Goal: Task Accomplishment & Management: Use online tool/utility

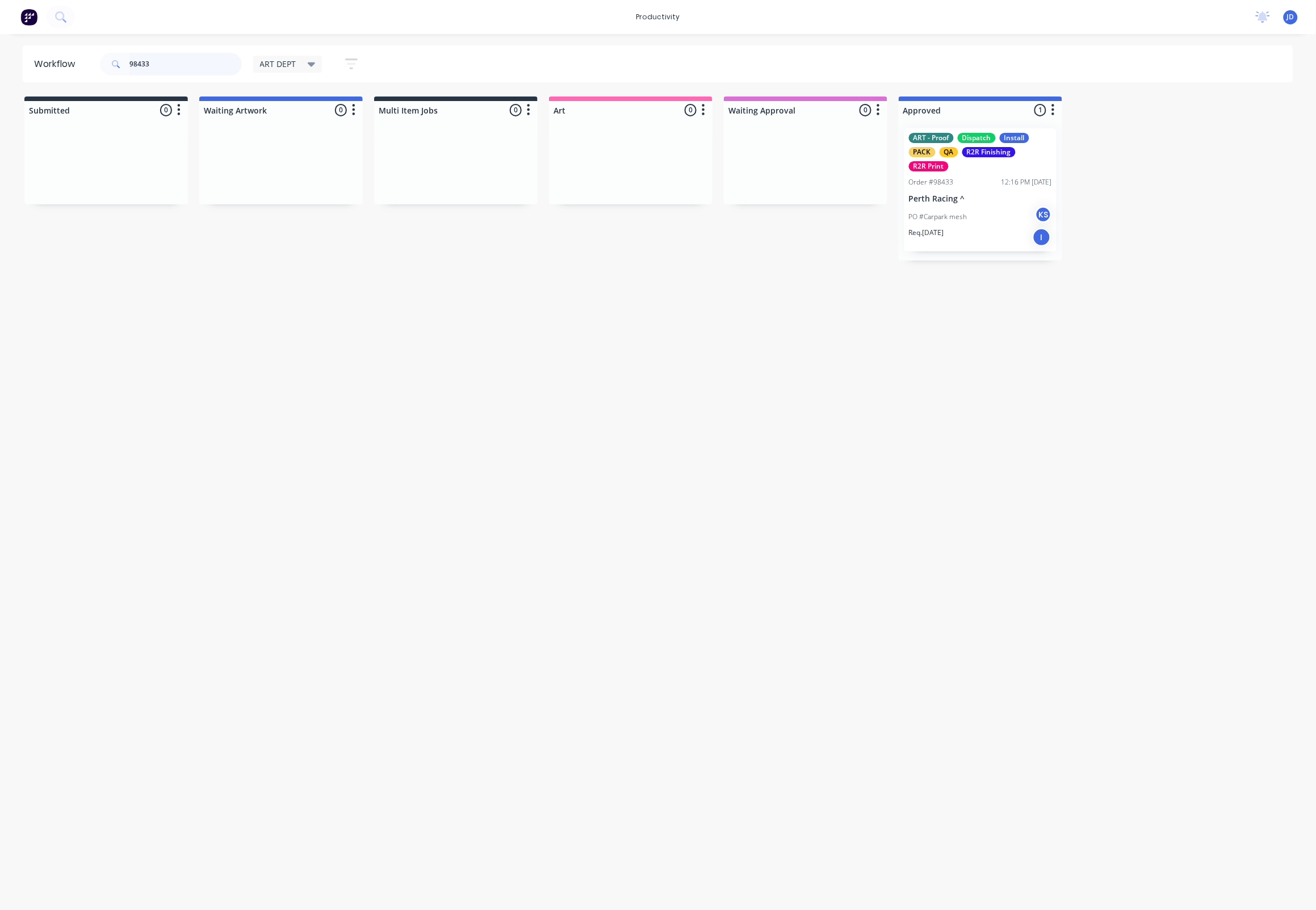
drag, startPoint x: 202, startPoint y: 69, endPoint x: 196, endPoint y: 67, distance: 6.3
click at [199, 69] on input "98433" at bounding box center [185, 65] width 112 height 23
drag, startPoint x: 175, startPoint y: 66, endPoint x: 126, endPoint y: 63, distance: 49.1
click at [126, 63] on div "98433" at bounding box center [171, 65] width 142 height 23
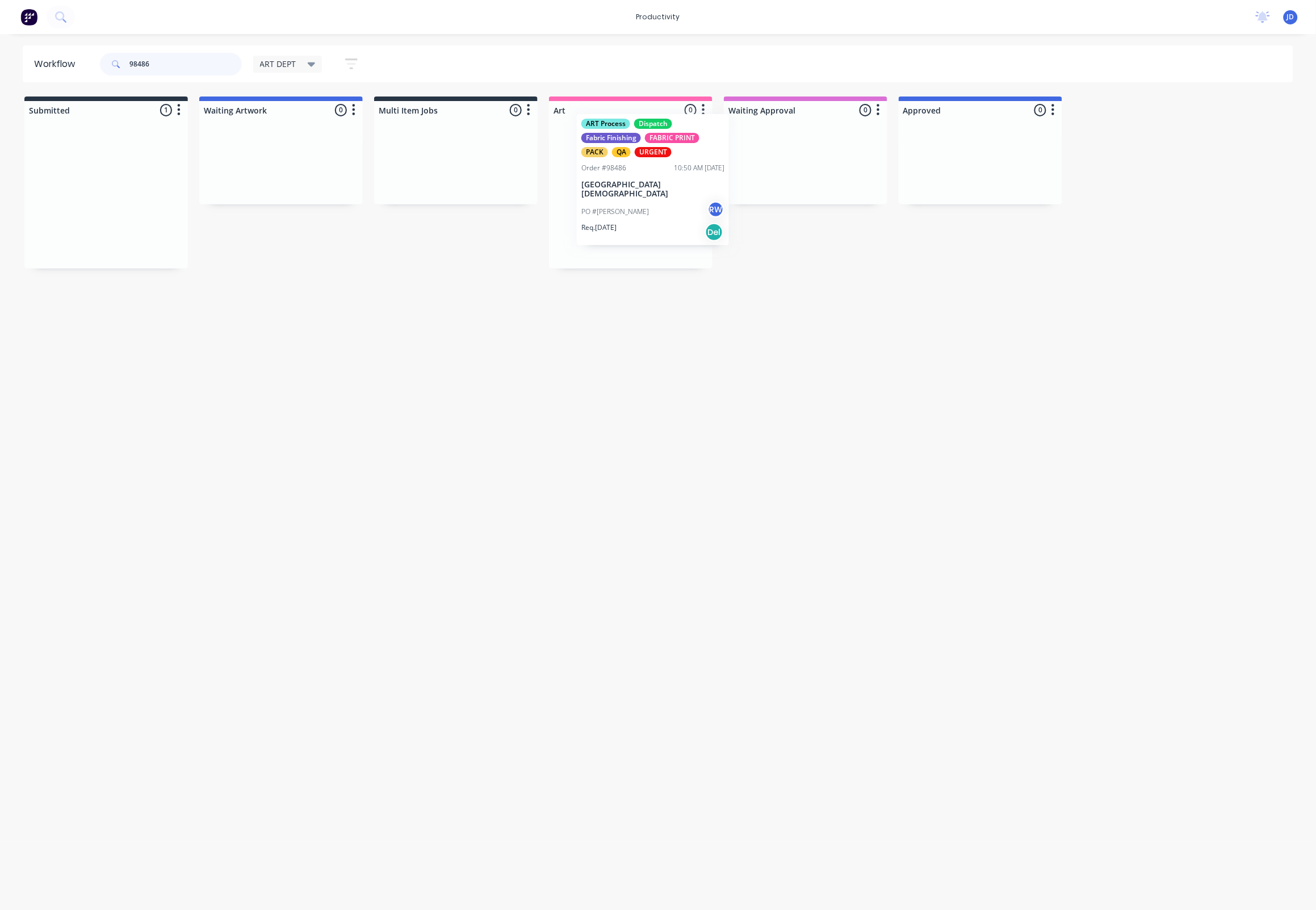
drag, startPoint x: 126, startPoint y: 229, endPoint x: 624, endPoint y: 220, distance: 498.1
click at [581, 239] on div at bounding box center [630, 194] width 163 height 150
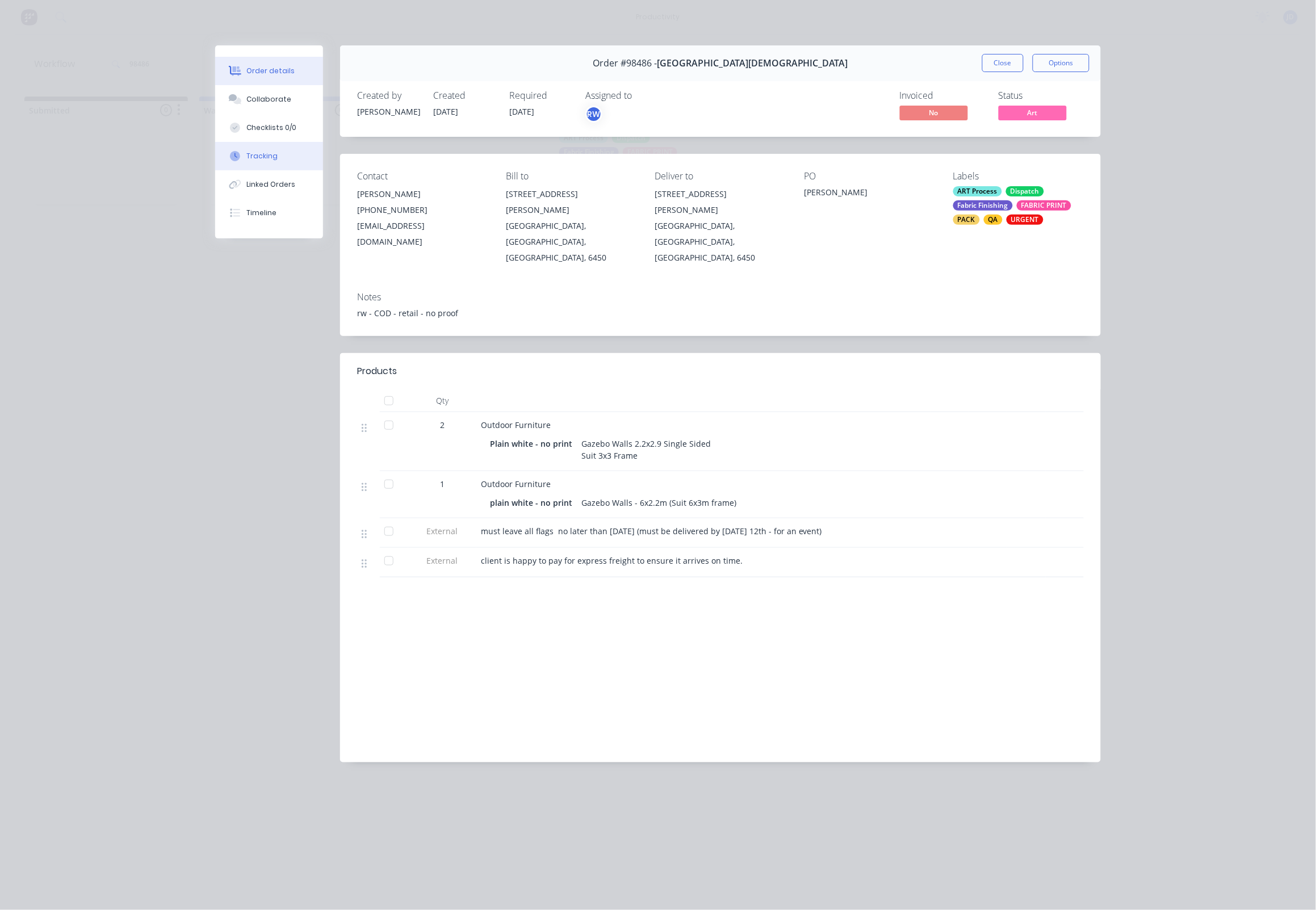
click at [274, 171] on button "Tracking" at bounding box center [269, 155] width 108 height 28
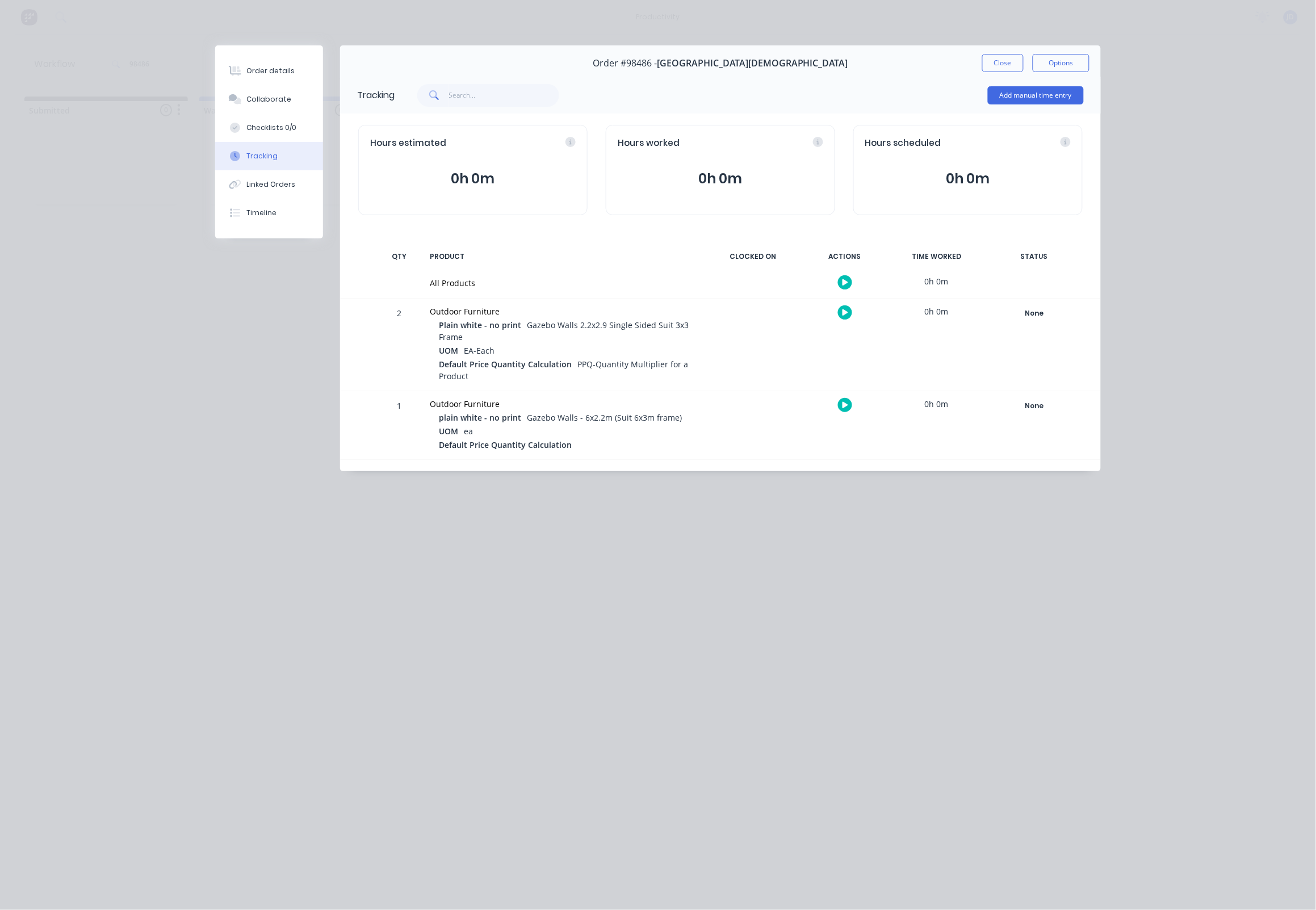
click at [844, 316] on icon "button" at bounding box center [845, 313] width 6 height 6
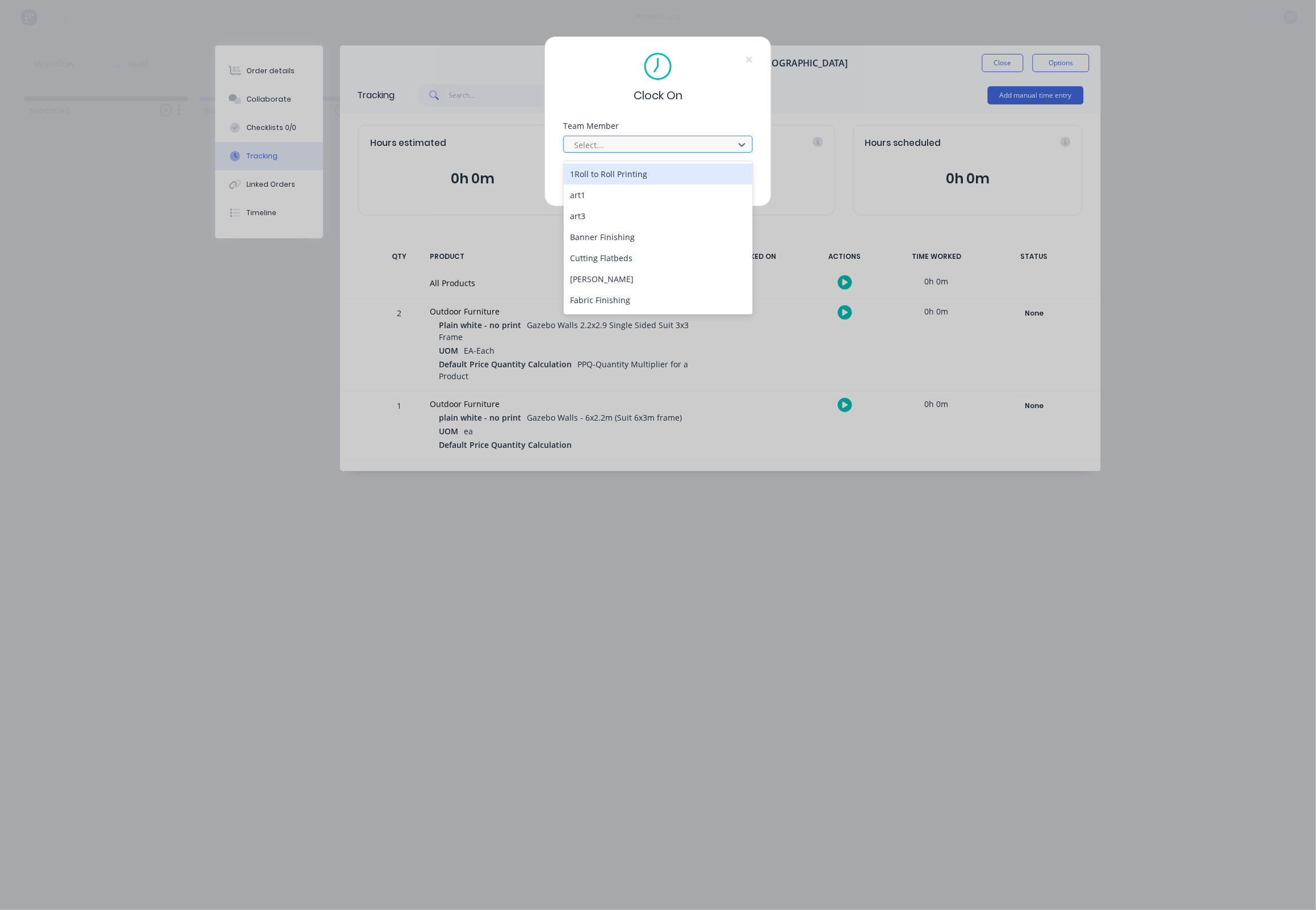
click at [583, 149] on div "Select..." at bounding box center [650, 145] width 153 height 12
click at [584, 239] on div "[PERSON_NAME]" at bounding box center [658, 247] width 190 height 21
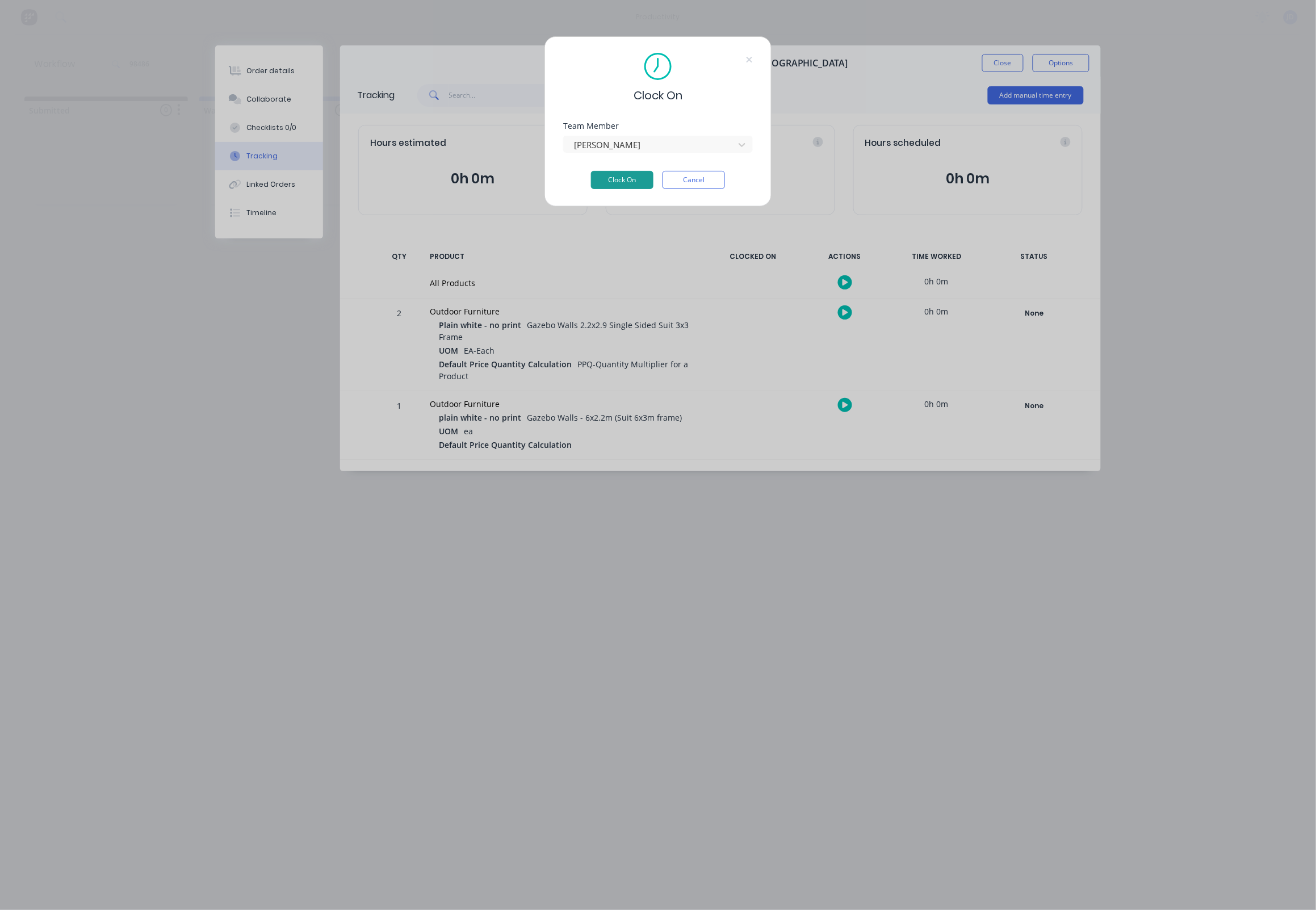
click at [597, 183] on button "Clock On" at bounding box center [621, 179] width 63 height 18
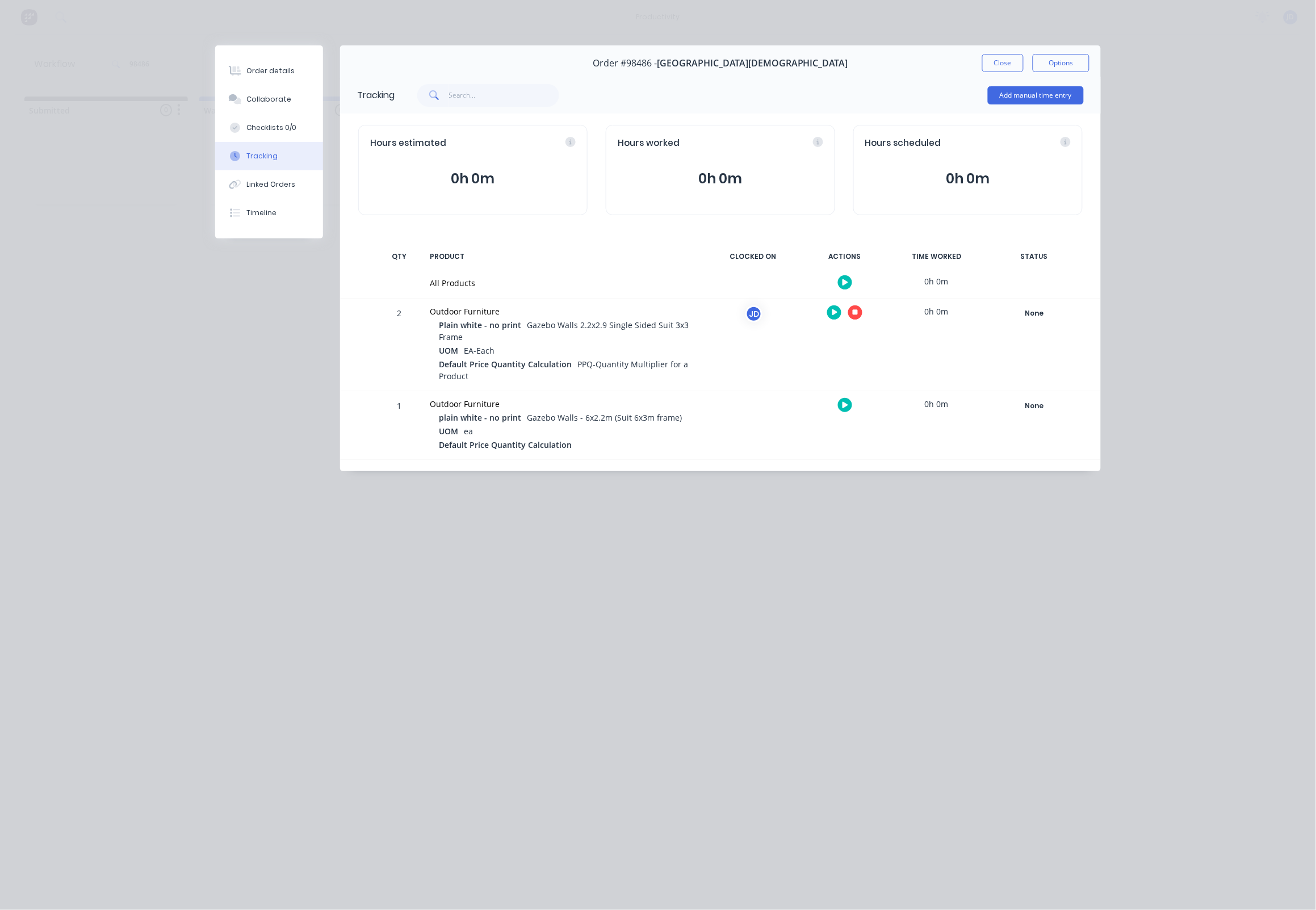
click at [853, 315] on icon "button" at bounding box center [856, 313] width 6 height 8
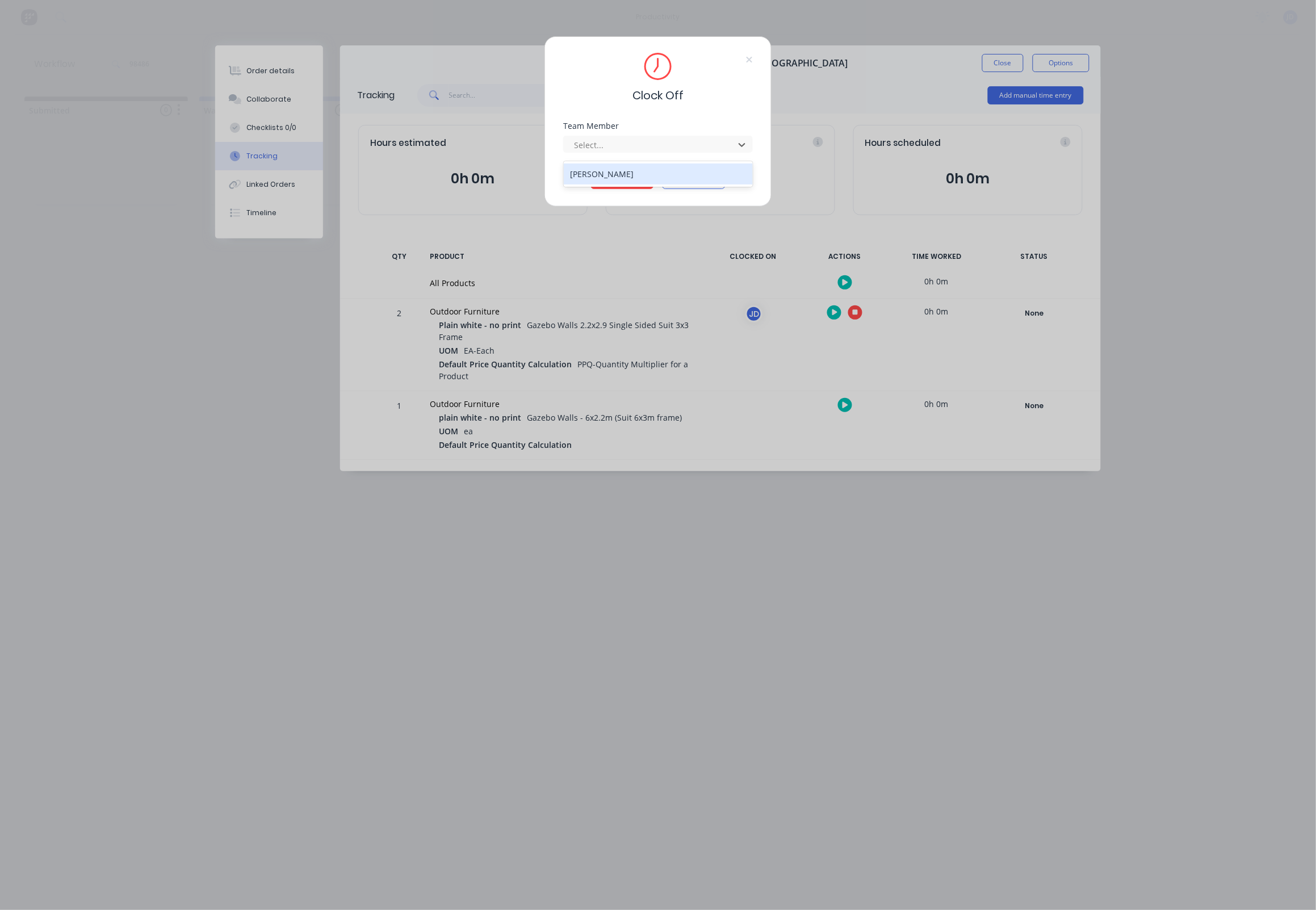
drag, startPoint x: 641, startPoint y: 147, endPoint x: 595, endPoint y: 176, distance: 54.4
click at [641, 147] on div at bounding box center [650, 145] width 155 height 14
click at [590, 169] on div "[PERSON_NAME]" at bounding box center [658, 174] width 190 height 21
click at [612, 185] on button "Clock Off" at bounding box center [621, 179] width 63 height 18
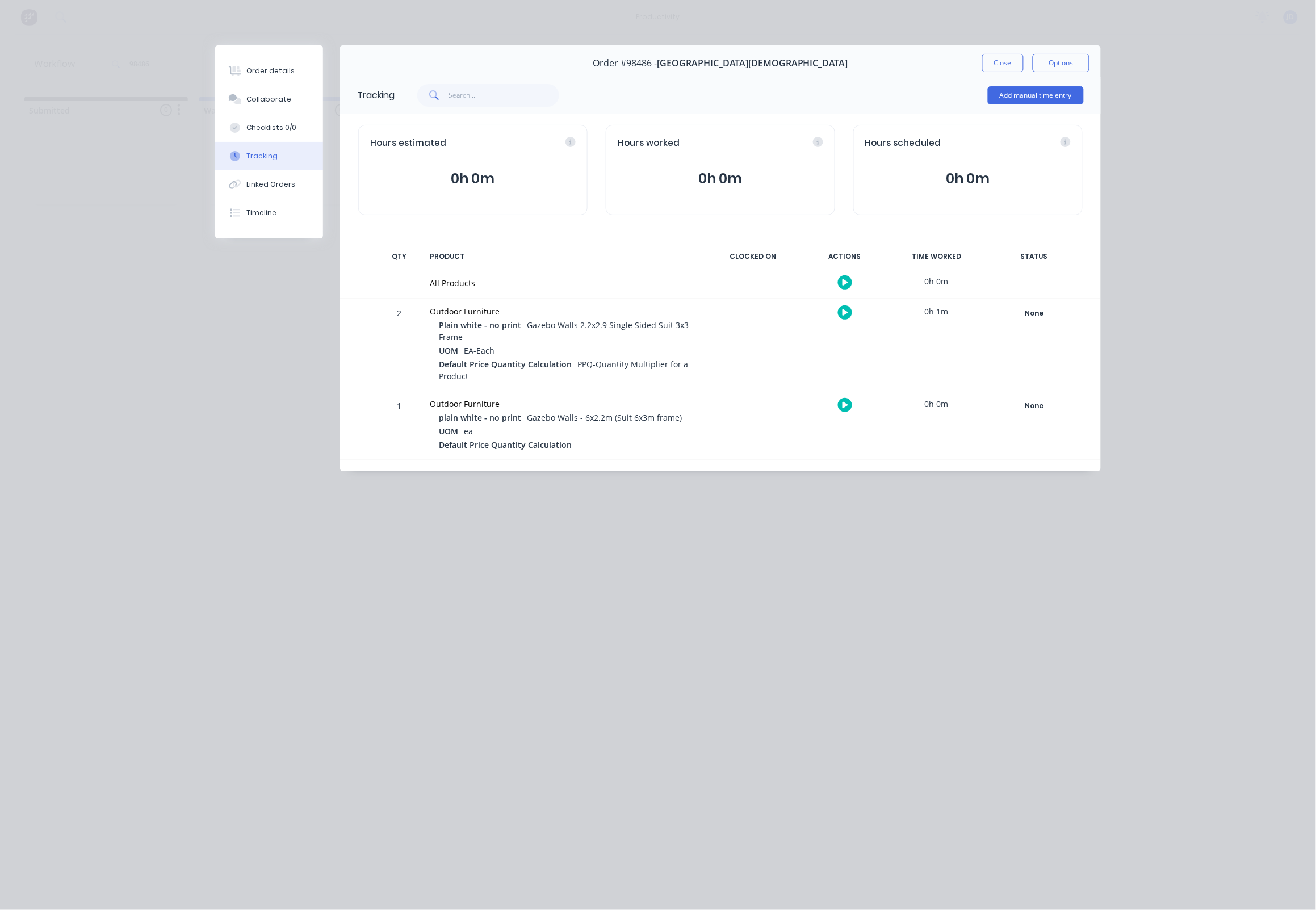
drag, startPoint x: 1012, startPoint y: 69, endPoint x: 903, endPoint y: 86, distance: 110.3
click at [1011, 69] on button "Close" at bounding box center [1002, 63] width 41 height 18
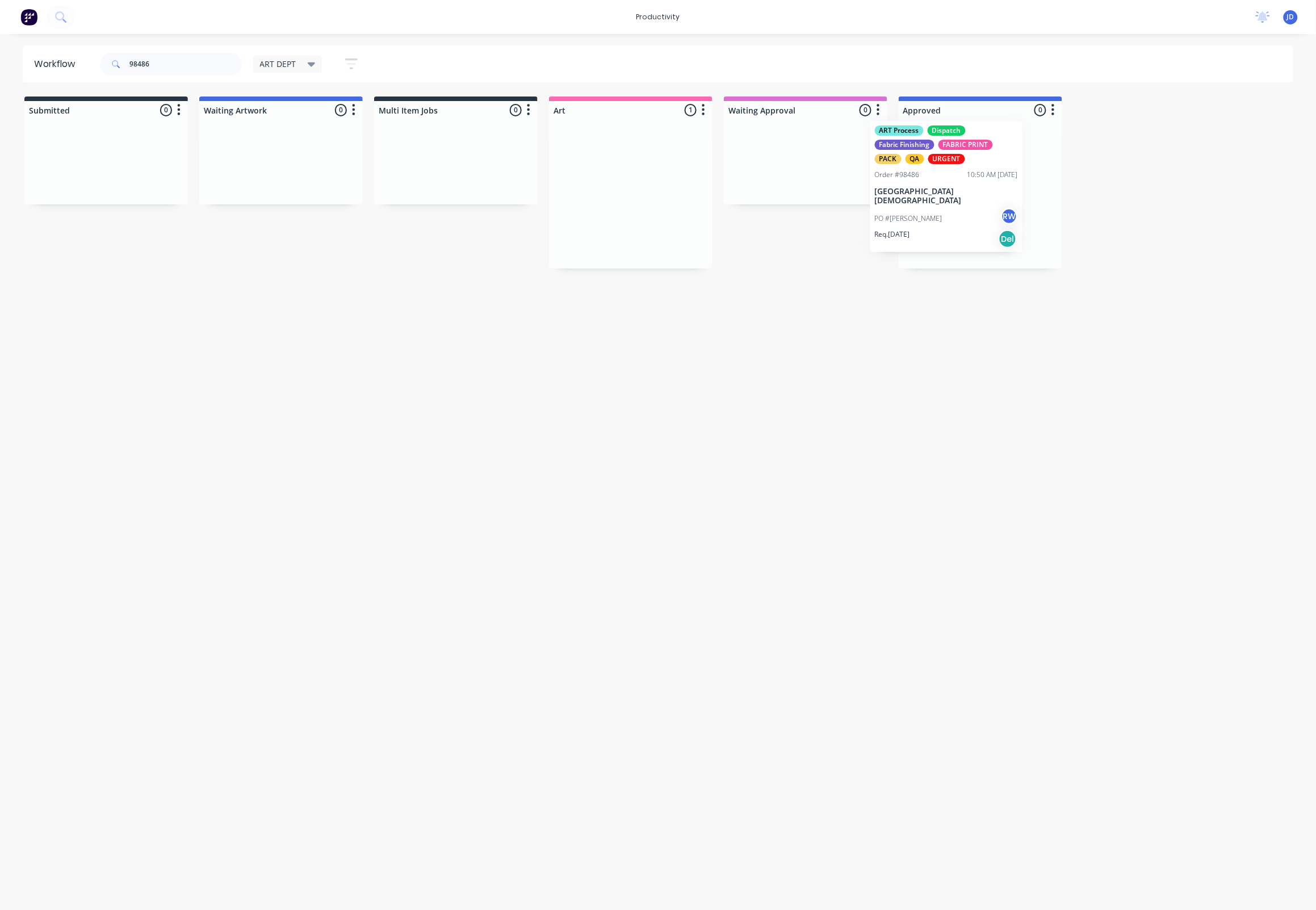
drag, startPoint x: 660, startPoint y: 159, endPoint x: 984, endPoint y: 152, distance: 324.1
drag, startPoint x: 186, startPoint y: 67, endPoint x: 158, endPoint y: 68, distance: 28.0
click at [186, 67] on input "98486" at bounding box center [185, 65] width 112 height 23
drag, startPoint x: 158, startPoint y: 68, endPoint x: 111, endPoint y: 58, distance: 48.1
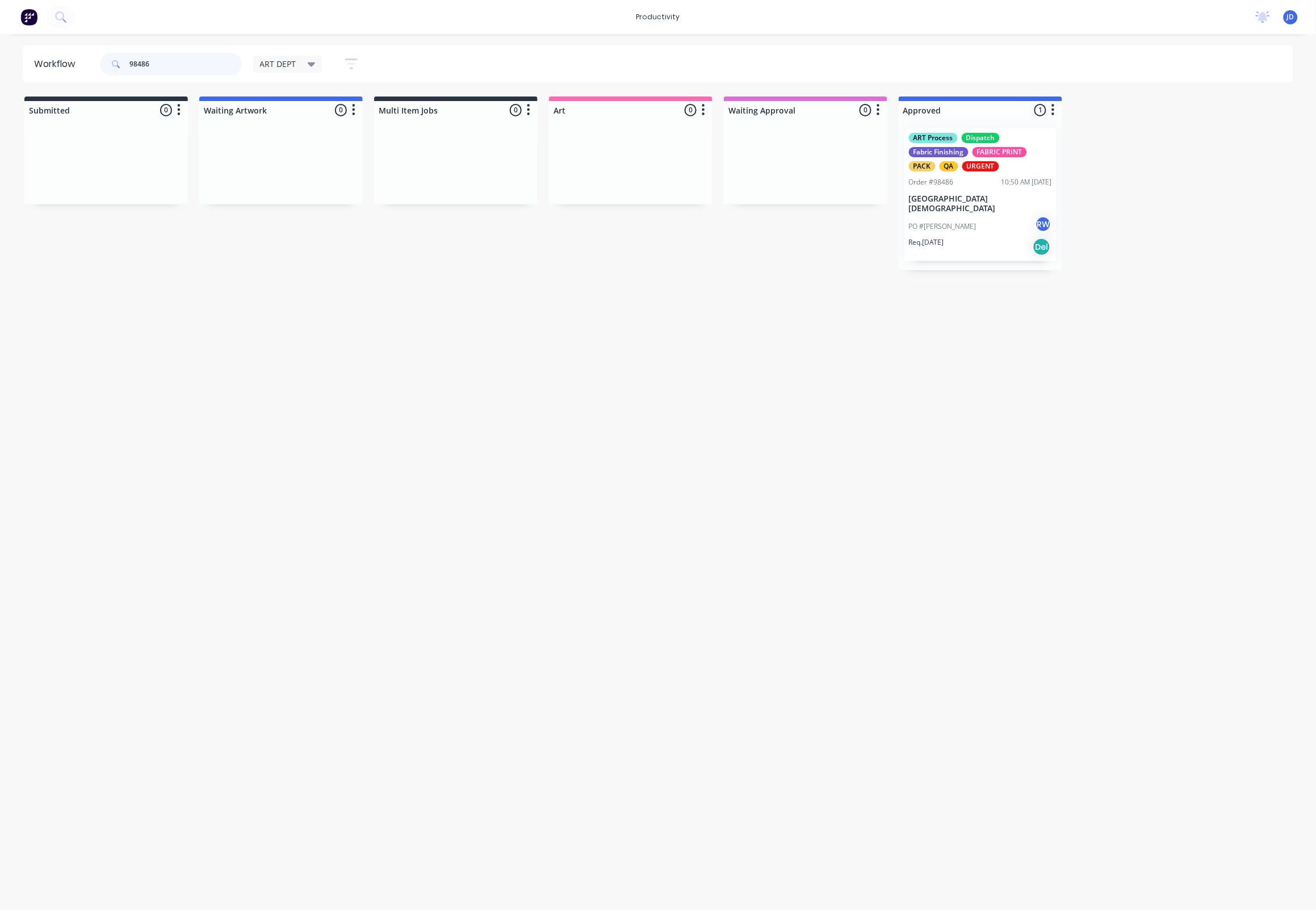
click at [111, 58] on div "98486" at bounding box center [171, 65] width 142 height 23
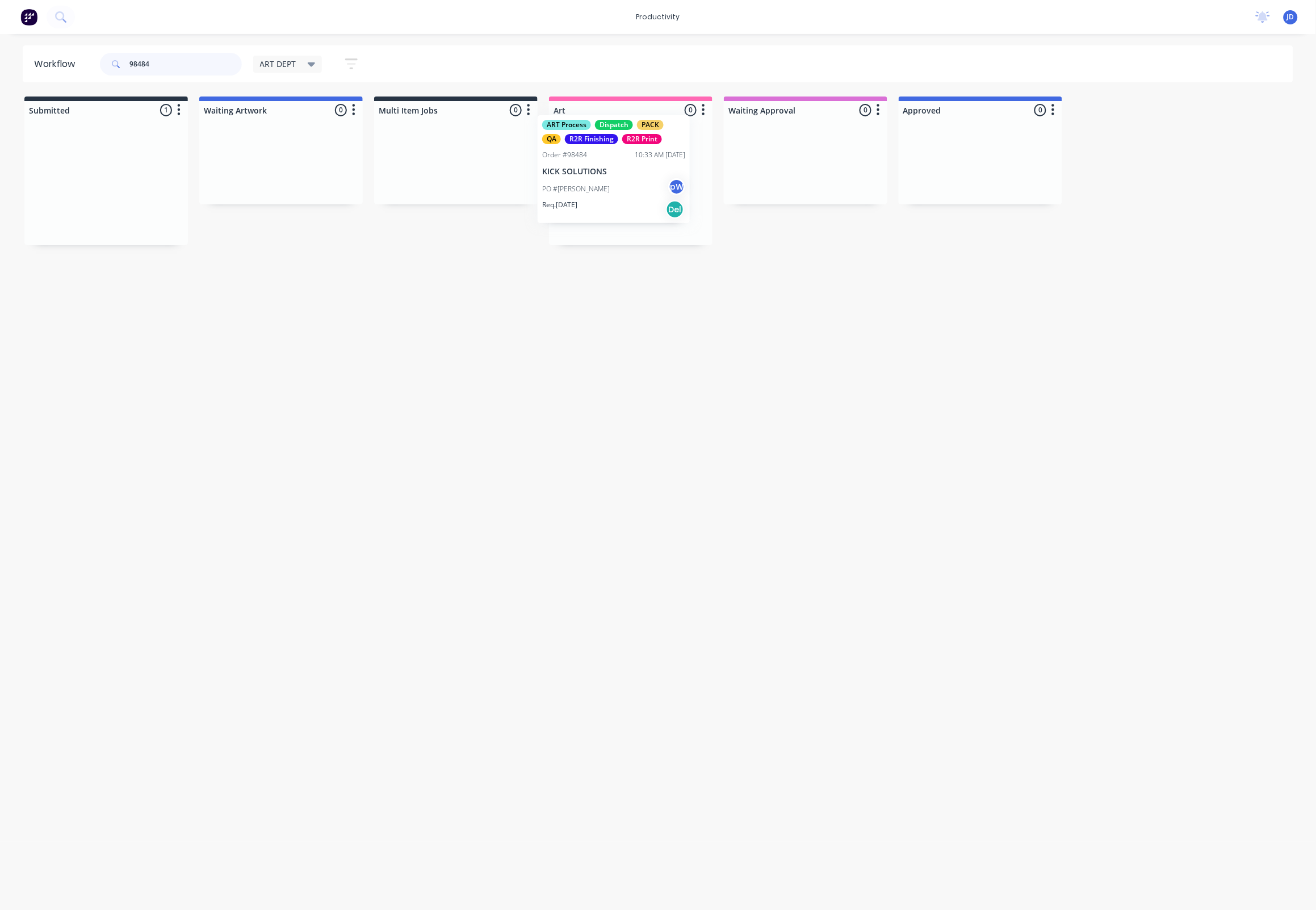
drag, startPoint x: 108, startPoint y: 171, endPoint x: 619, endPoint y: 159, distance: 511.1
click at [617, 184] on p "KICK SOLUTIONS" at bounding box center [631, 185] width 143 height 10
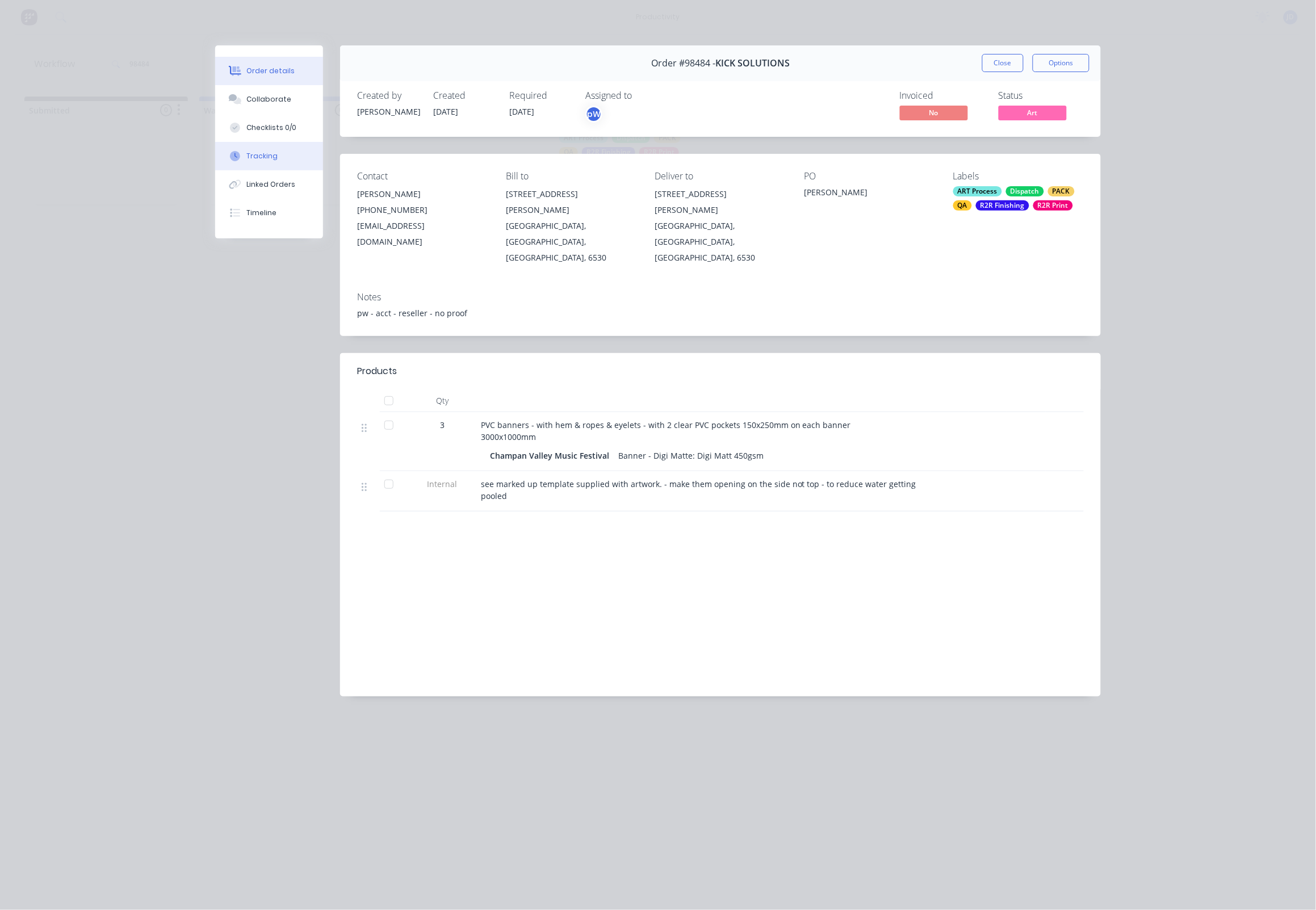
click at [282, 163] on button "Tracking" at bounding box center [269, 155] width 108 height 28
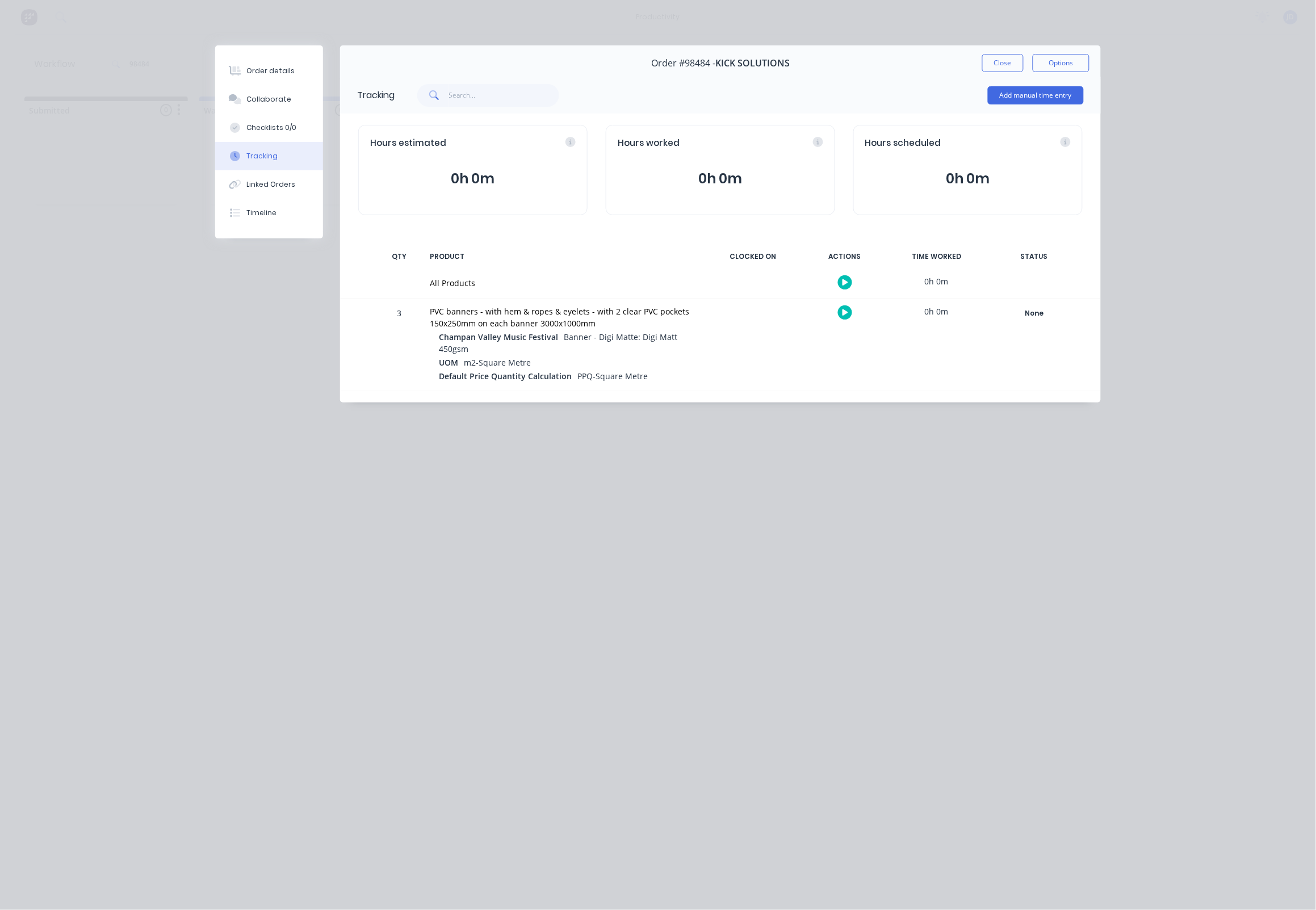
click at [841, 317] on button "button" at bounding box center [844, 313] width 14 height 14
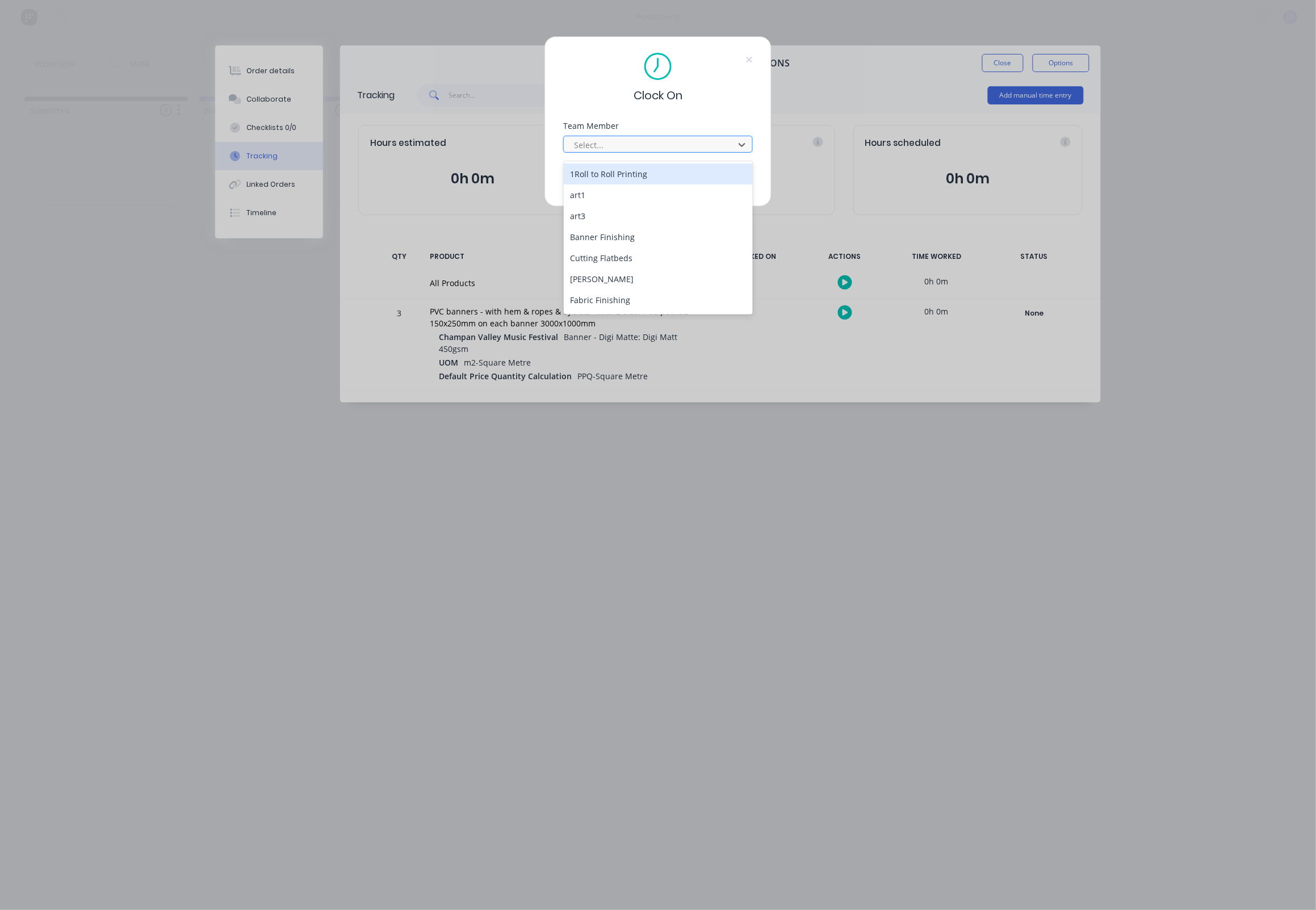
click at [596, 139] on div "Select..." at bounding box center [658, 145] width 190 height 17
click at [600, 282] on div "[PERSON_NAME]" at bounding box center [658, 288] width 190 height 21
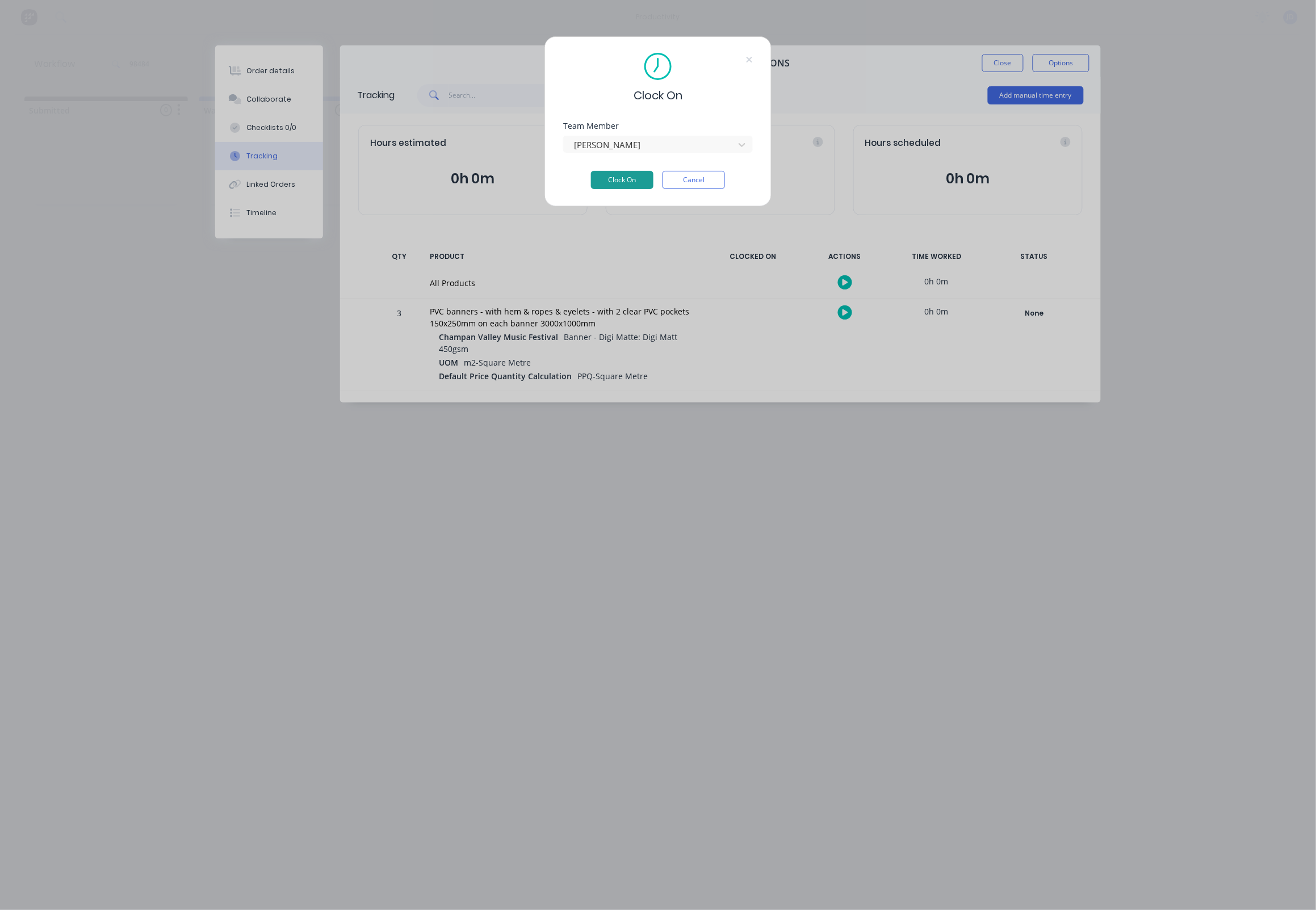
drag, startPoint x: 616, startPoint y: 185, endPoint x: 625, endPoint y: 188, distance: 9.5
click at [616, 185] on button "Clock On" at bounding box center [621, 179] width 63 height 18
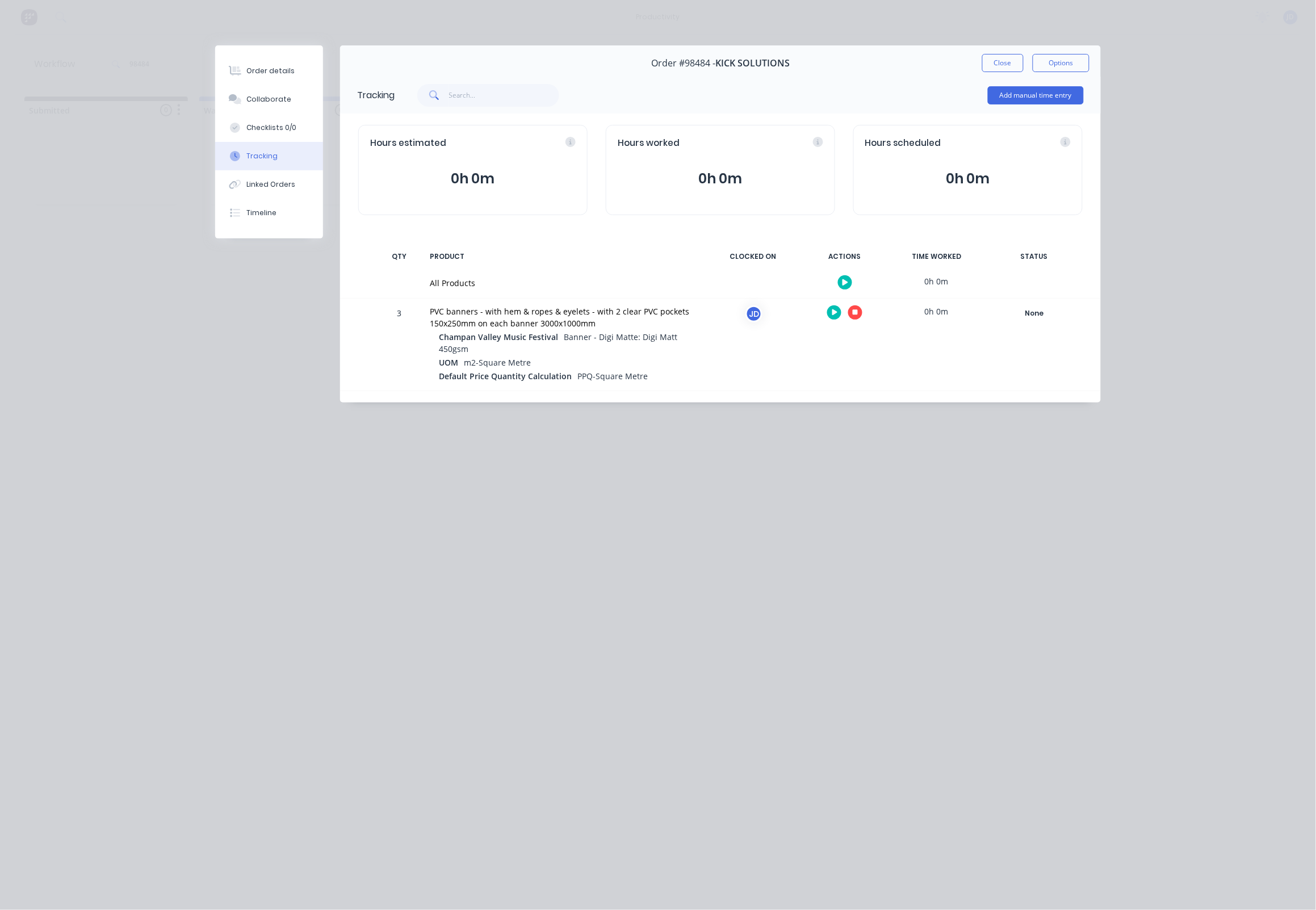
click at [860, 317] on button "button" at bounding box center [855, 313] width 14 height 14
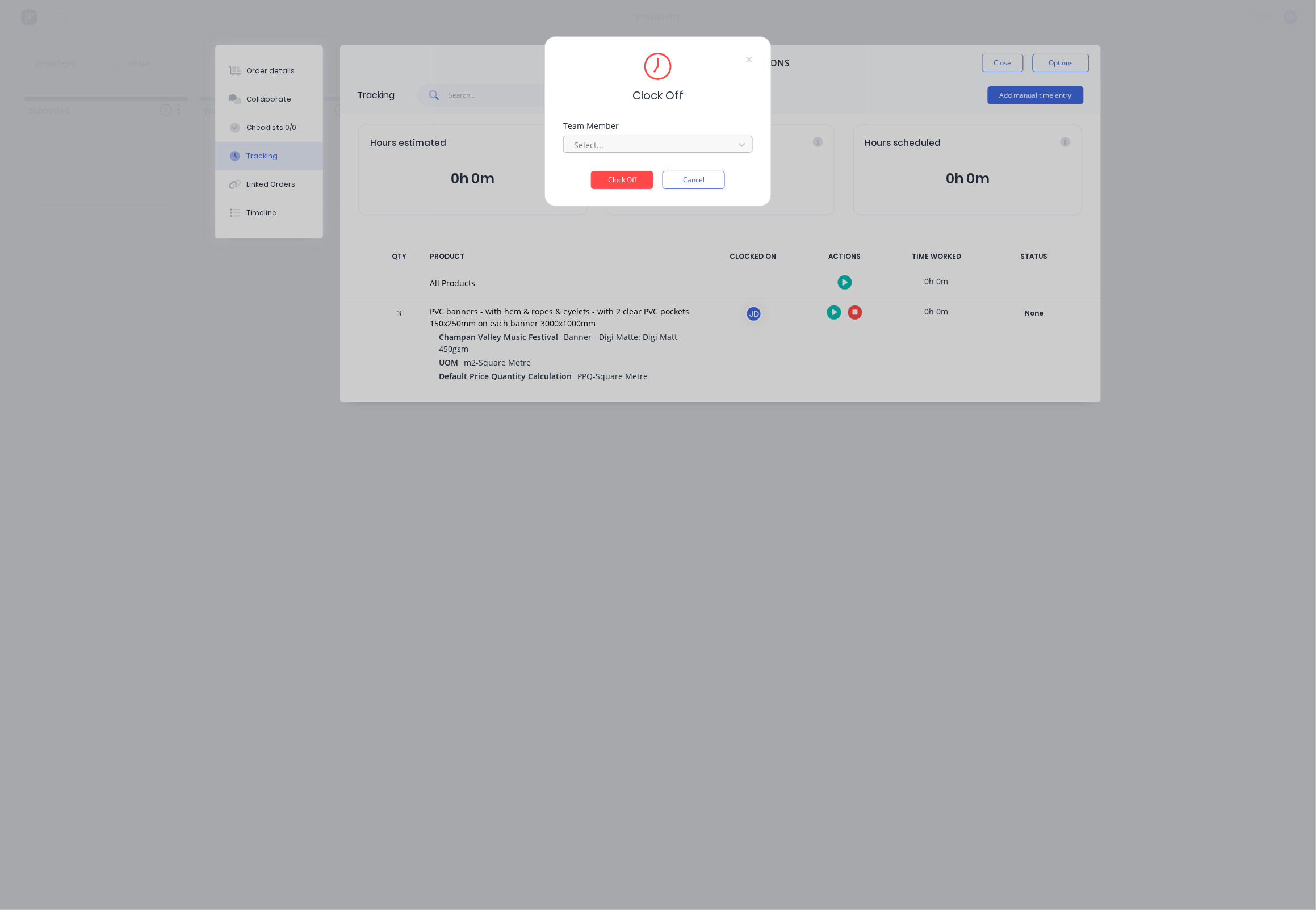
drag, startPoint x: 624, startPoint y: 149, endPoint x: 621, endPoint y: 157, distance: 8.5
click at [623, 149] on div at bounding box center [650, 145] width 155 height 14
click at [612, 175] on div "[PERSON_NAME]" at bounding box center [658, 174] width 190 height 21
click at [618, 184] on button "Clock Off" at bounding box center [621, 179] width 63 height 18
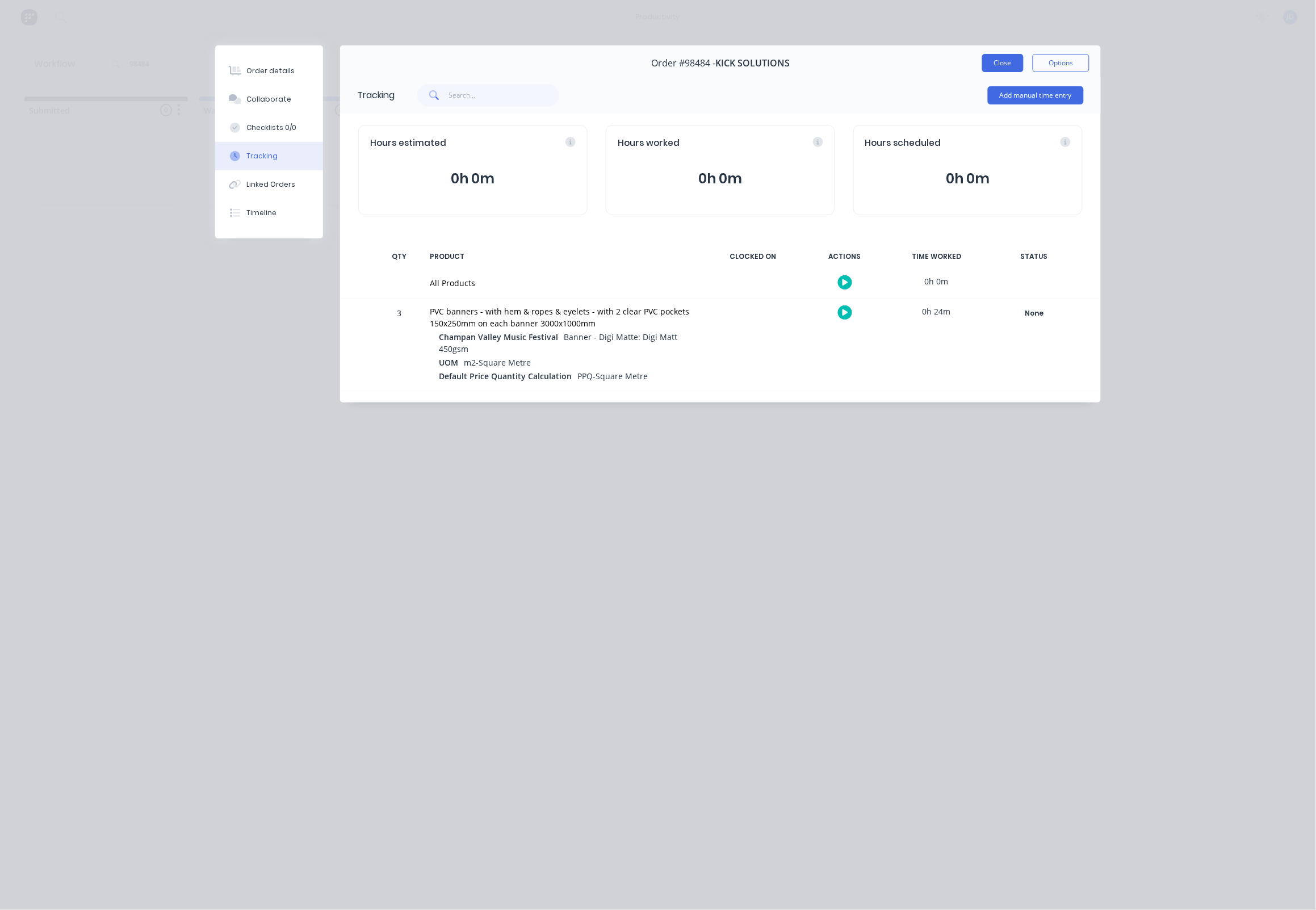
click at [992, 68] on button "Close" at bounding box center [1002, 63] width 41 height 18
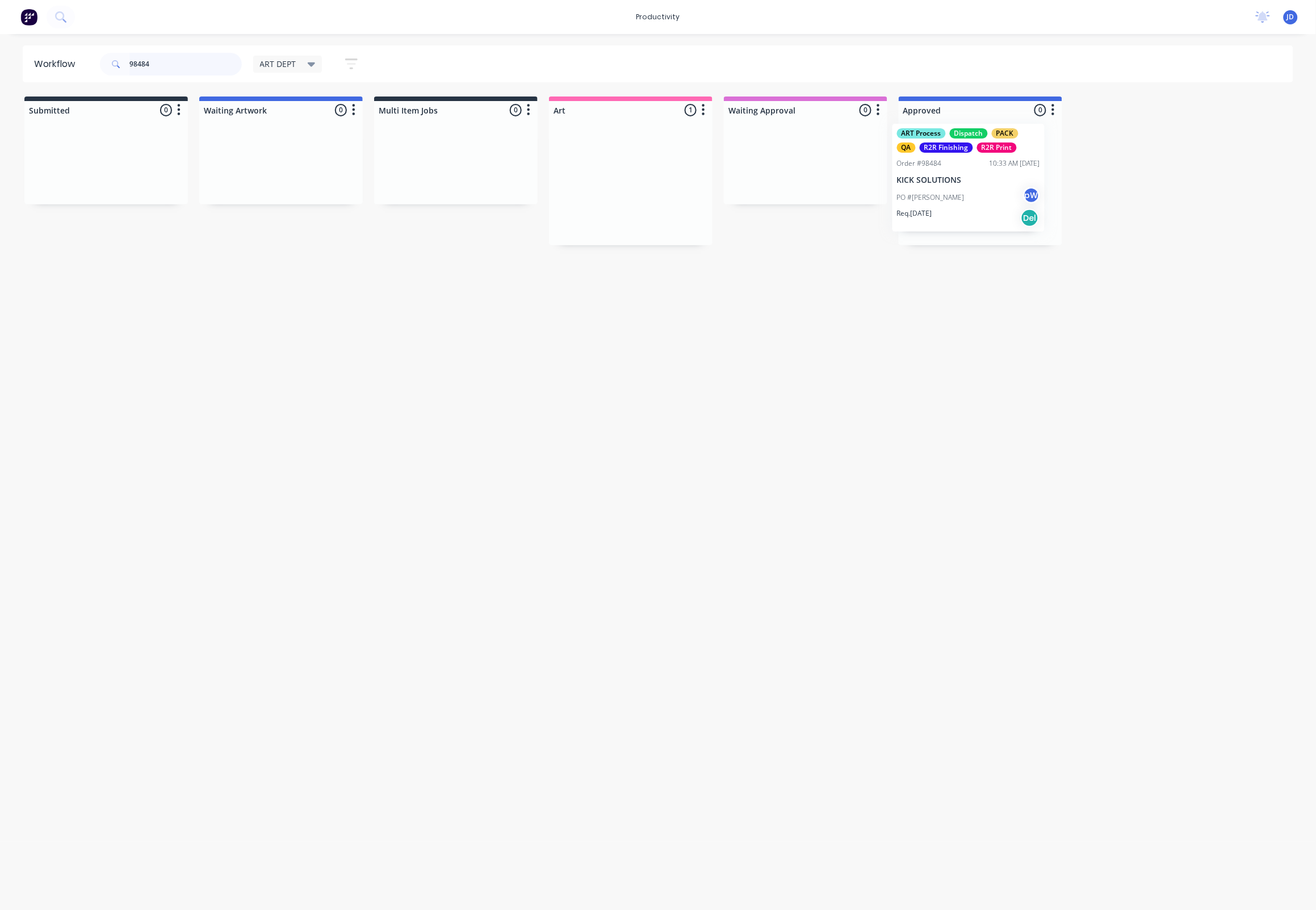
drag, startPoint x: 648, startPoint y: 163, endPoint x: 991, endPoint y: 158, distance: 343.0
click at [1003, 177] on div "ART Process Dispatch PACK QA R2R Finishing R2R Print Order #98484 10:33 AM [DAT…" at bounding box center [980, 182] width 152 height 109
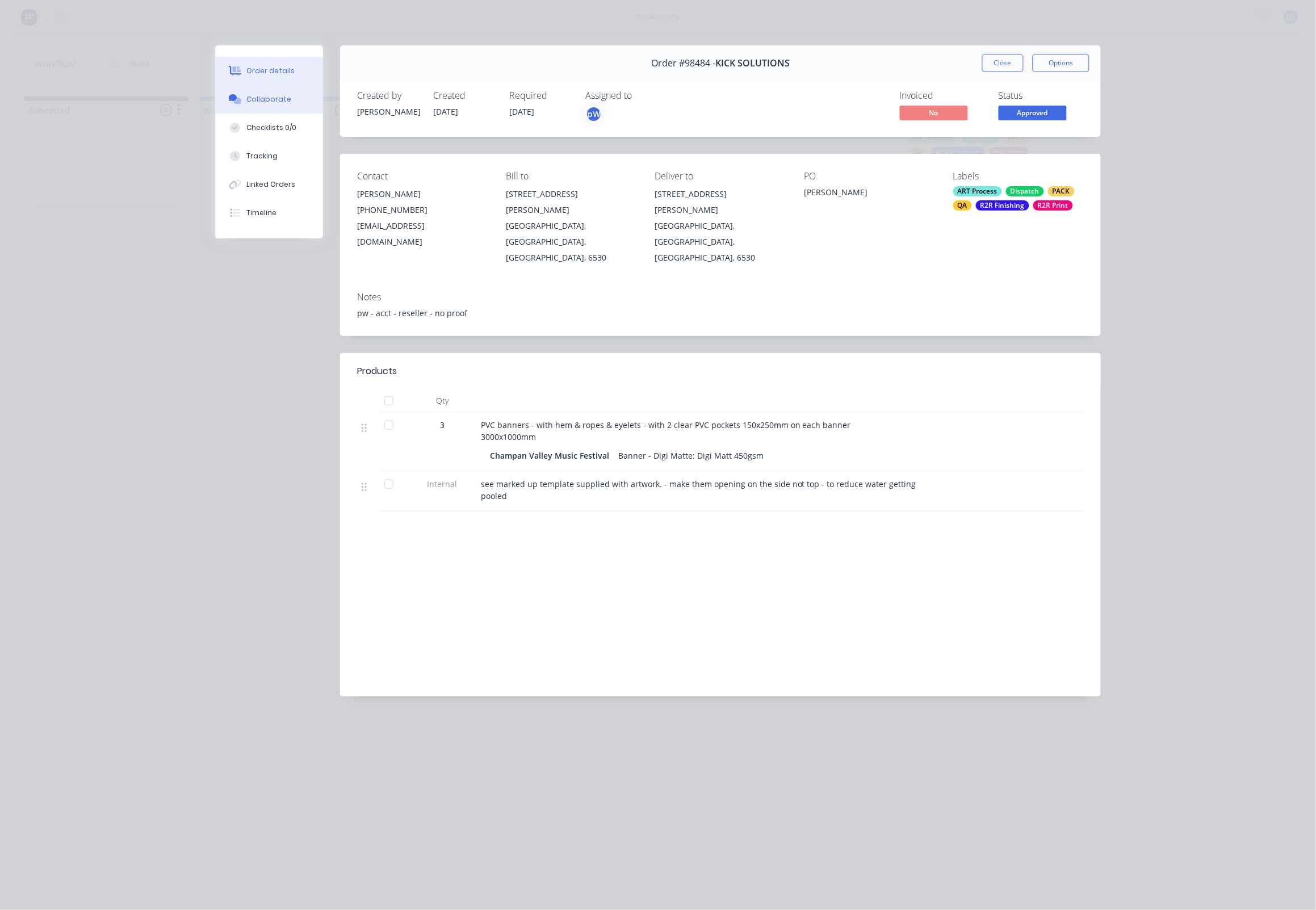
click at [248, 98] on div "Collaborate" at bounding box center [269, 99] width 44 height 11
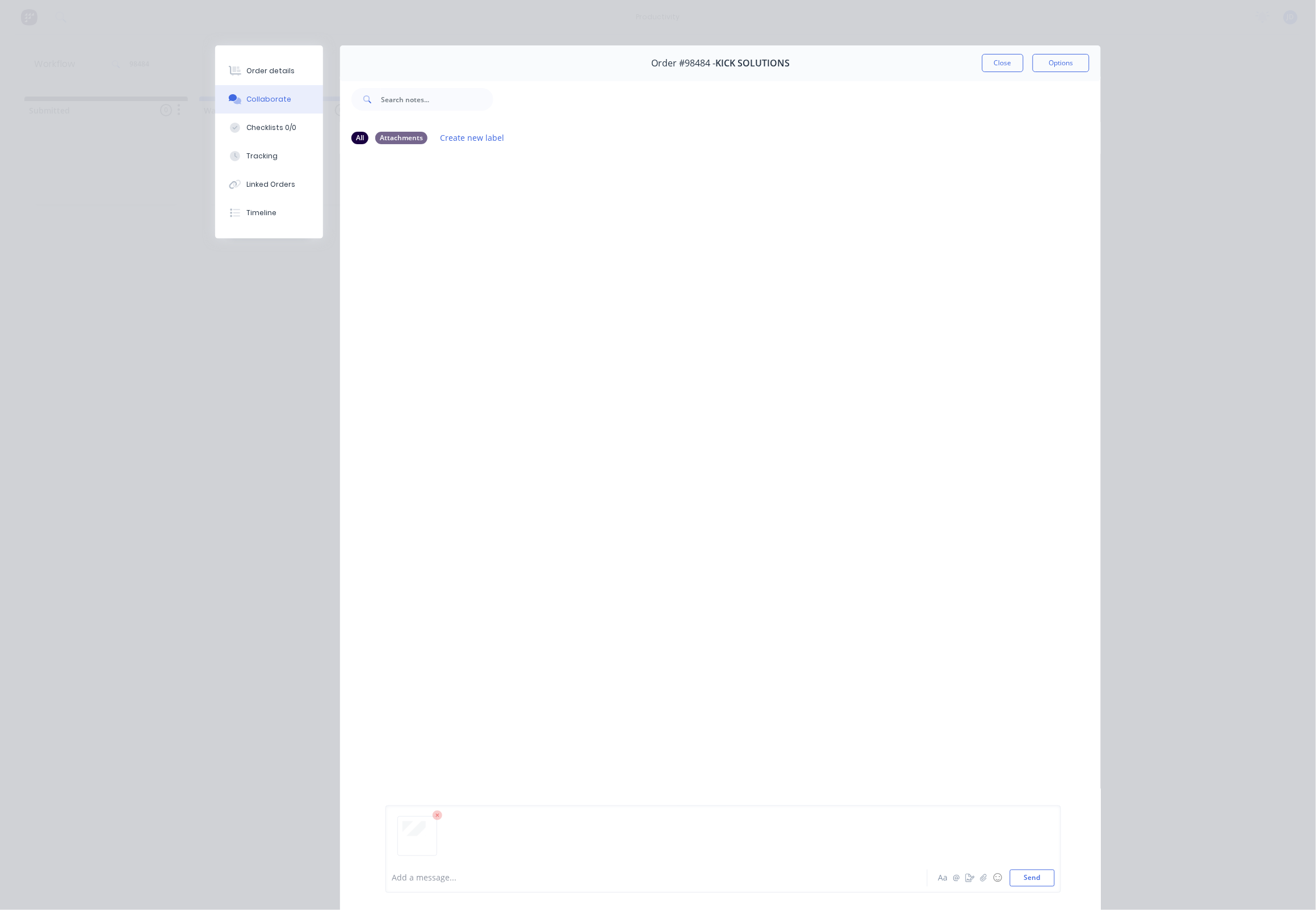
click at [1035, 869] on div at bounding box center [723, 841] width 663 height 58
click at [1035, 872] on button "Send" at bounding box center [1032, 878] width 44 height 17
drag, startPoint x: 1003, startPoint y: 61, endPoint x: 994, endPoint y: 63, distance: 9.2
click at [1003, 61] on button "Close" at bounding box center [1002, 63] width 41 height 18
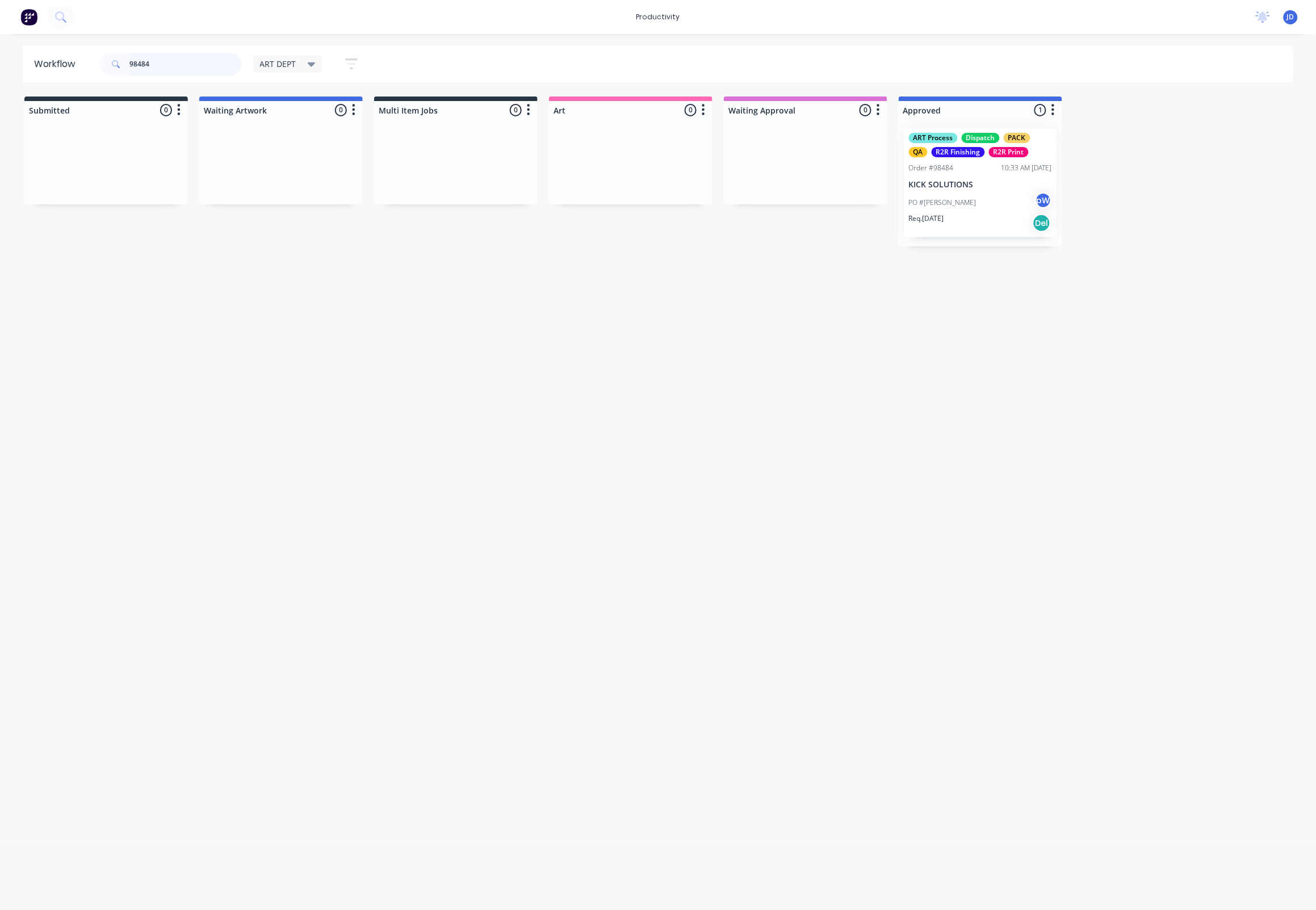
drag, startPoint x: 188, startPoint y: 58, endPoint x: 47, endPoint y: 41, distance: 142.0
click at [47, 41] on div "productivity productivity Workflow Planner Delivery Scheduling Timesheets No ne…" at bounding box center [658, 421] width 1316 height 842
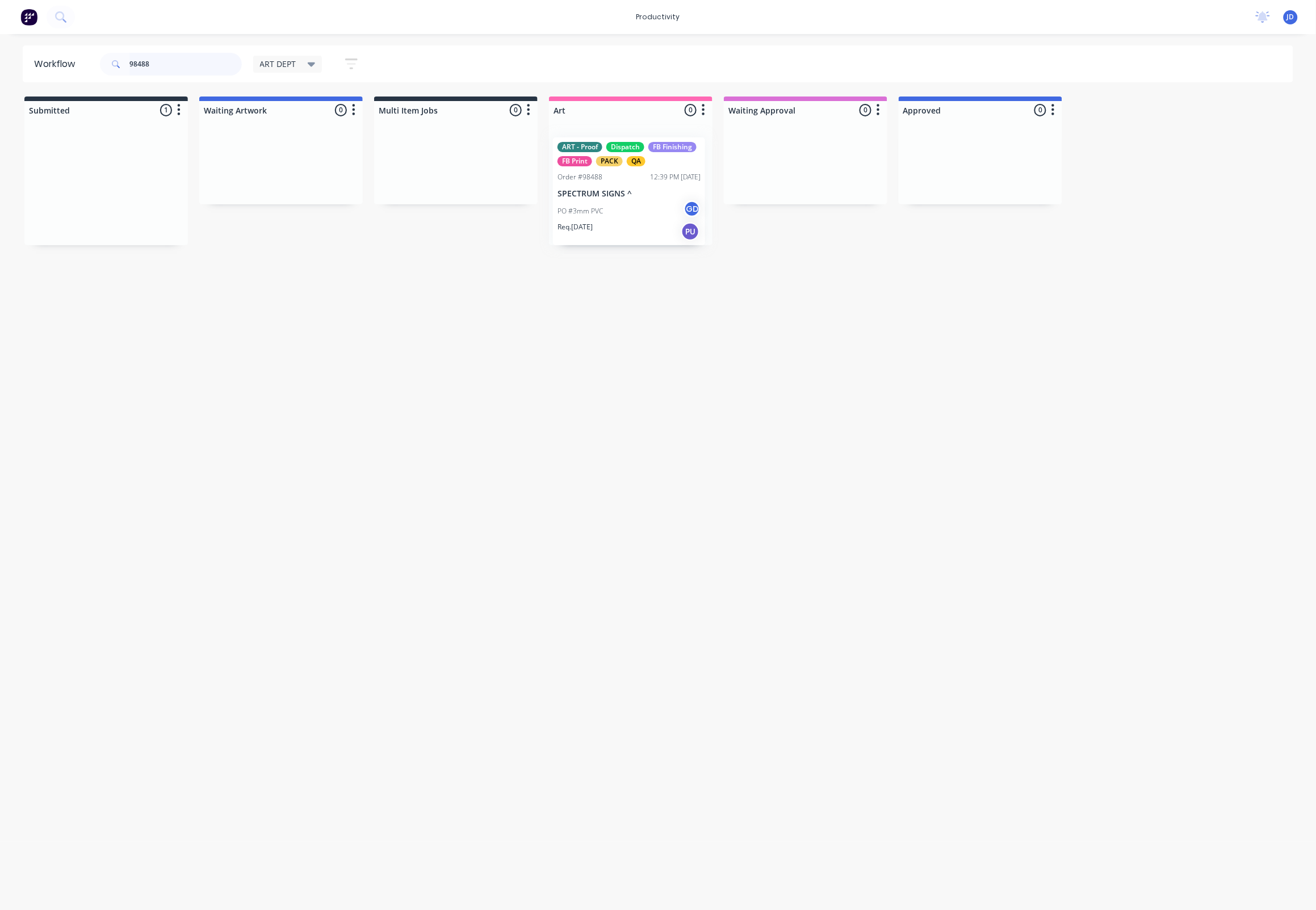
drag, startPoint x: 201, startPoint y: 166, endPoint x: 675, endPoint y: 173, distance: 474.1
click at [651, 168] on div "12:39 PM [DATE]" at bounding box center [676, 168] width 50 height 11
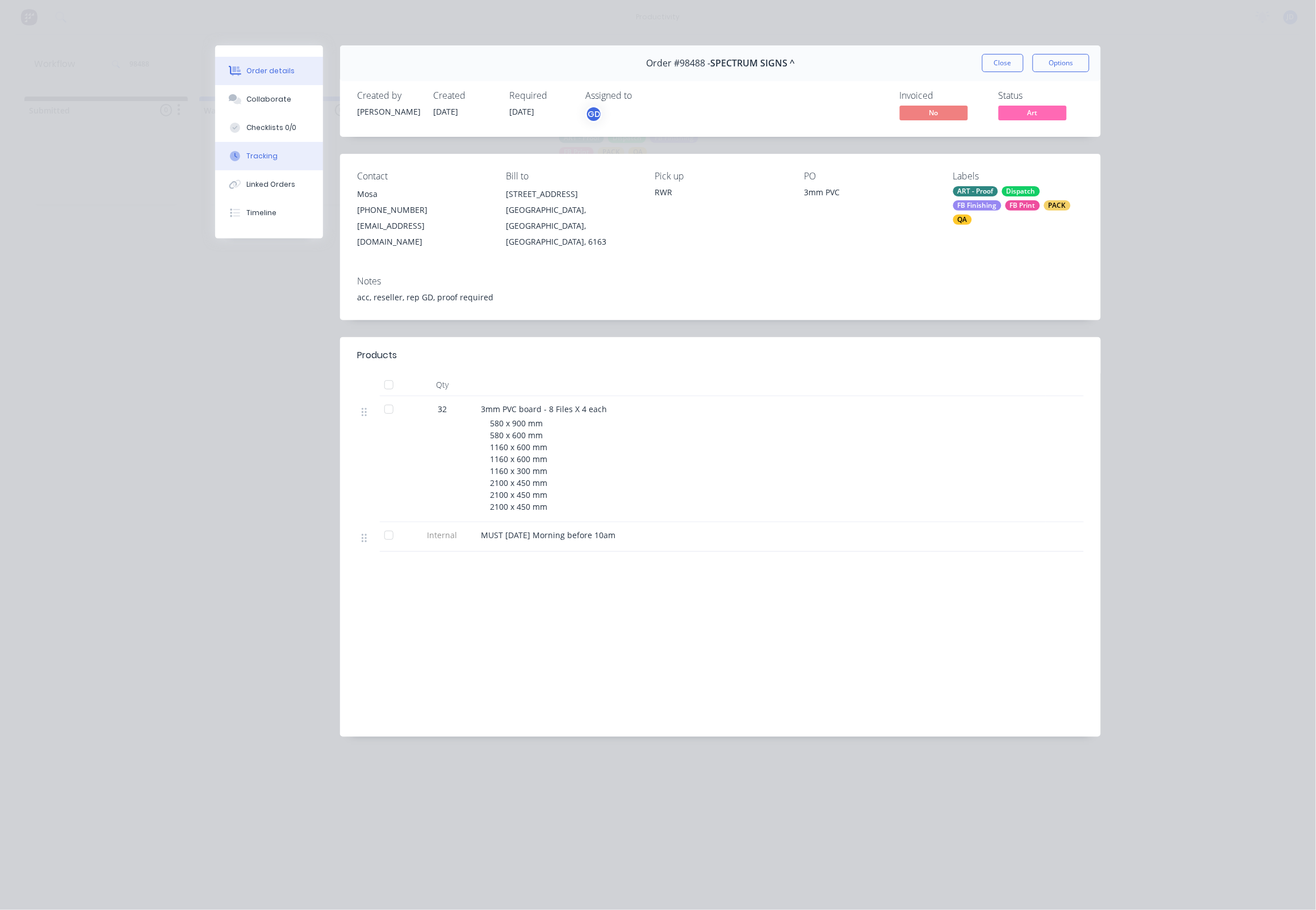
click at [285, 163] on button "Tracking" at bounding box center [269, 155] width 108 height 28
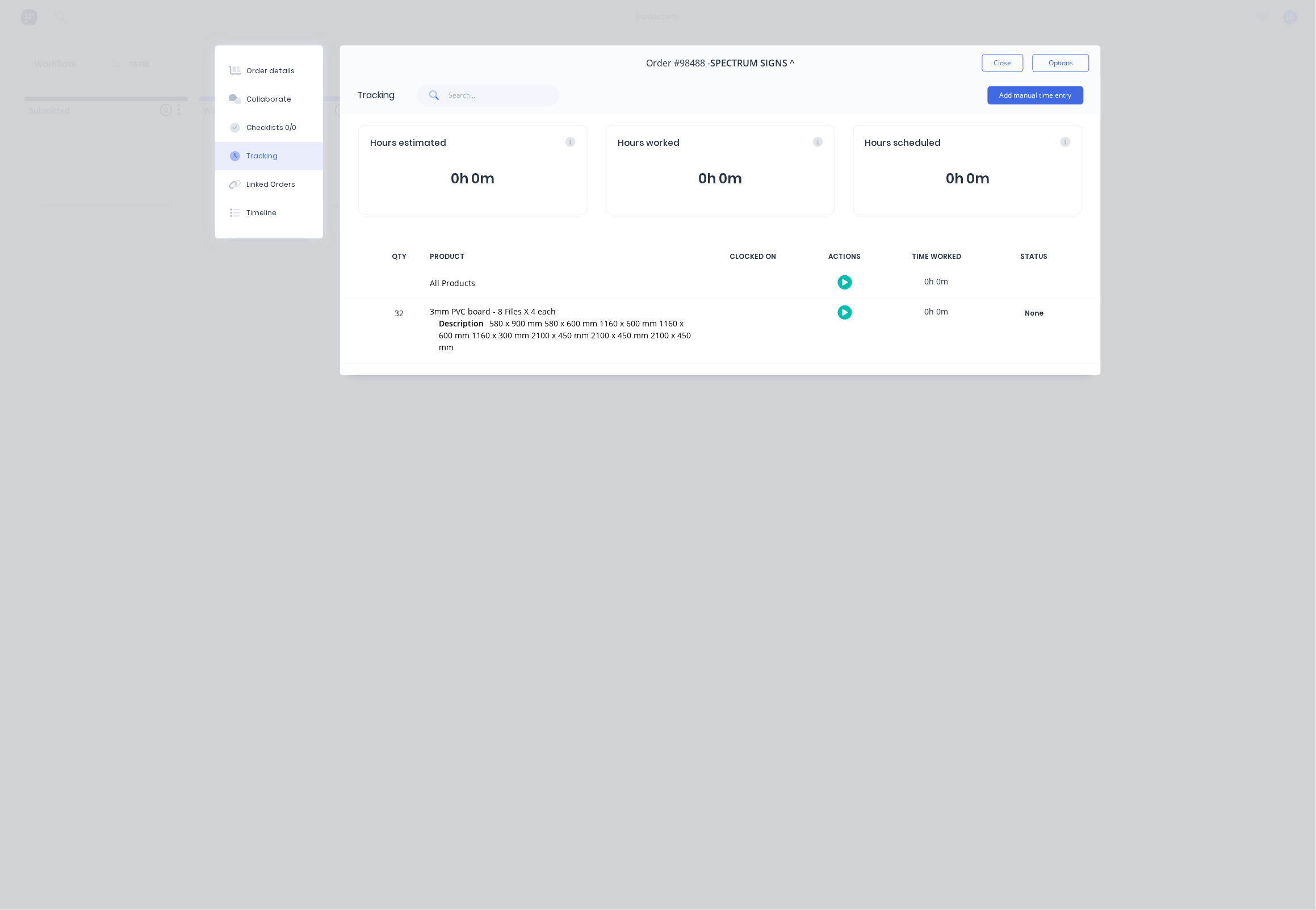
click at [839, 316] on button "button" at bounding box center [844, 313] width 14 height 14
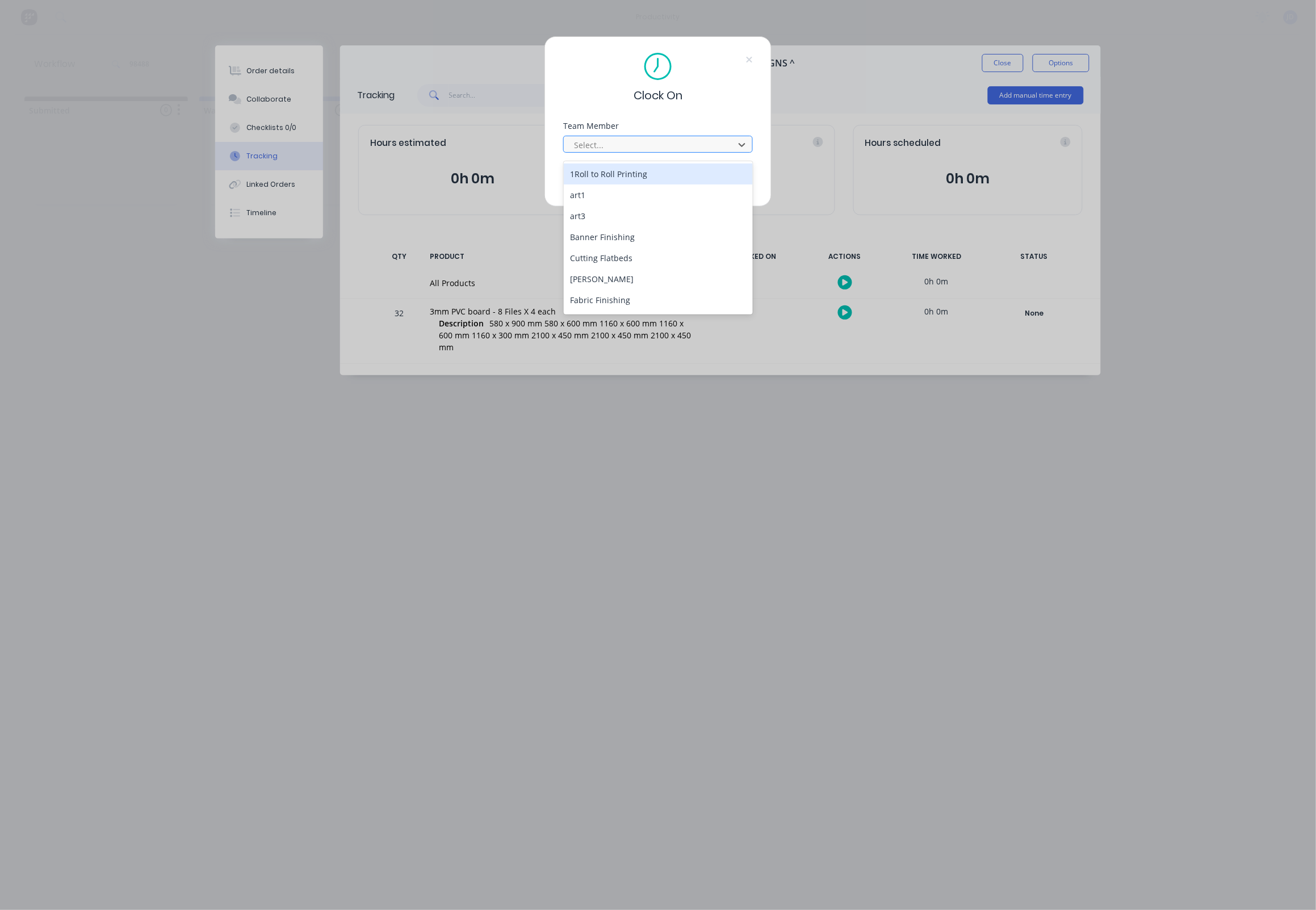
drag, startPoint x: 599, startPoint y: 143, endPoint x: 600, endPoint y: 150, distance: 7.1
click at [599, 143] on div "Select..." at bounding box center [650, 145] width 153 height 12
click at [607, 270] on div "[PERSON_NAME]" at bounding box center [658, 278] width 190 height 21
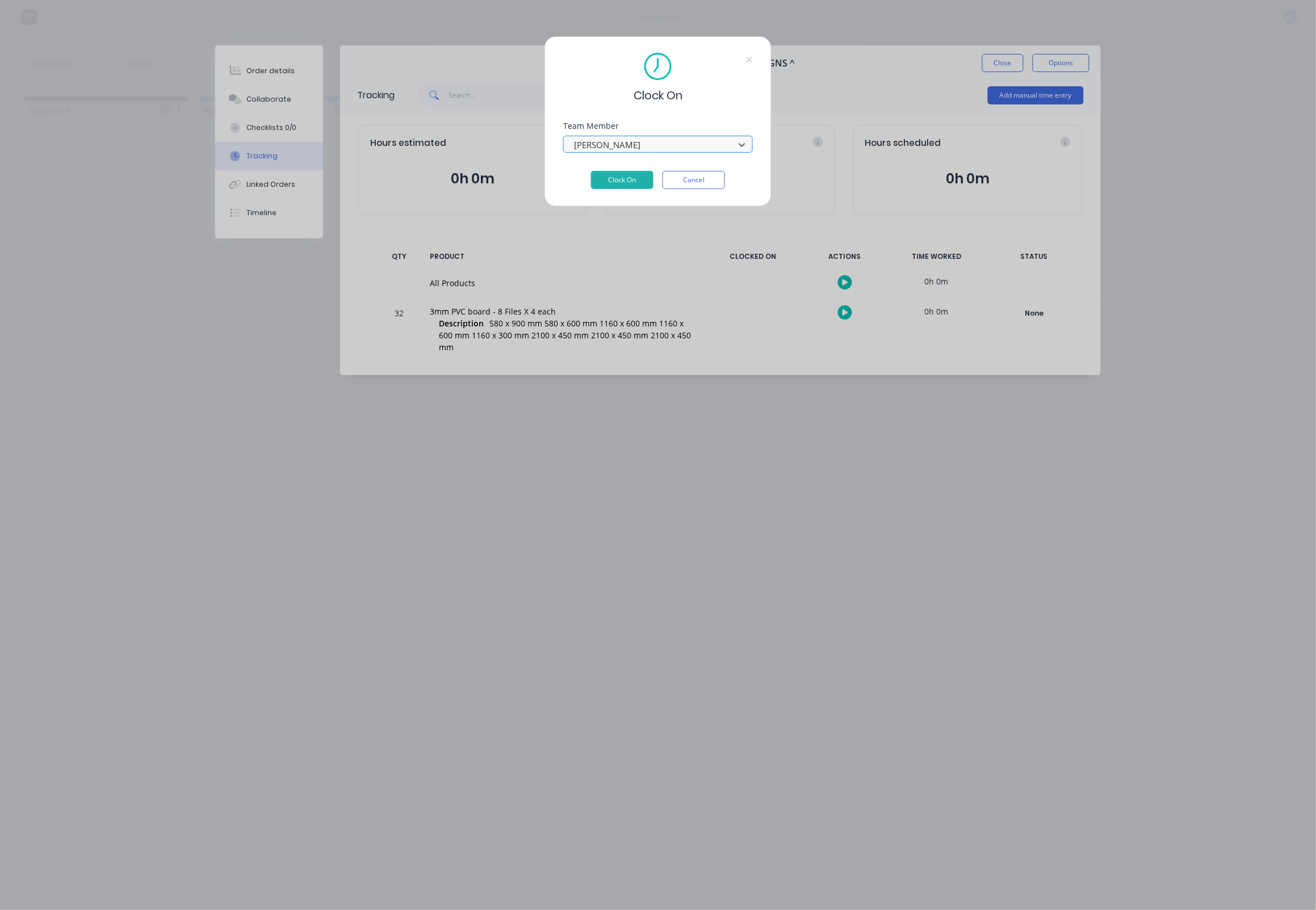
click at [664, 152] on div at bounding box center [650, 145] width 155 height 14
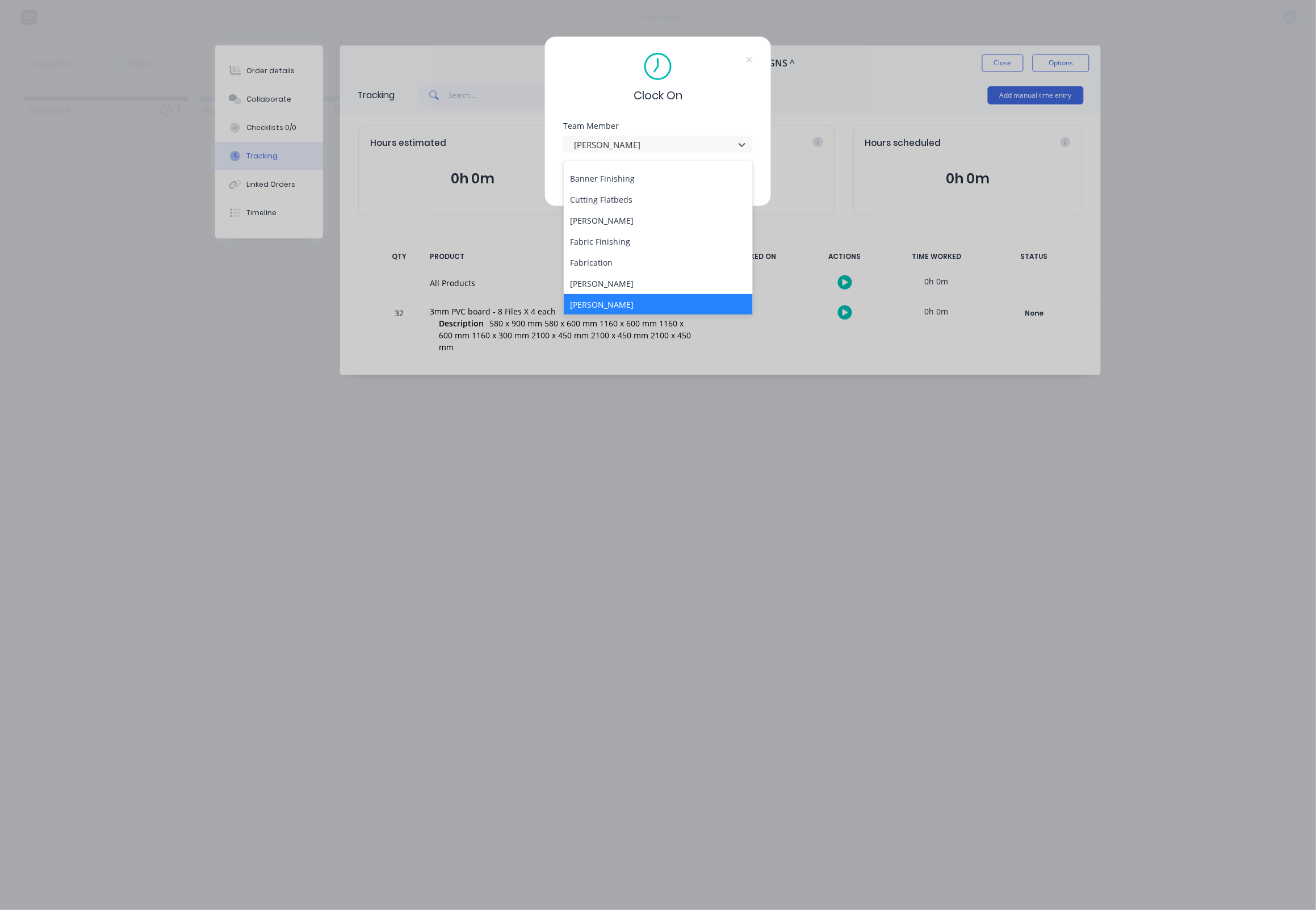
scroll to position [69, 0]
click at [603, 290] on div "[PERSON_NAME]" at bounding box center [658, 294] width 190 height 21
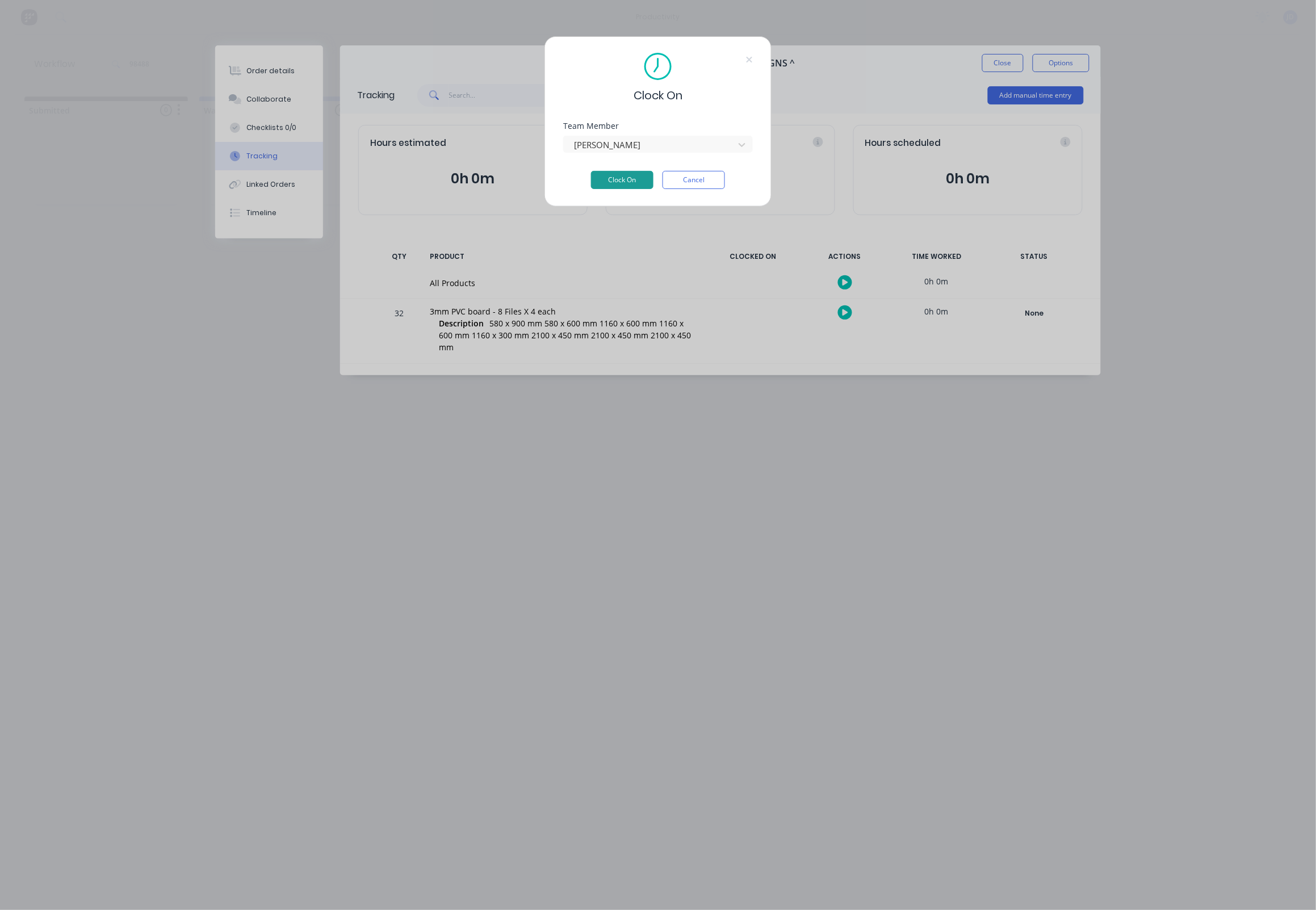
click at [619, 180] on button "Clock On" at bounding box center [621, 179] width 63 height 18
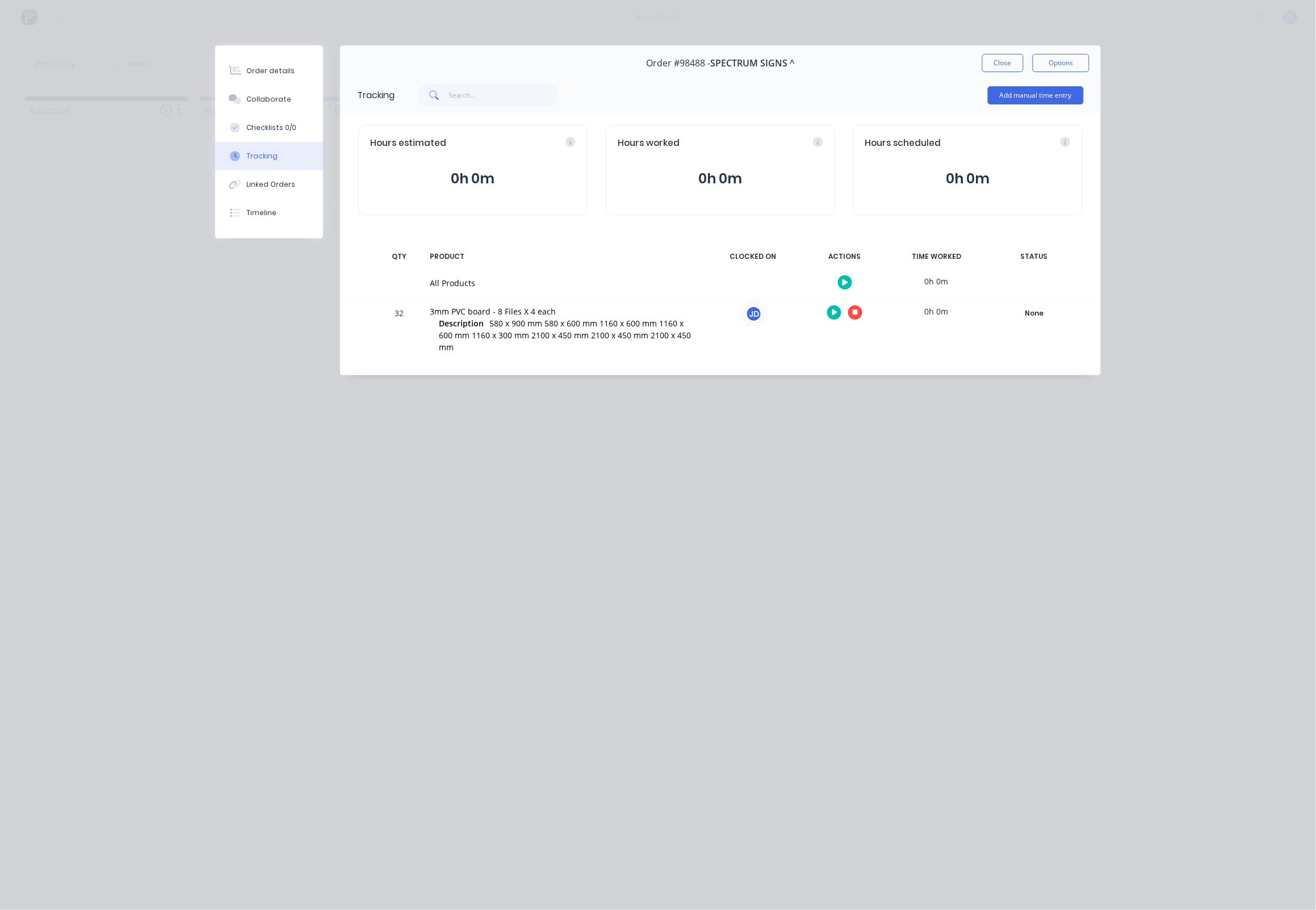
scroll to position [0, 0]
click at [864, 304] on div at bounding box center [844, 312] width 85 height 28
click at [853, 316] on icon "button" at bounding box center [856, 313] width 6 height 8
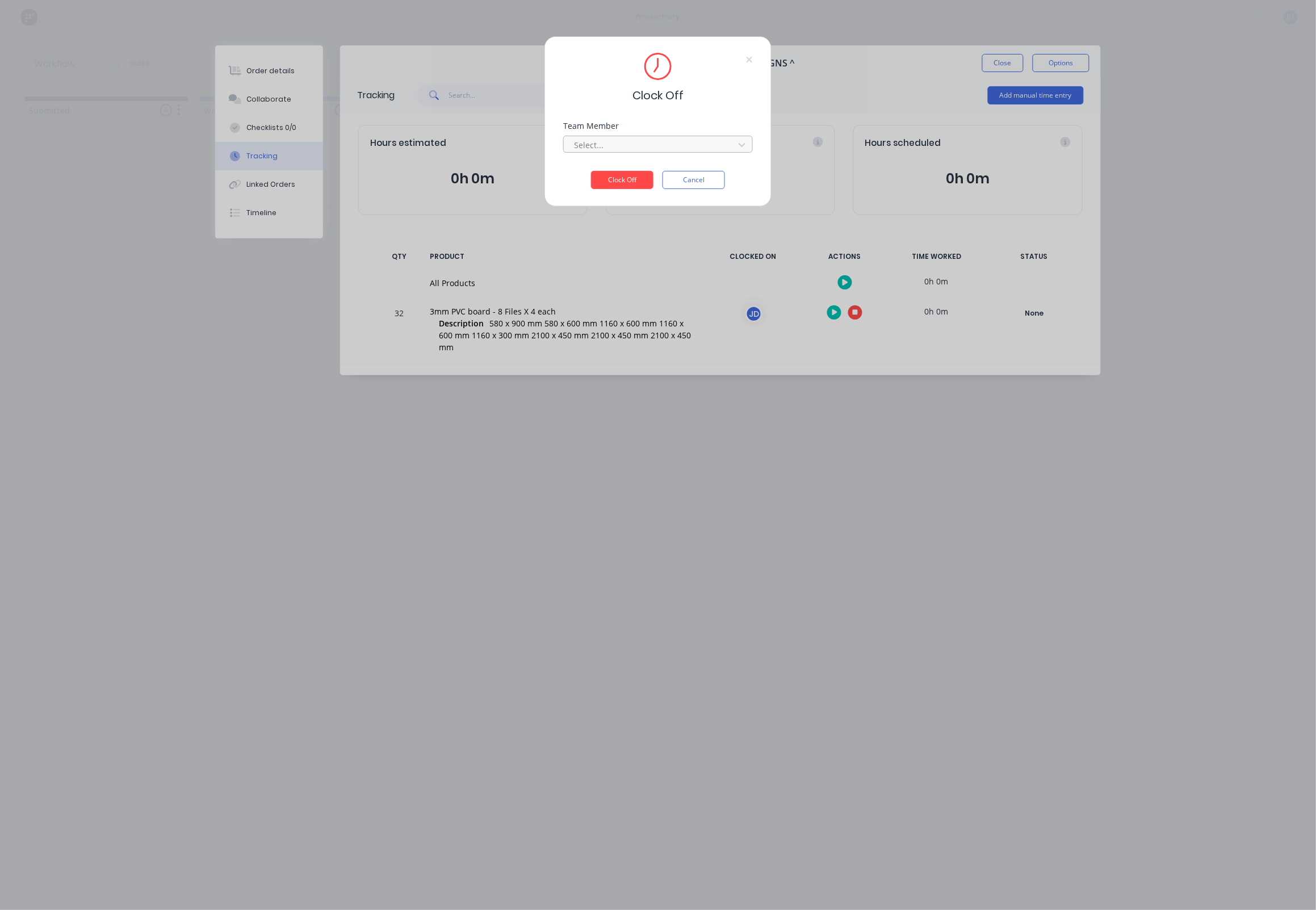
click at [610, 152] on div at bounding box center [650, 145] width 155 height 14
drag, startPoint x: 599, startPoint y: 177, endPoint x: 606, endPoint y: 180, distance: 7.6
click at [599, 177] on div "[PERSON_NAME]" at bounding box center [658, 174] width 190 height 21
click at [606, 180] on button "Clock Off" at bounding box center [621, 179] width 63 height 18
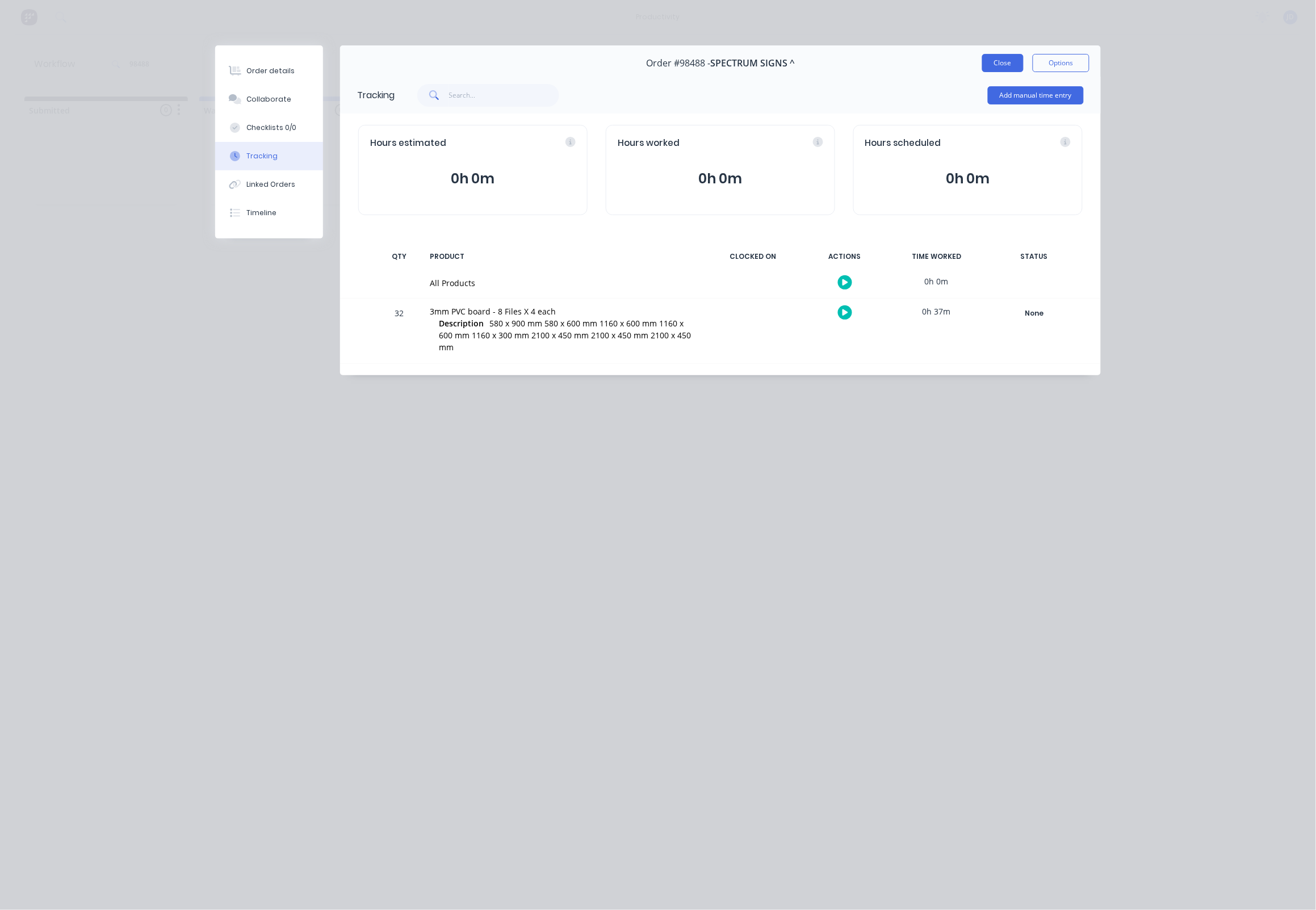
click at [984, 69] on button "Close" at bounding box center [1002, 63] width 41 height 18
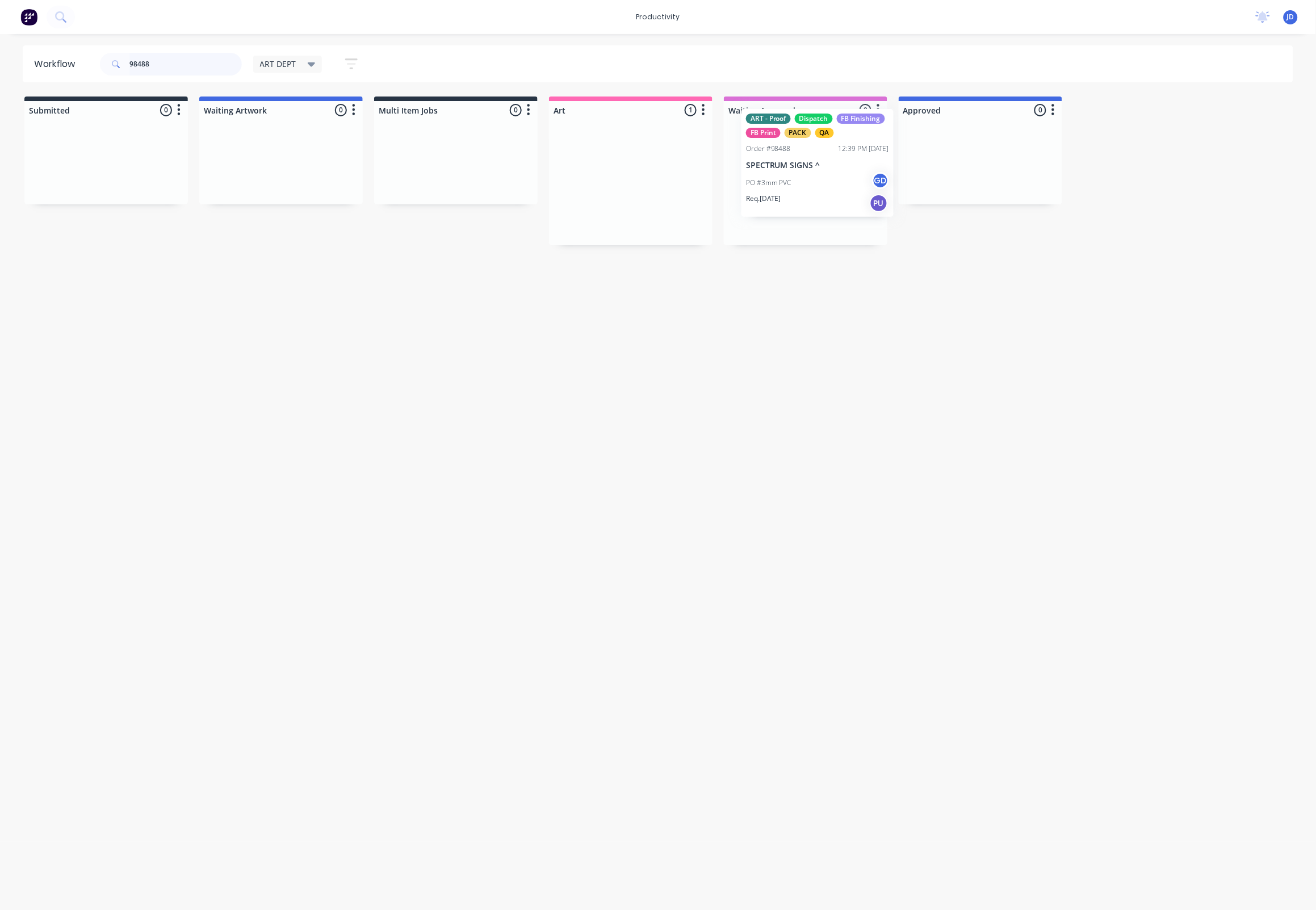
drag, startPoint x: 726, startPoint y: 194, endPoint x: 800, endPoint y: 186, distance: 74.4
drag, startPoint x: 191, startPoint y: 63, endPoint x: 90, endPoint y: 59, distance: 101.1
click at [90, 59] on header "Workflow 98488 ART DEPT Save new view None edit ART DEPT (Default) edit Banner …" at bounding box center [658, 64] width 1271 height 37
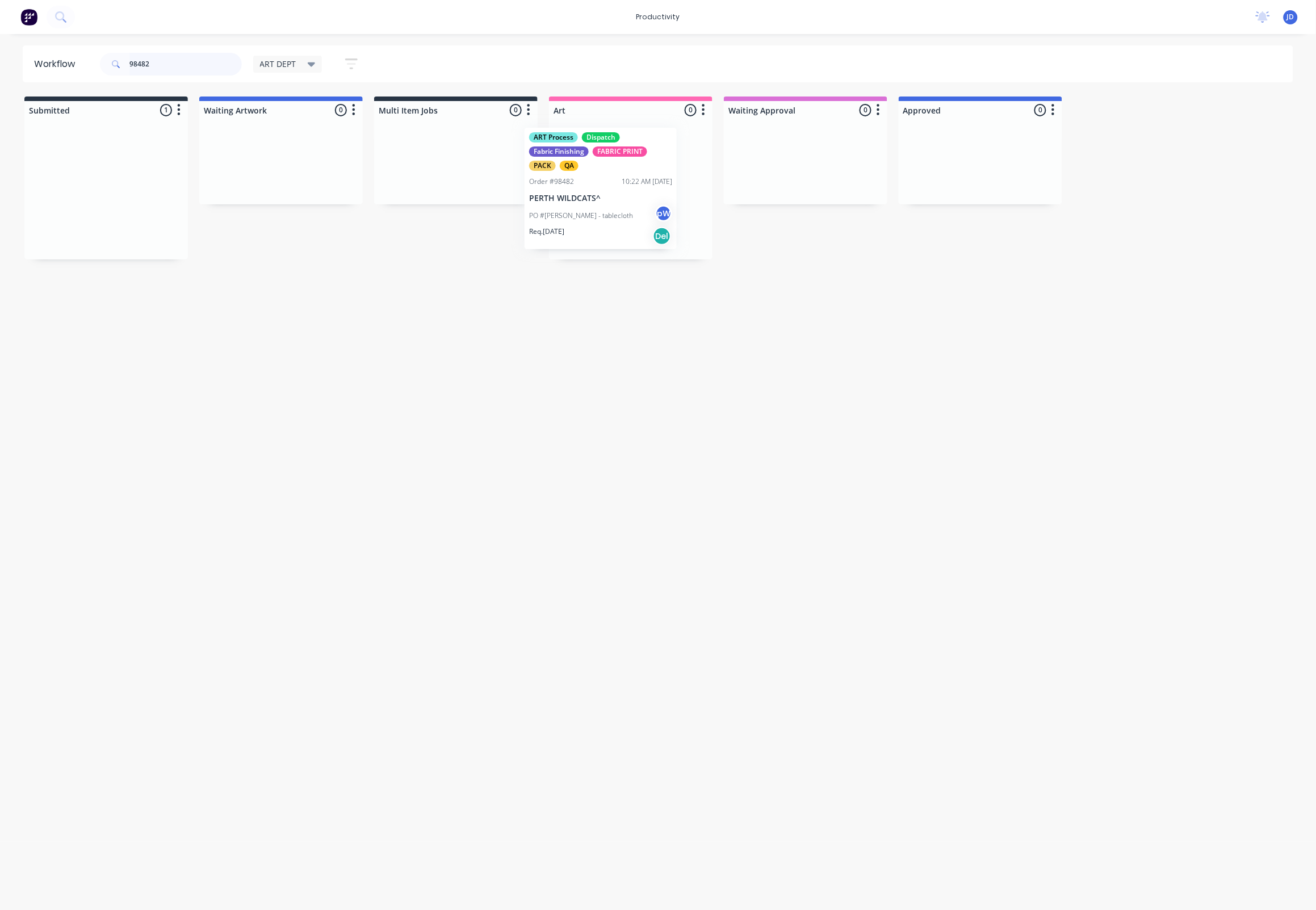
drag, startPoint x: 99, startPoint y: 209, endPoint x: 589, endPoint y: 209, distance: 490.0
click at [588, 211] on p "PO #[PERSON_NAME] - tablecloth" at bounding box center [612, 216] width 104 height 11
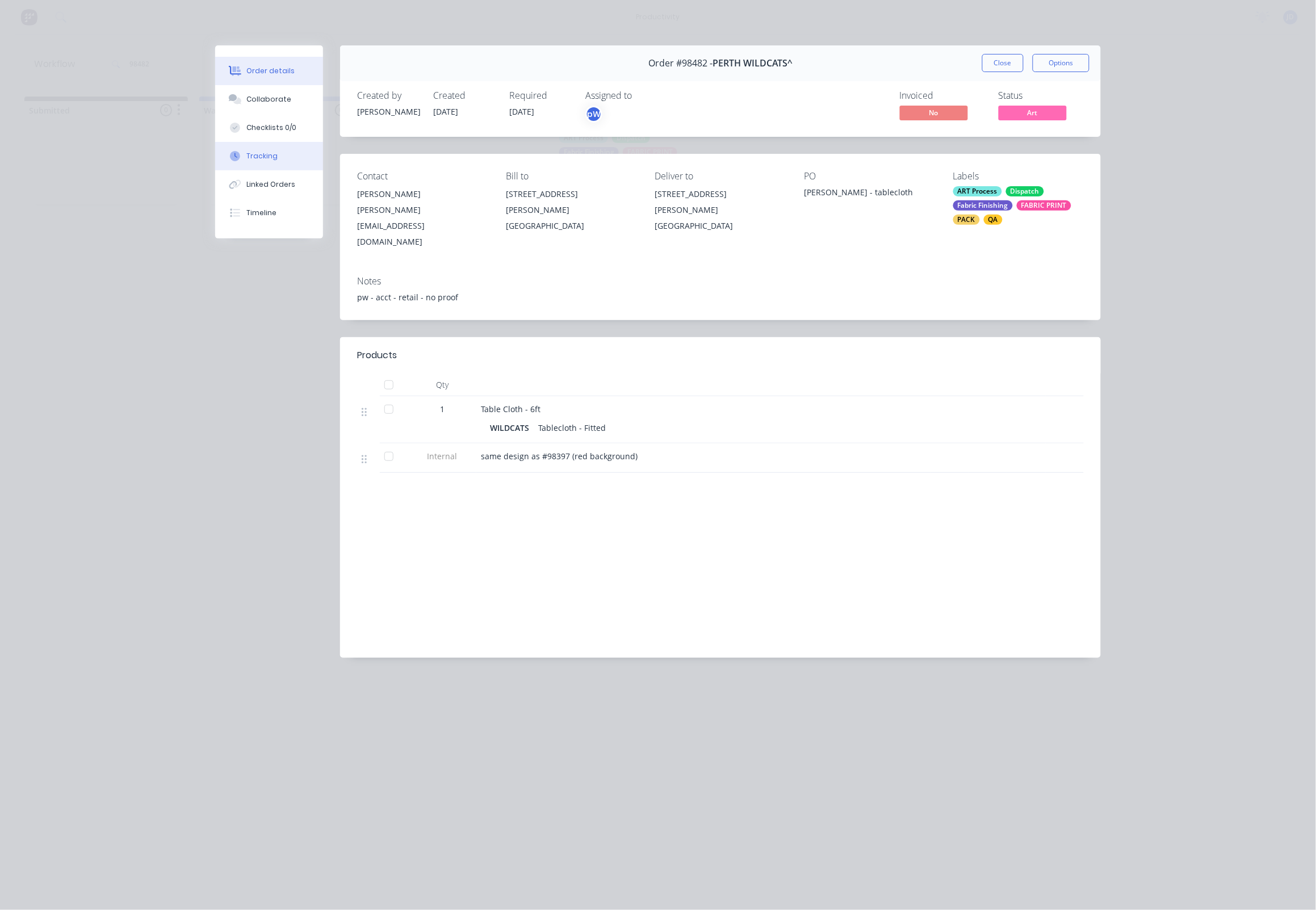
click at [269, 161] on div "Tracking" at bounding box center [262, 156] width 31 height 11
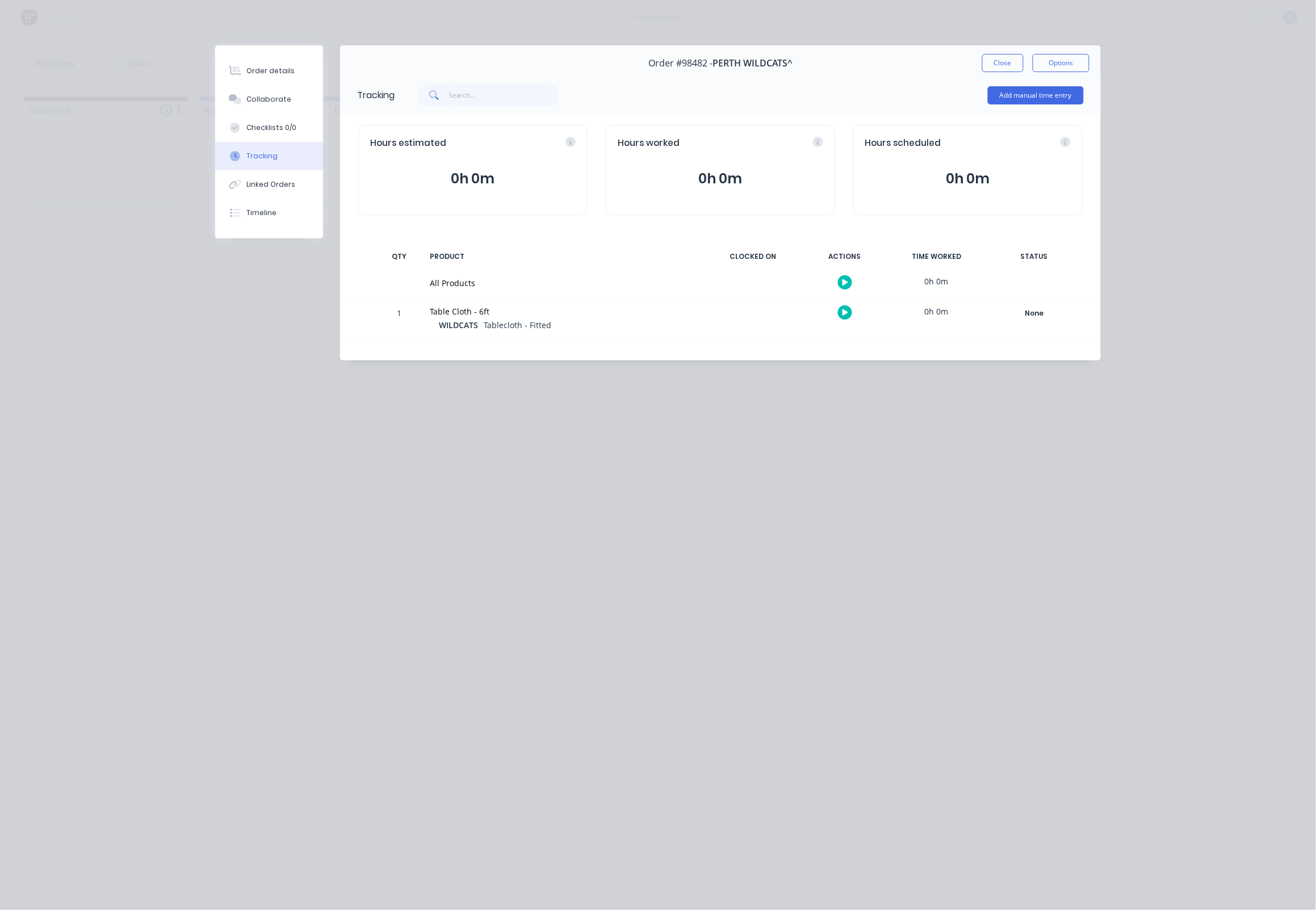
click at [1004, 66] on button "Close" at bounding box center [1002, 63] width 41 height 18
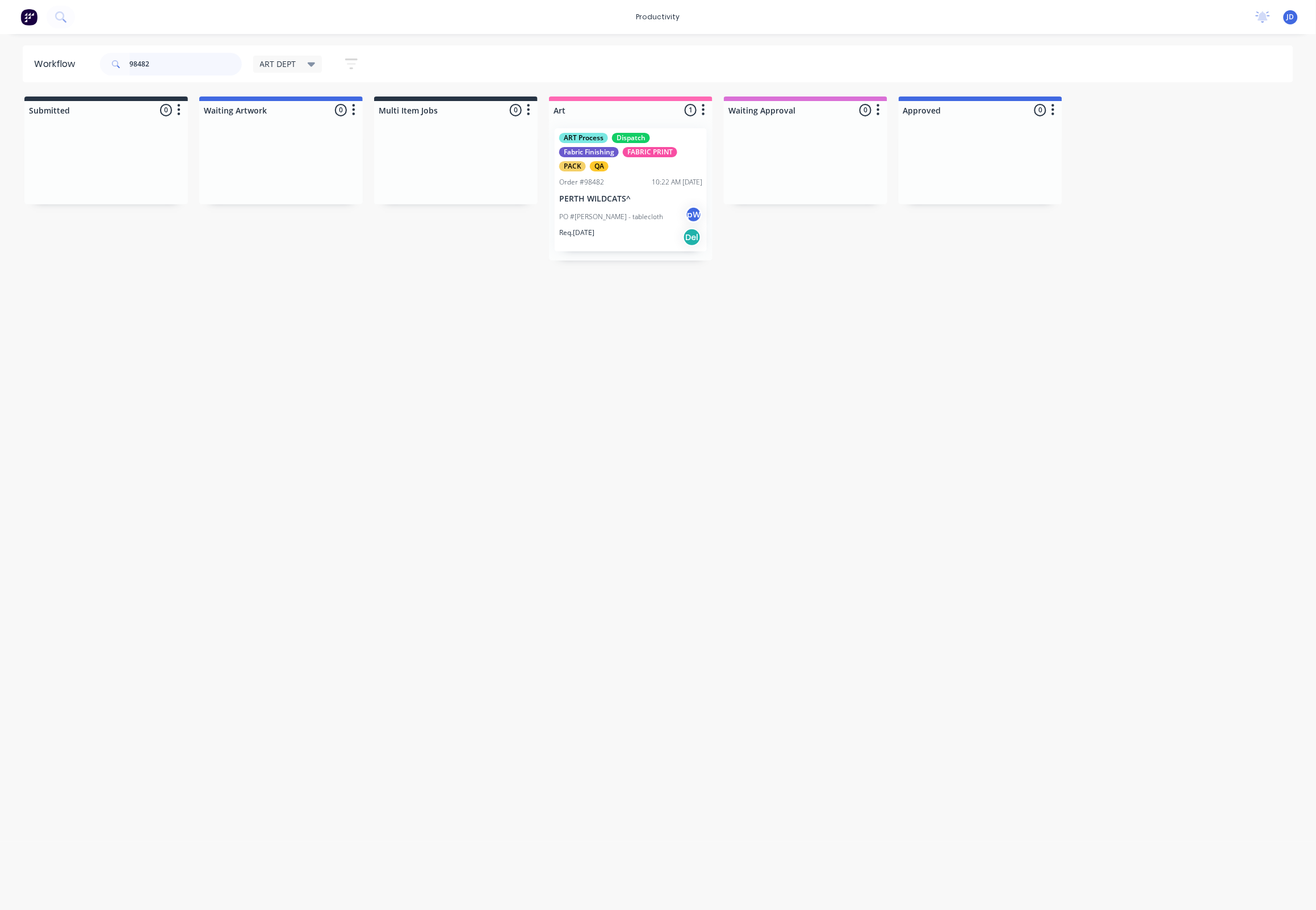
click at [94, 58] on header "Workflow 98482 ART DEPT Save new view None edit ART DEPT (Default) edit Banner …" at bounding box center [658, 64] width 1271 height 37
type input "98424"
click at [581, 211] on p "PODWAVES STUDIOS" at bounding box center [631, 213] width 143 height 10
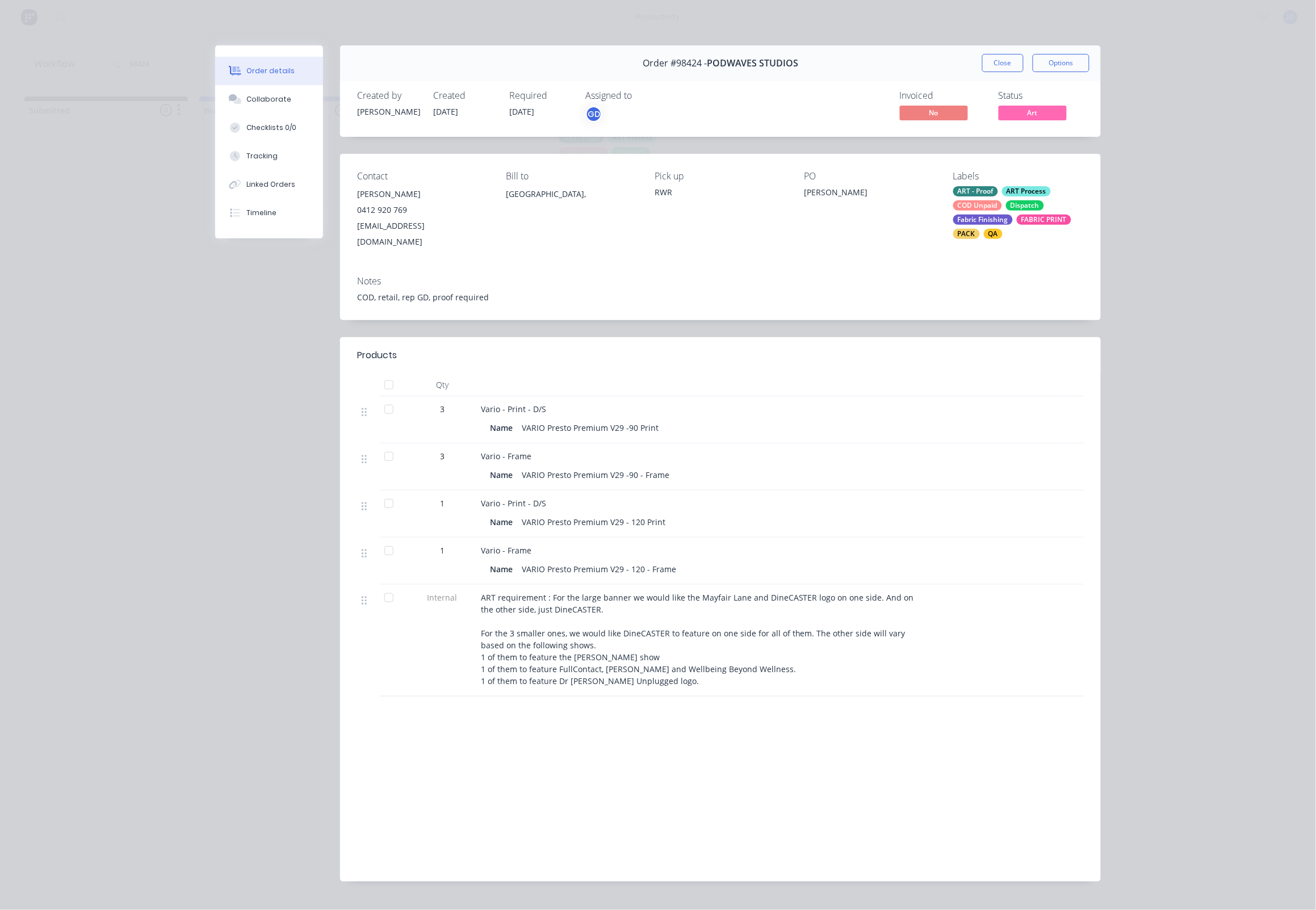
drag, startPoint x: 260, startPoint y: 345, endPoint x: 533, endPoint y: 181, distance: 318.5
click at [260, 344] on div "Order #98424 - PODWAVES STUDIOS Close Options Created by [PERSON_NAME] Created …" at bounding box center [658, 472] width 886 height 853
click at [1119, 199] on div "Order details Collaborate Checklists 0/0 Tracking Linked Orders Timeline Order …" at bounding box center [658, 455] width 1316 height 910
click at [1210, 240] on div "Order details Collaborate Checklists 0/0 Tracking Linked Orders Timeline Order …" at bounding box center [658, 455] width 1316 height 910
drag, startPoint x: 1013, startPoint y: 66, endPoint x: 1001, endPoint y: 67, distance: 12.0
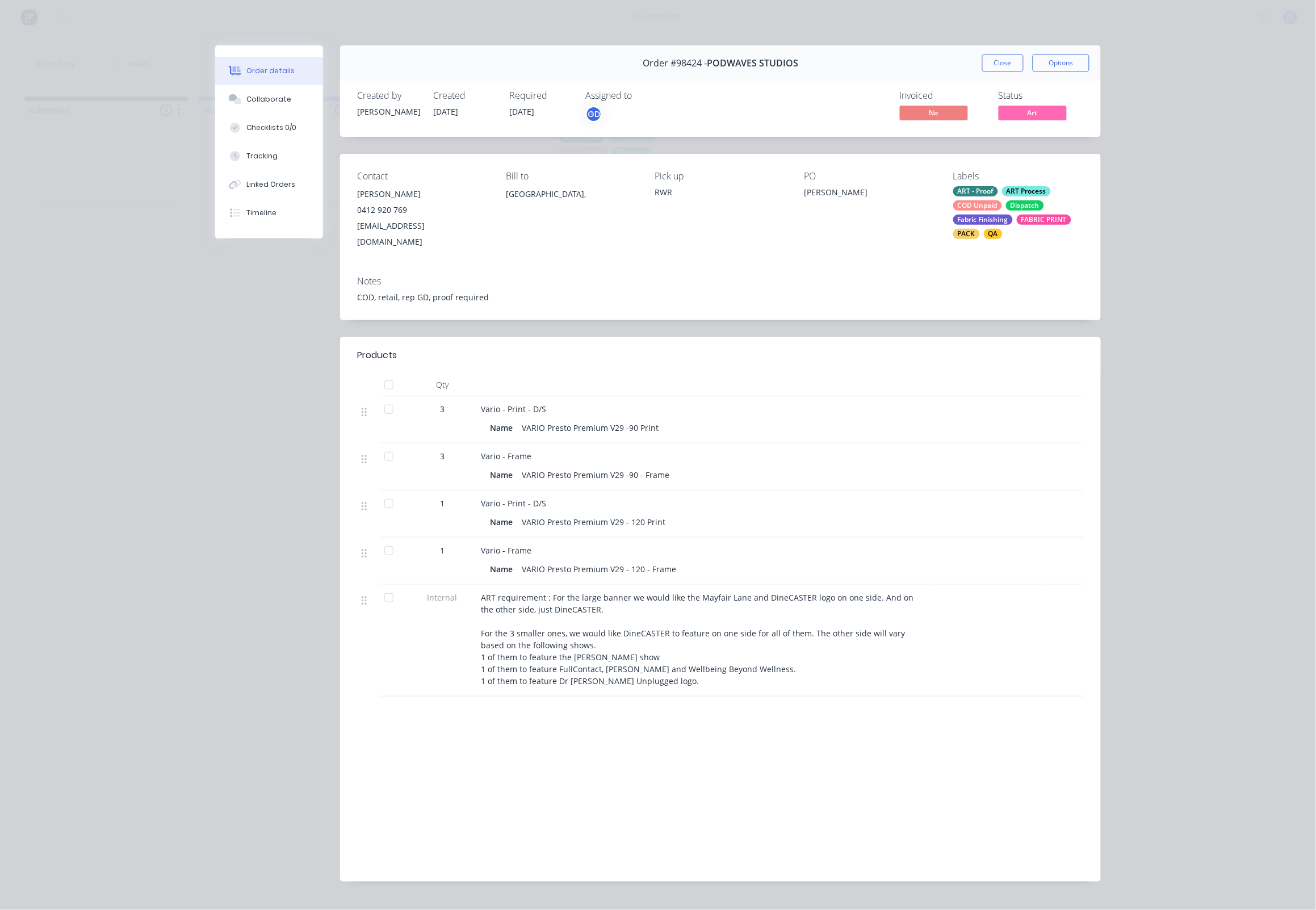
click at [1013, 66] on button "Close" at bounding box center [1002, 63] width 41 height 18
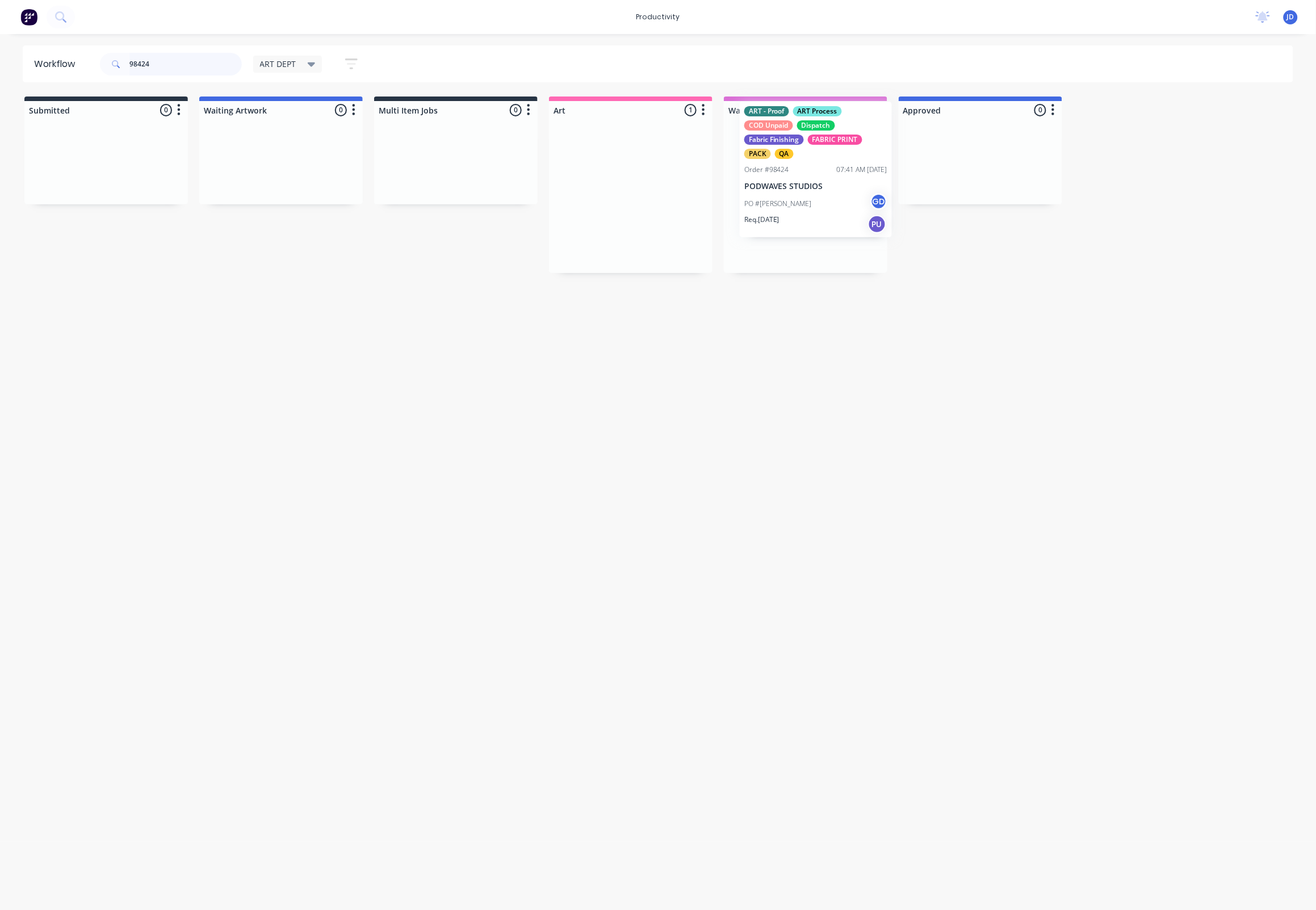
drag, startPoint x: 617, startPoint y: 190, endPoint x: 811, endPoint y: 163, distance: 195.9
click at [803, 185] on div at bounding box center [805, 196] width 163 height 153
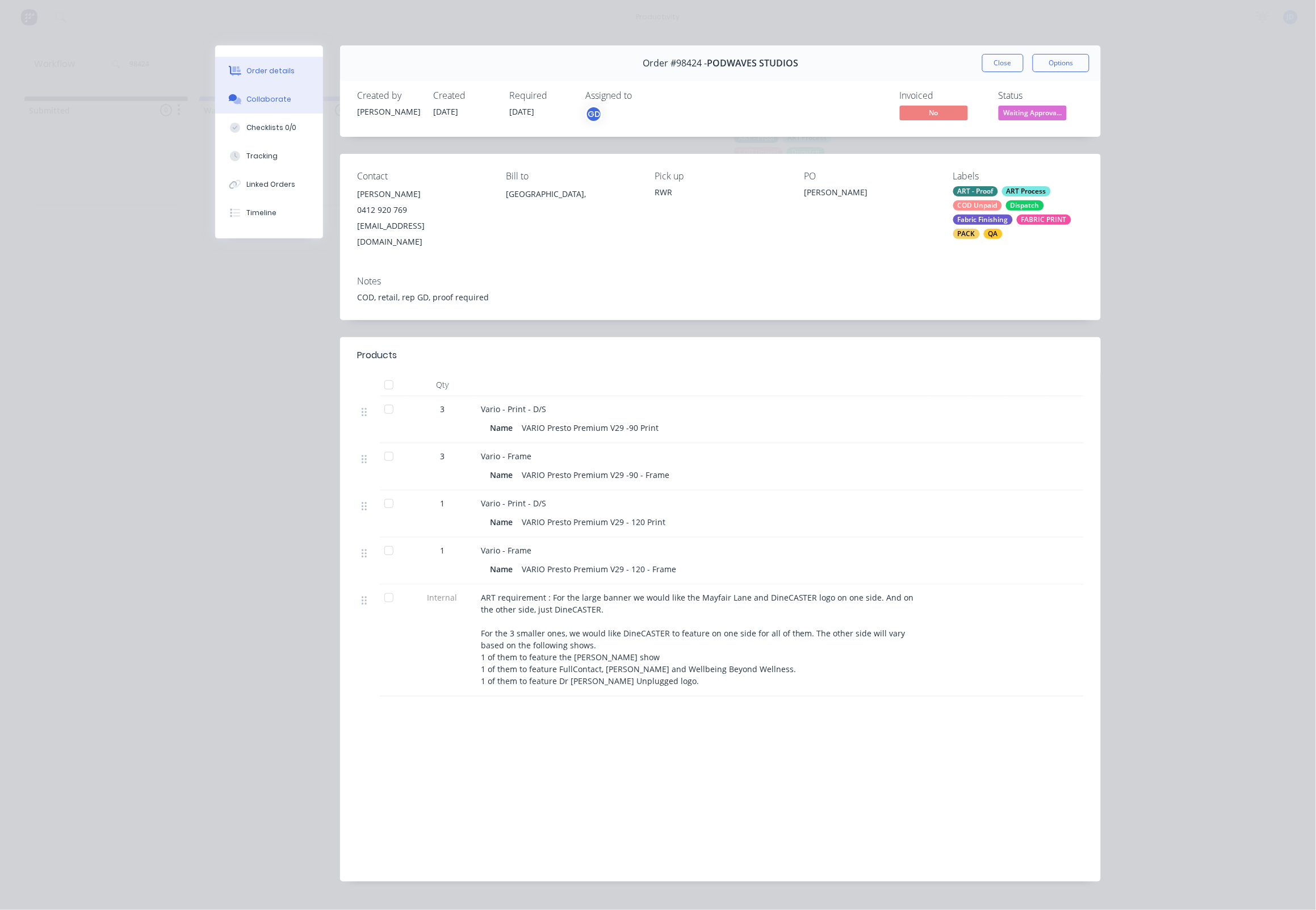
click at [275, 114] on button "Collaborate" at bounding box center [269, 98] width 108 height 28
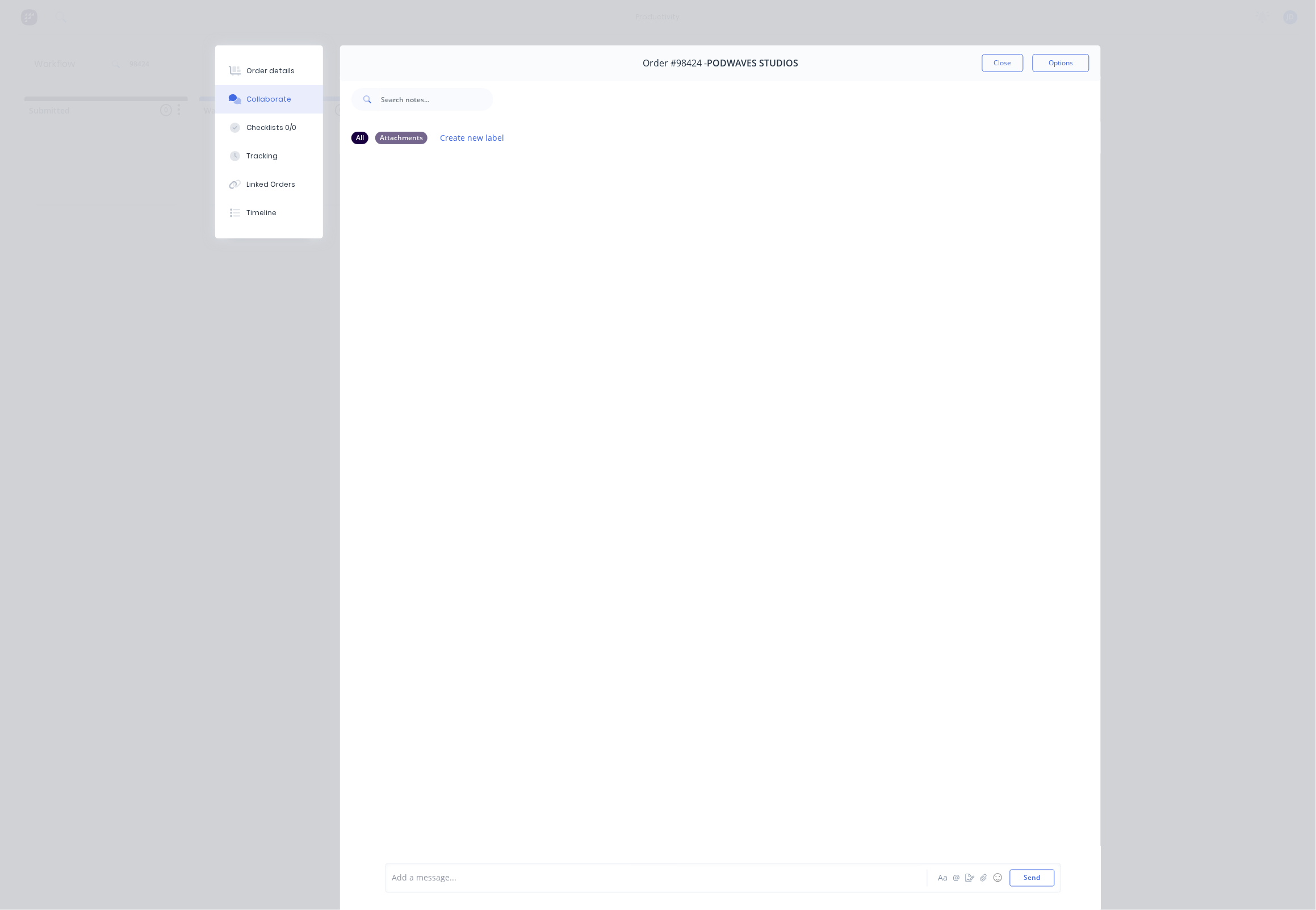
click at [441, 873] on div at bounding box center [641, 878] width 497 height 12
click at [988, 67] on button "Close" at bounding box center [1002, 63] width 41 height 18
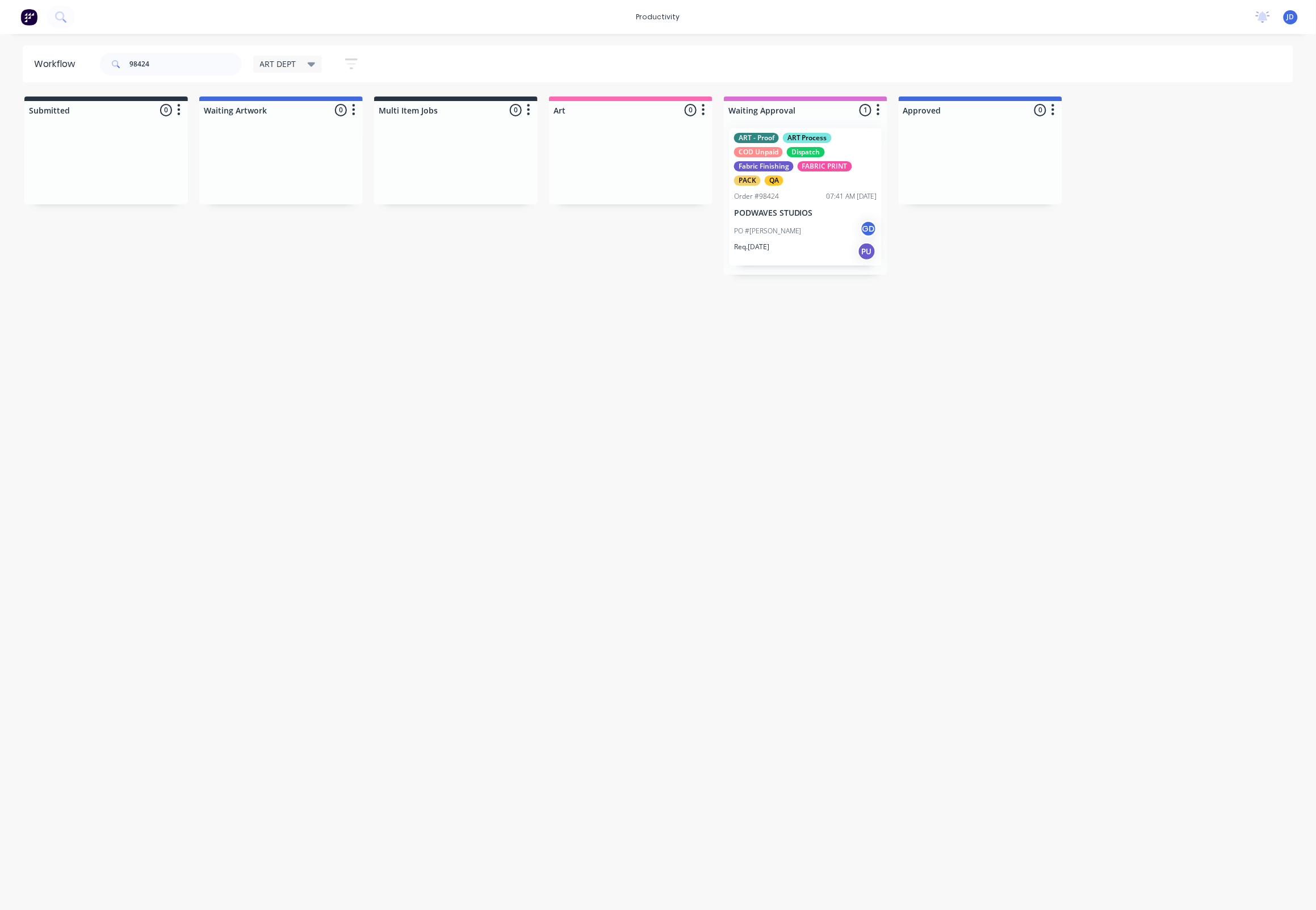
click at [762, 158] on div "ART - Proof ART Process COD Unpaid Dispatch Fabric Finishing FABRIC PRINT PACK …" at bounding box center [806, 159] width 143 height 53
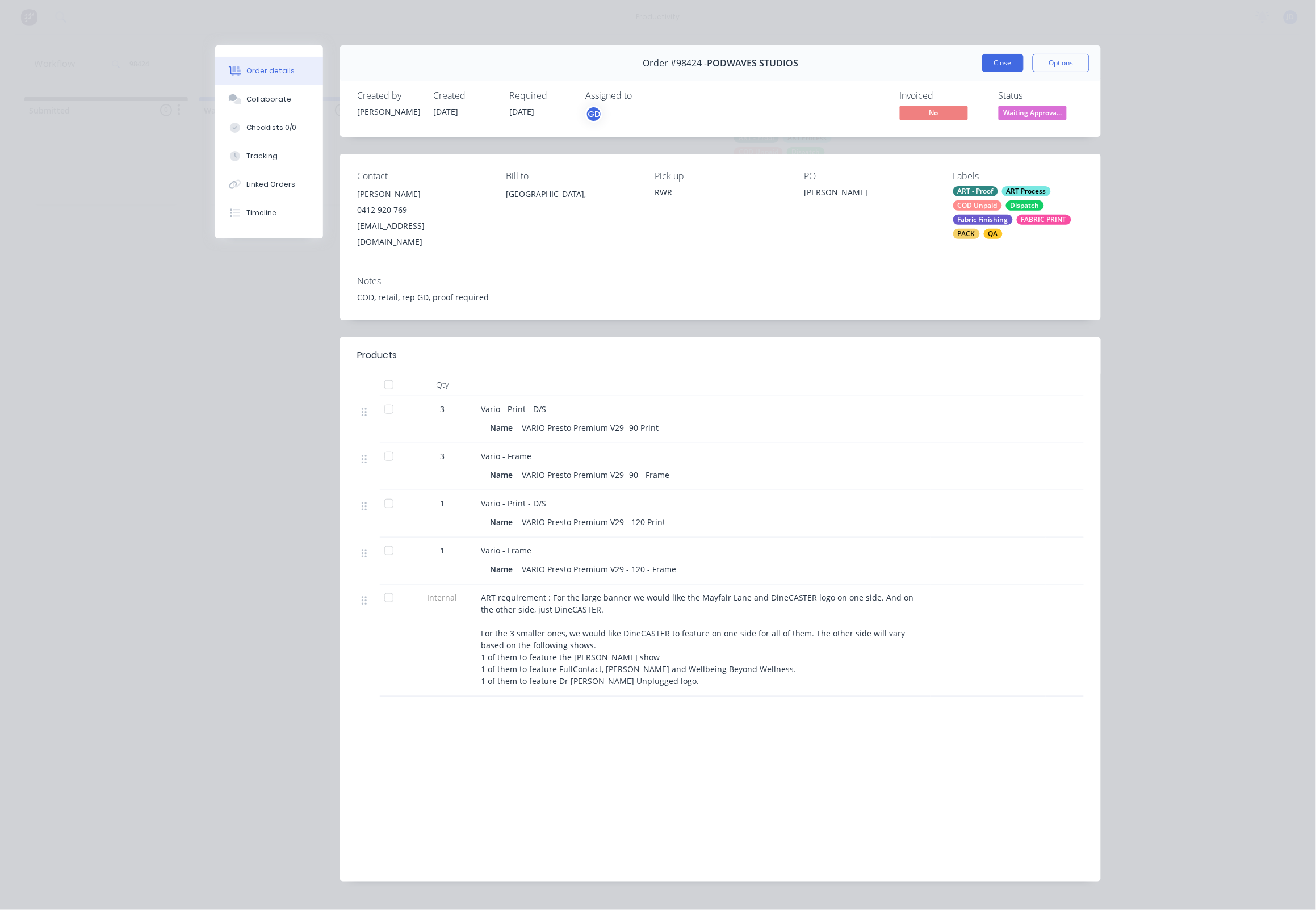
click at [1001, 62] on button "Close" at bounding box center [1002, 63] width 41 height 18
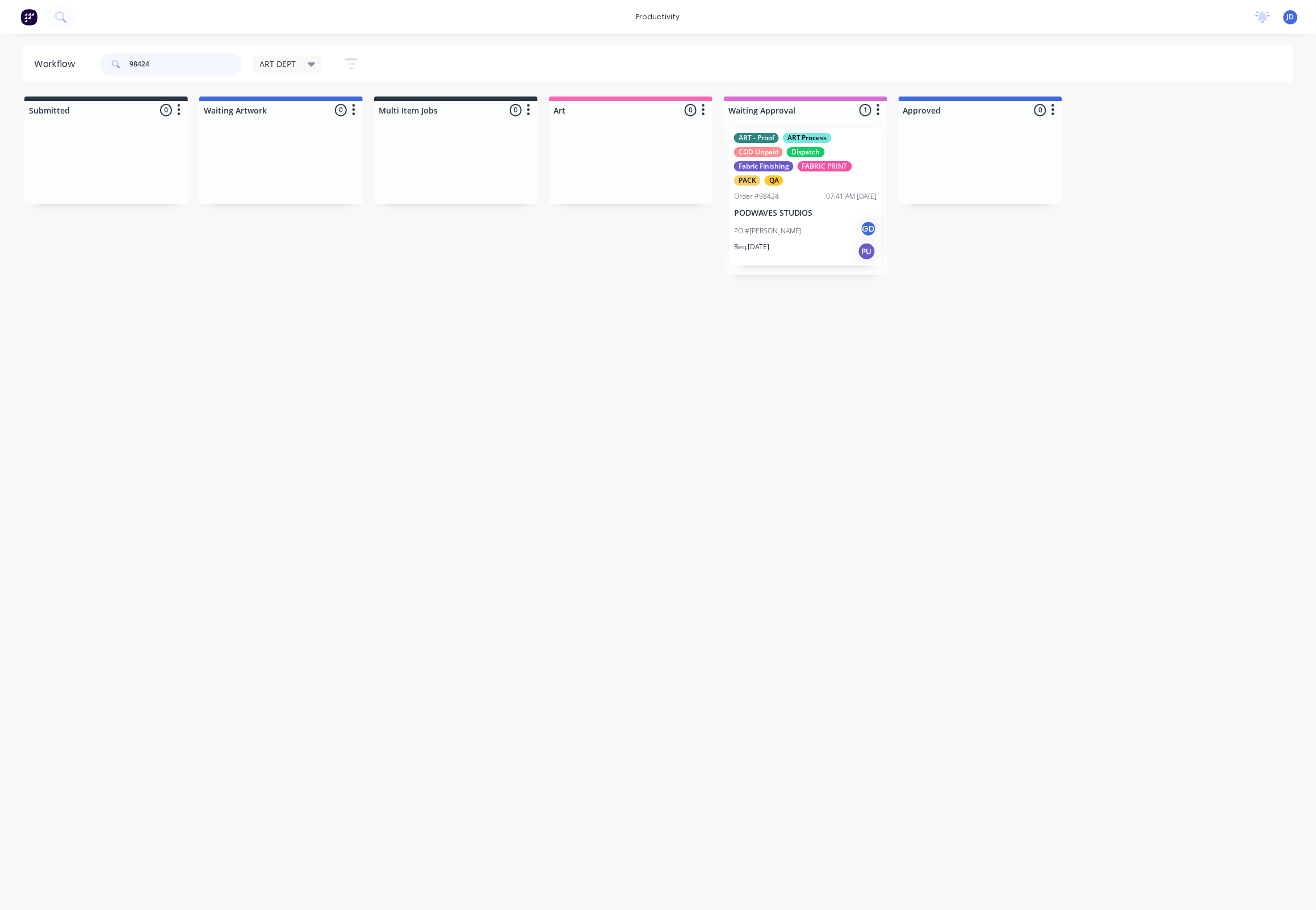
drag, startPoint x: 206, startPoint y: 66, endPoint x: 38, endPoint y: 46, distance: 169.2
click at [38, 46] on header "Workflow 98424 ART DEPT Save new view None edit ART DEPT (Default) edit Banner …" at bounding box center [658, 64] width 1271 height 37
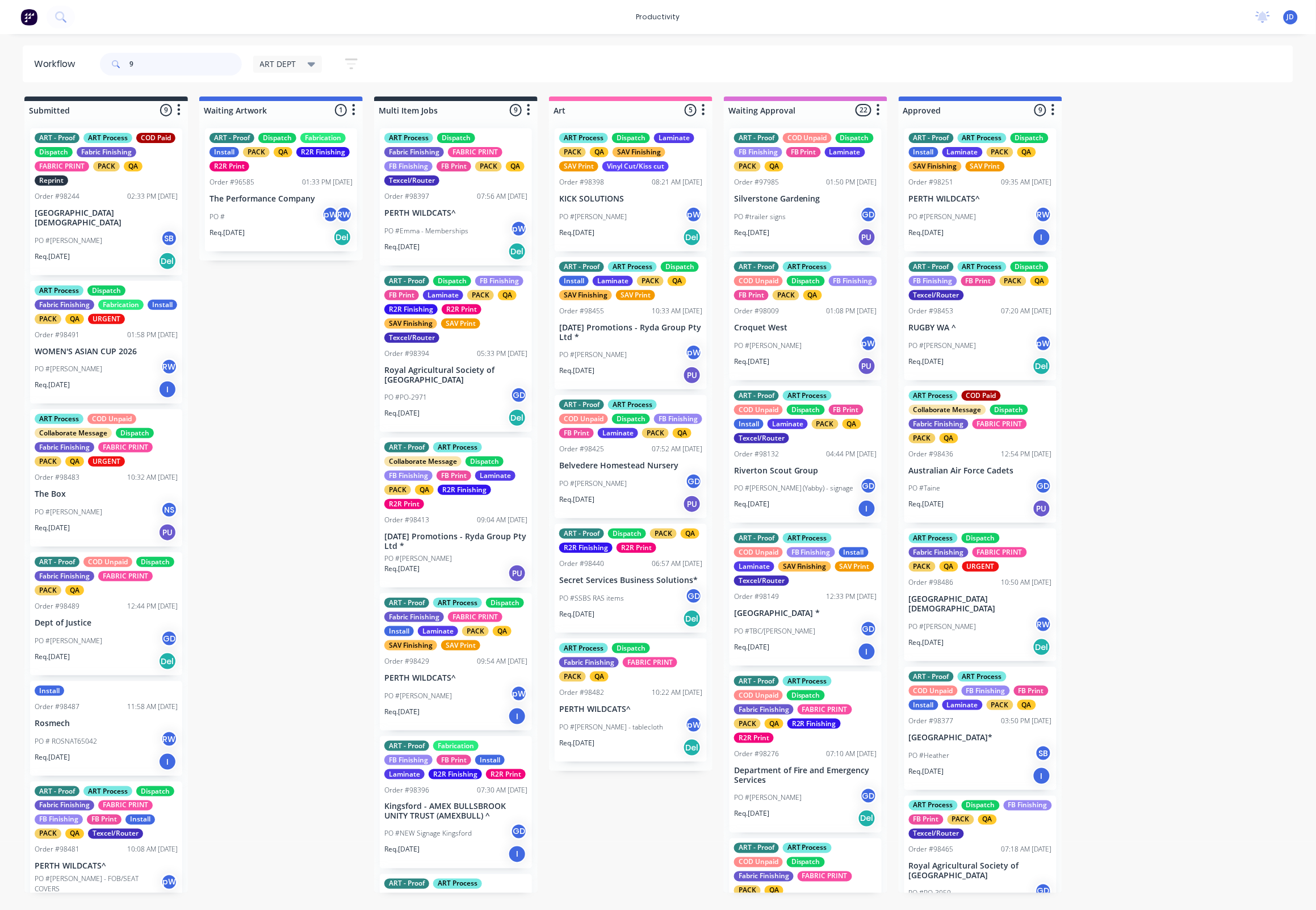
drag, startPoint x: 158, startPoint y: 62, endPoint x: 103, endPoint y: 56, distance: 55.3
click at [103, 56] on div "9" at bounding box center [171, 65] width 142 height 23
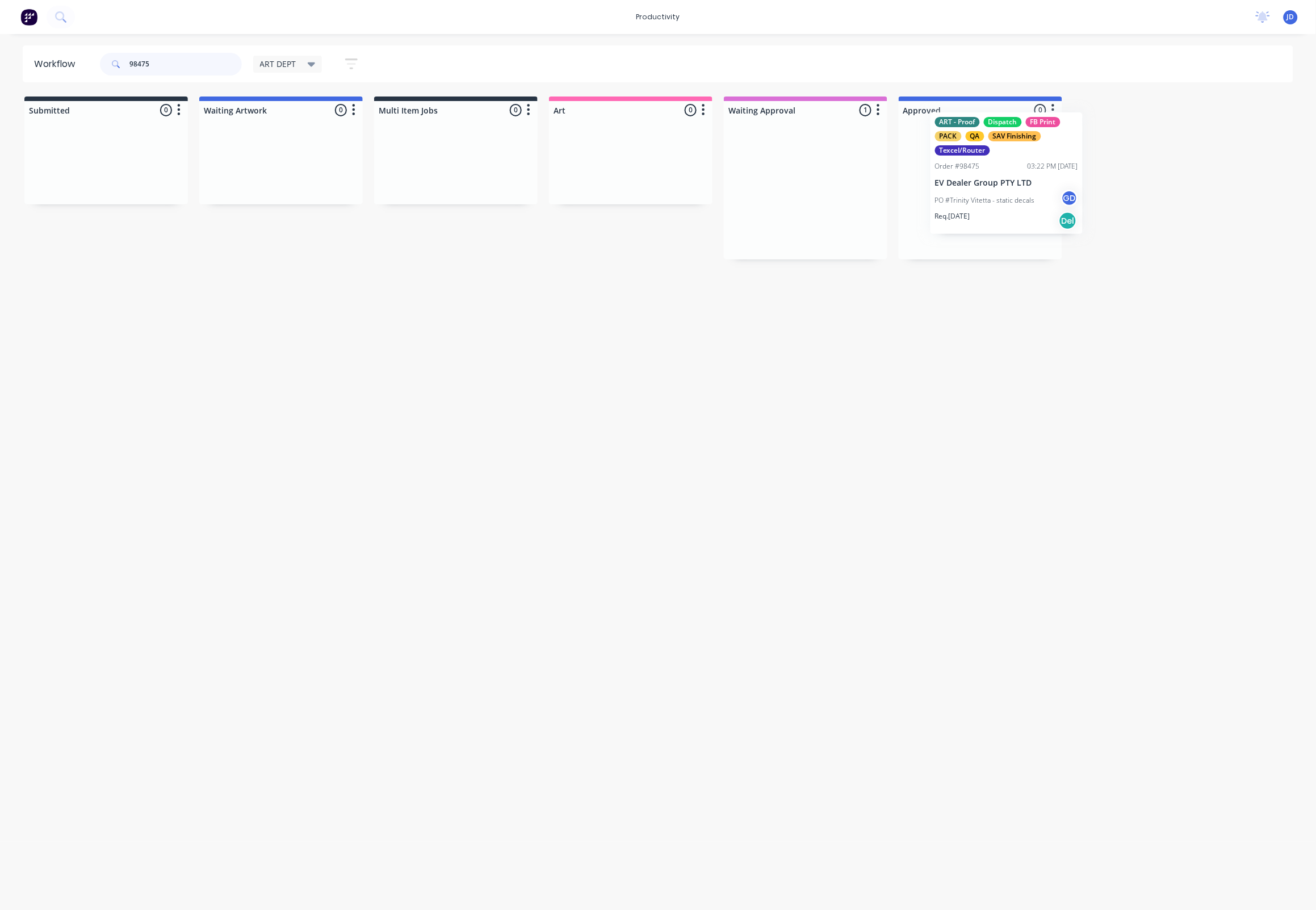
drag, startPoint x: 924, startPoint y: 211, endPoint x: 979, endPoint y: 202, distance: 55.7
click at [963, 213] on div at bounding box center [979, 189] width 163 height 140
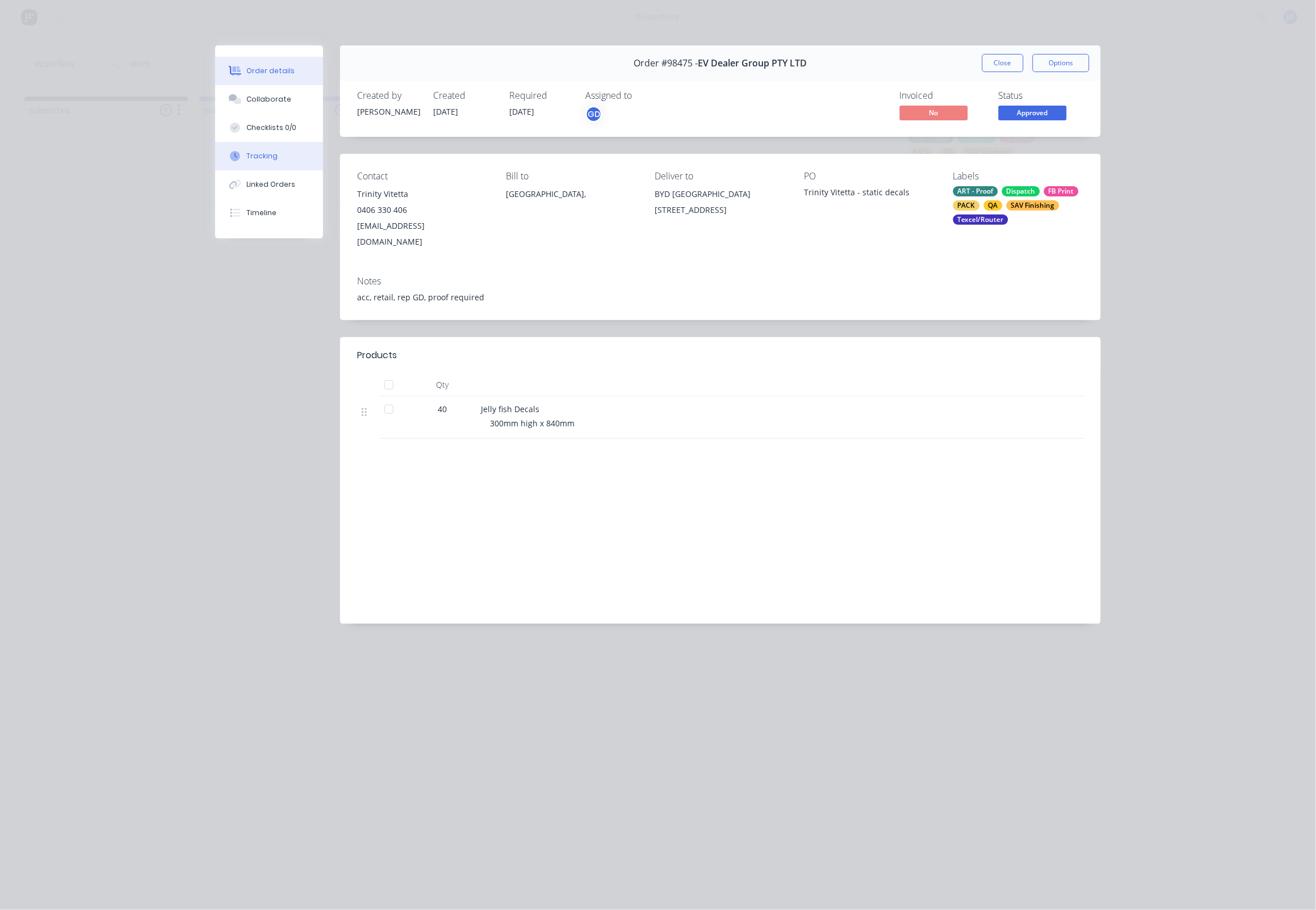
click at [249, 161] on div "Tracking" at bounding box center [262, 156] width 31 height 11
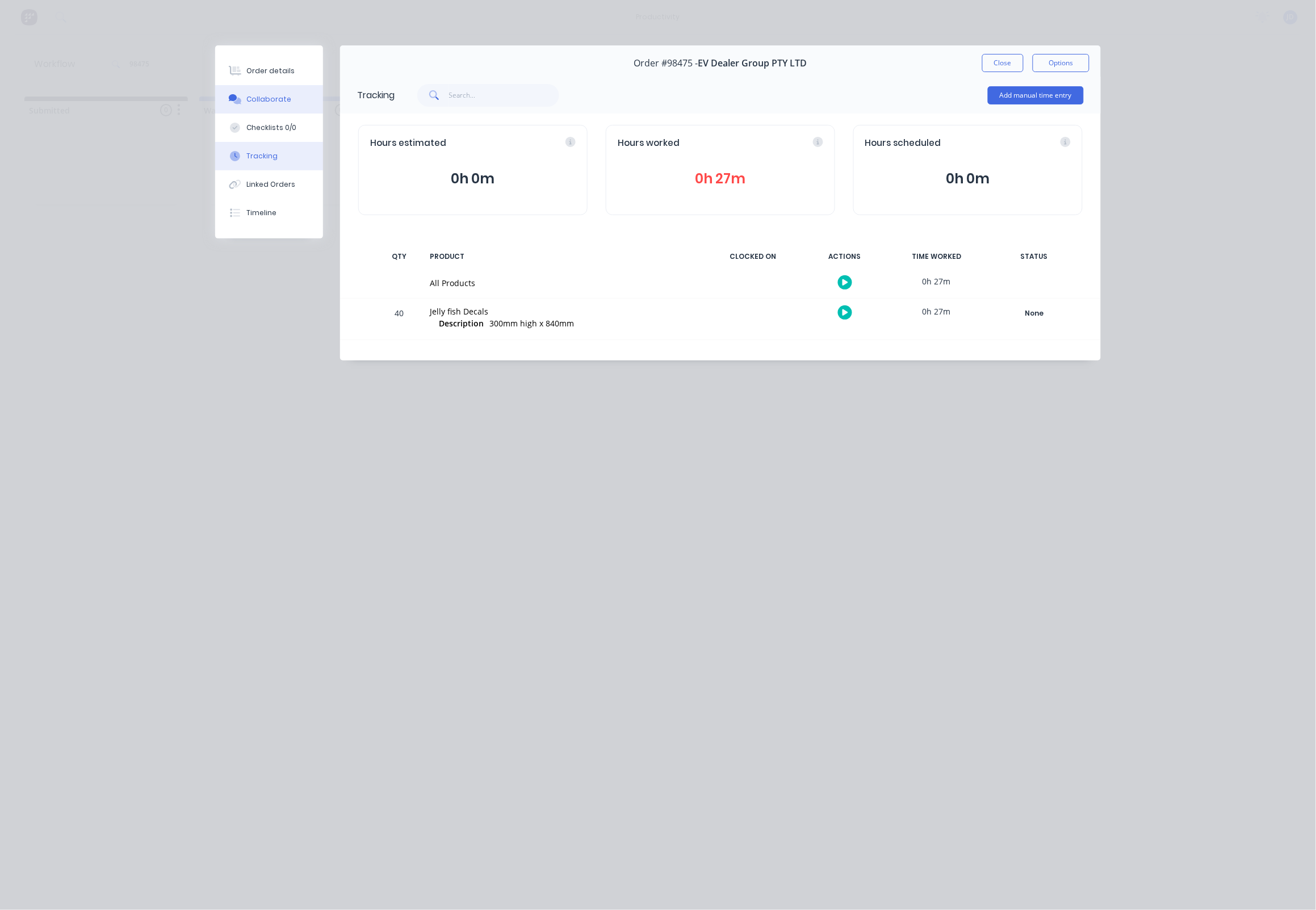
click at [257, 102] on div "Collaborate" at bounding box center [269, 99] width 44 height 11
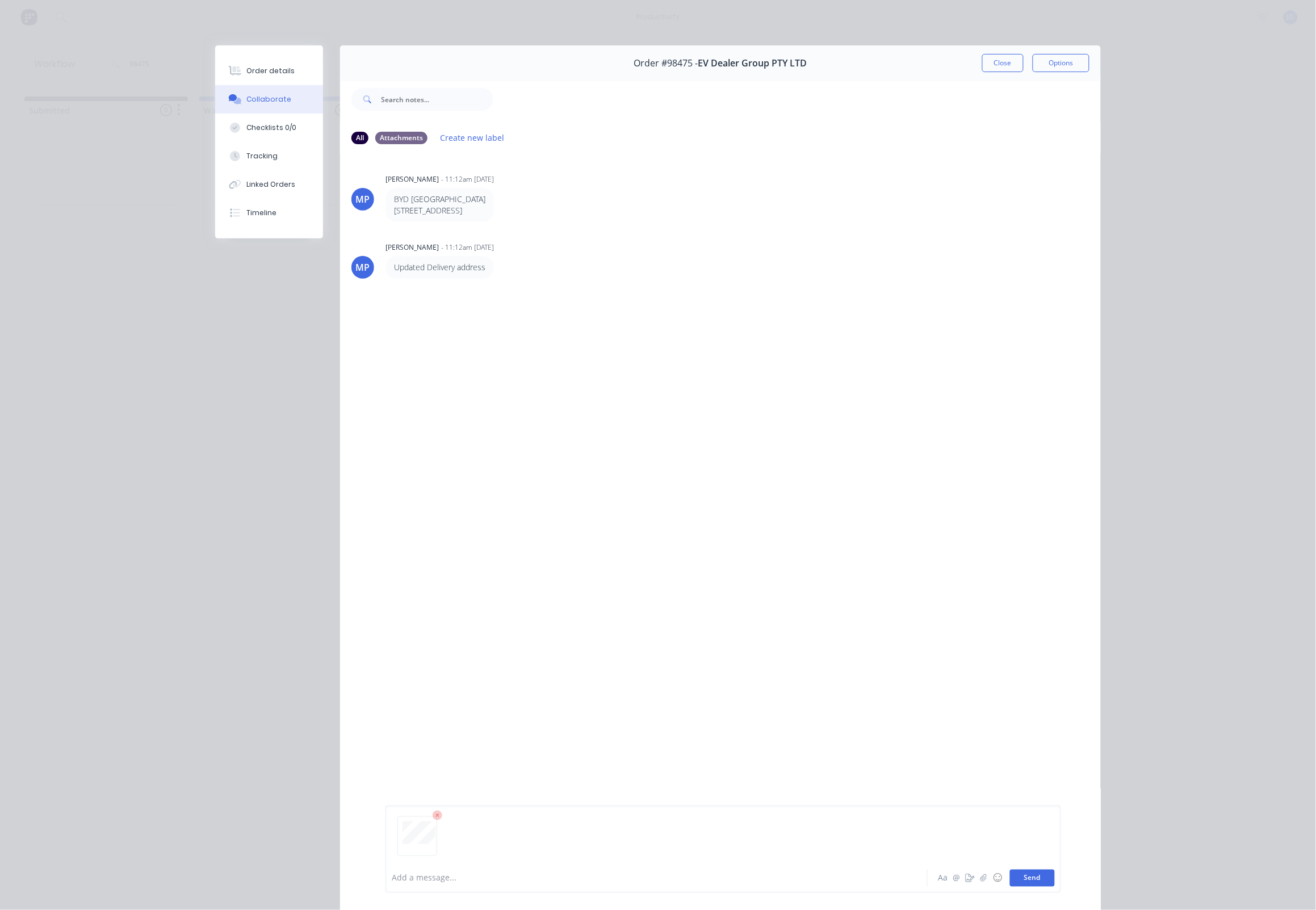
click at [1031, 876] on button "Send" at bounding box center [1032, 878] width 44 height 17
click at [1000, 65] on button "Close" at bounding box center [1002, 63] width 41 height 18
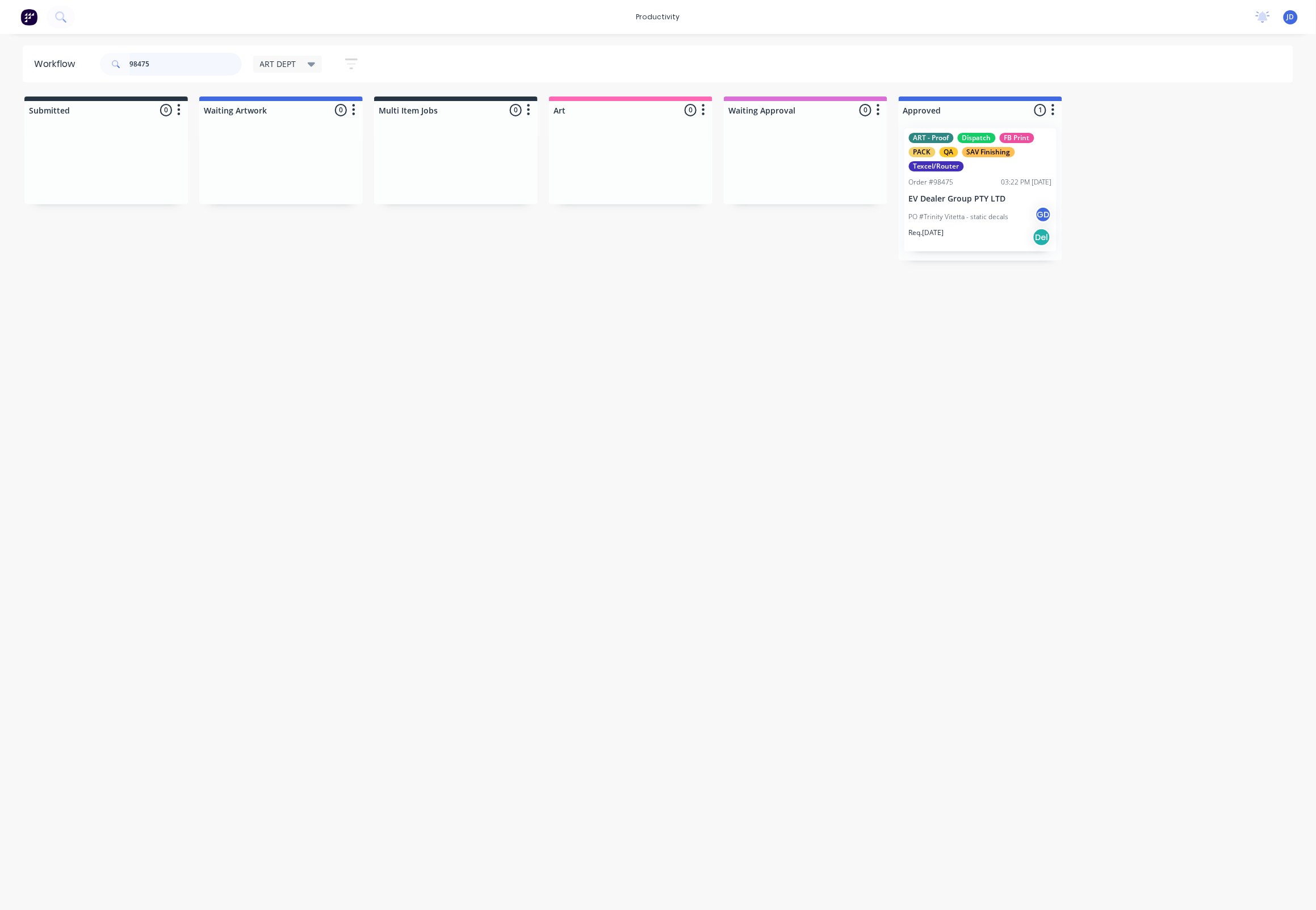
drag, startPoint x: 114, startPoint y: 54, endPoint x: 76, endPoint y: 50, distance: 38.2
click at [76, 50] on header "Workflow 98475 ART DEPT Save new view None edit ART DEPT (Default) edit Banner …" at bounding box center [658, 64] width 1271 height 37
drag, startPoint x: 833, startPoint y: 187, endPoint x: 1027, endPoint y: 187, distance: 194.0
click at [985, 194] on div at bounding box center [979, 189] width 163 height 140
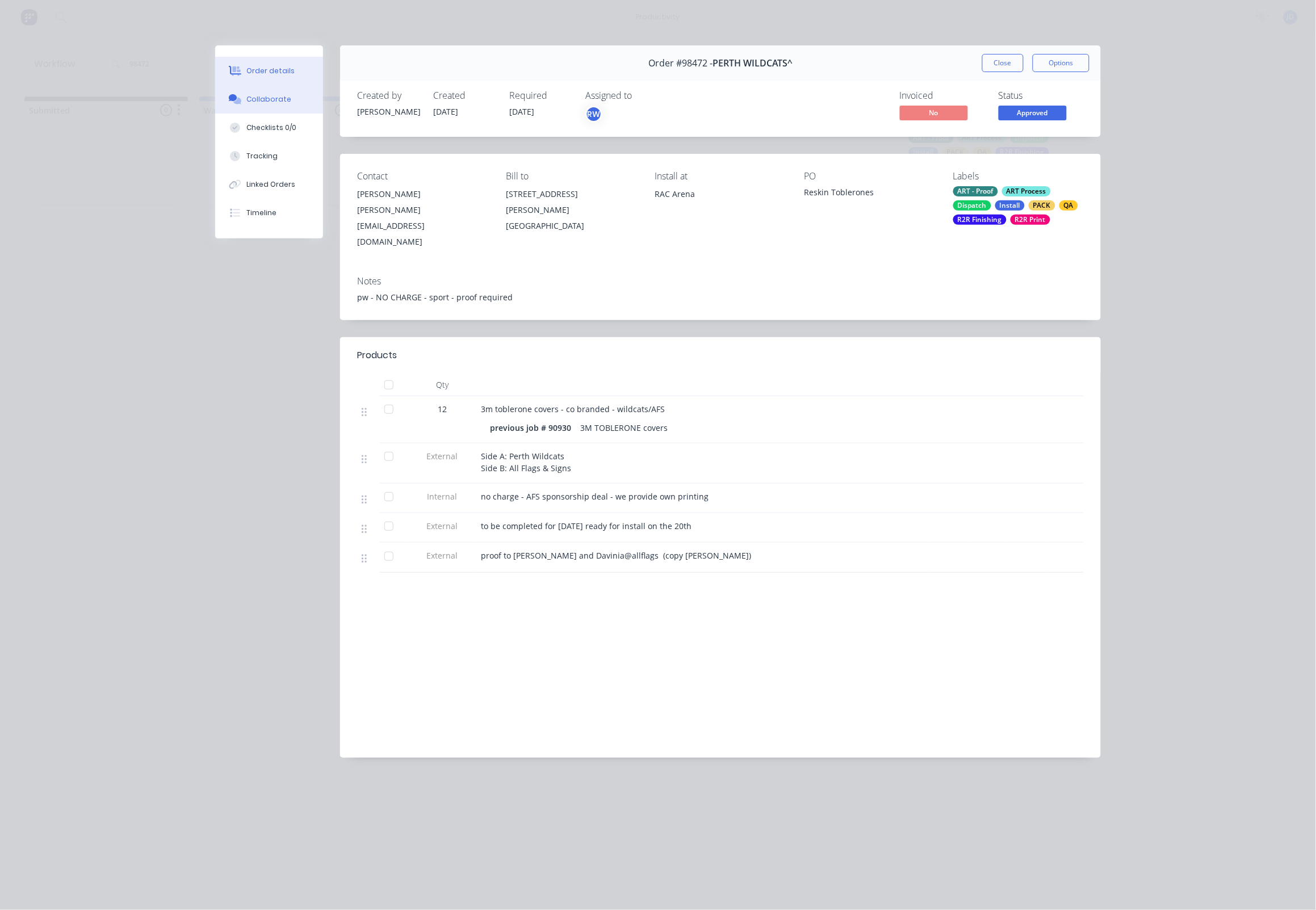
click at [245, 108] on button "Collaborate" at bounding box center [269, 98] width 108 height 28
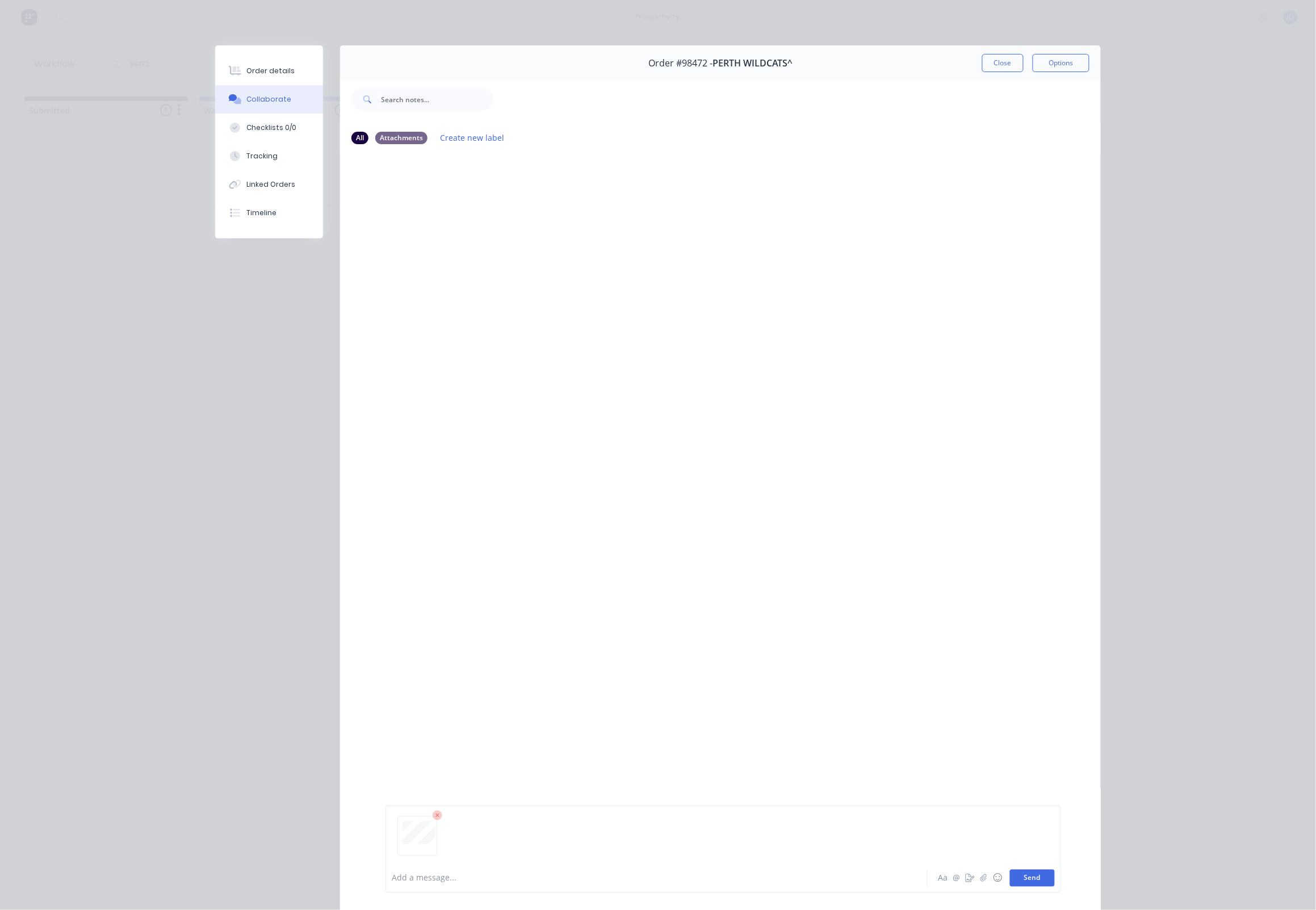
click at [1043, 879] on button "Send" at bounding box center [1032, 878] width 44 height 17
click at [991, 67] on button "Close" at bounding box center [1002, 63] width 41 height 18
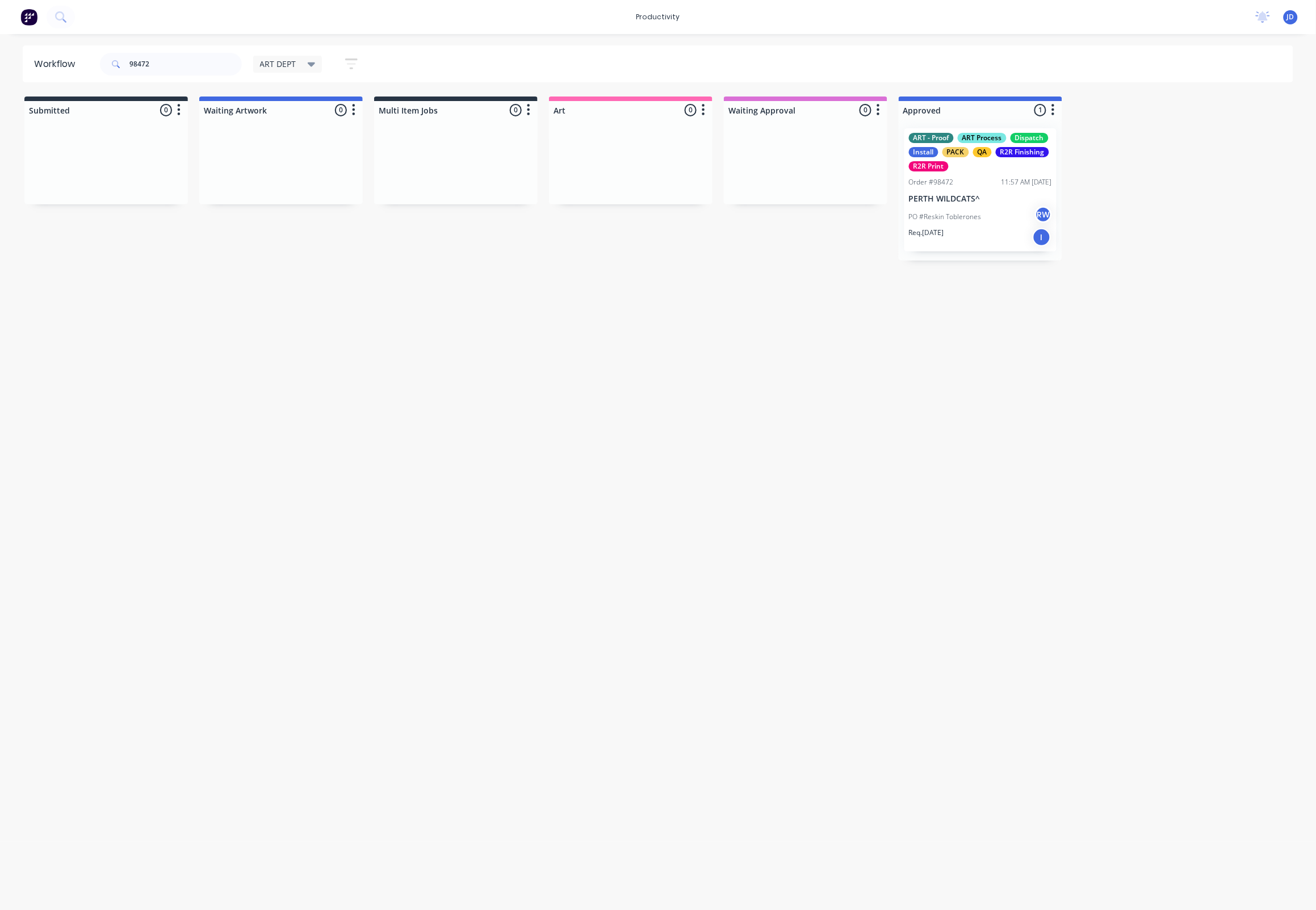
drag, startPoint x: 252, startPoint y: 380, endPoint x: 213, endPoint y: 318, distance: 73.2
click at [252, 380] on div "Workflow 98472 ART DEPT Save new view None edit ART DEPT (Default) edit Banner …" at bounding box center [658, 466] width 1316 height 842
drag, startPoint x: 192, startPoint y: 59, endPoint x: 178, endPoint y: 237, distance: 178.5
click at [44, 43] on div "productivity productivity Workflow Planner Delivery Scheduling Timesheets No ne…" at bounding box center [658, 421] width 1316 height 842
drag, startPoint x: 168, startPoint y: 54, endPoint x: 166, endPoint y: 67, distance: 13.2
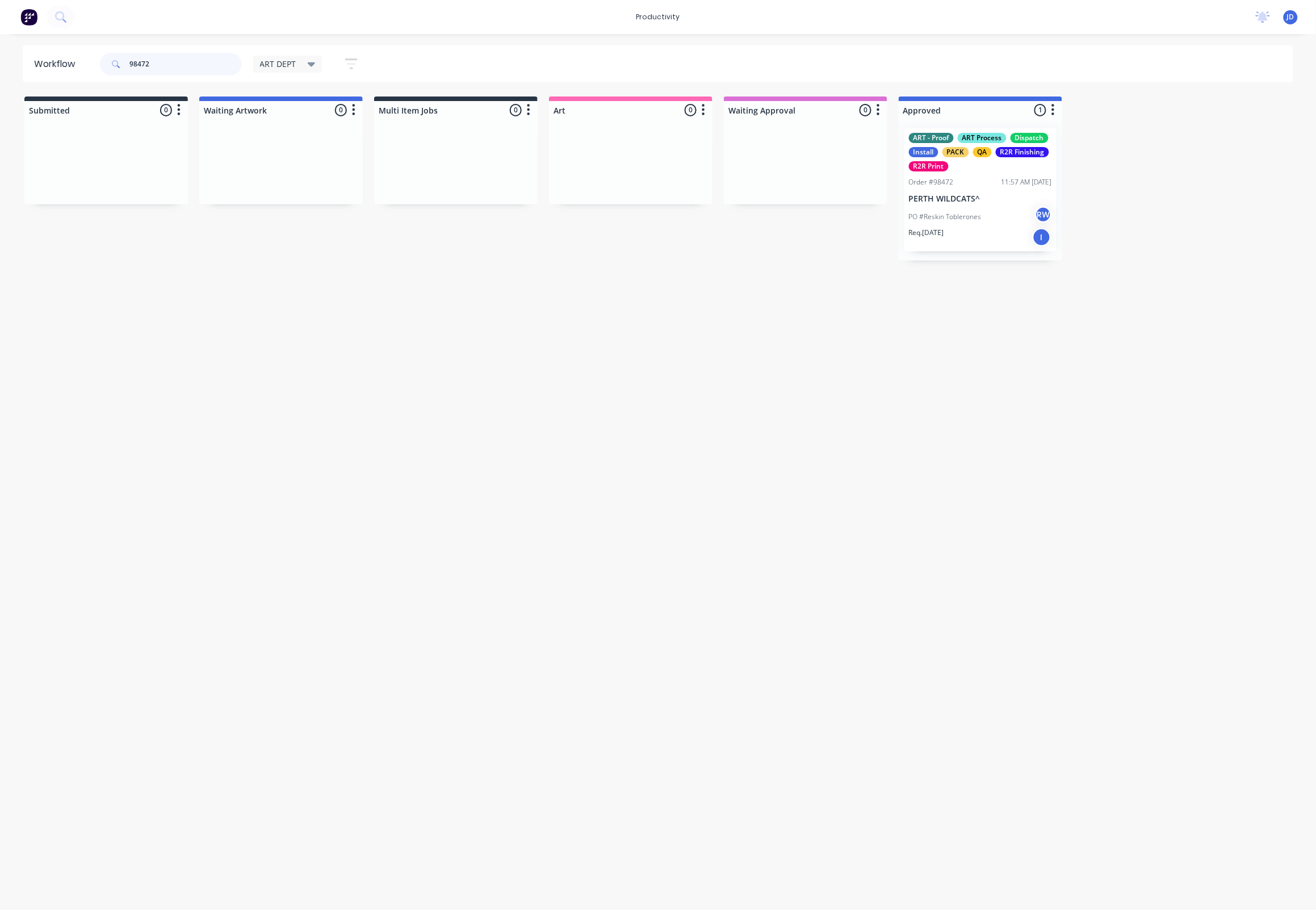
click at [167, 54] on input "98472" at bounding box center [185, 65] width 112 height 23
drag, startPoint x: 152, startPoint y: 66, endPoint x: 80, endPoint y: 60, distance: 72.2
click at [80, 60] on header "Workflow 98472 ART DEPT Save new view None edit ART DEPT (Default) edit Banner …" at bounding box center [658, 64] width 1271 height 37
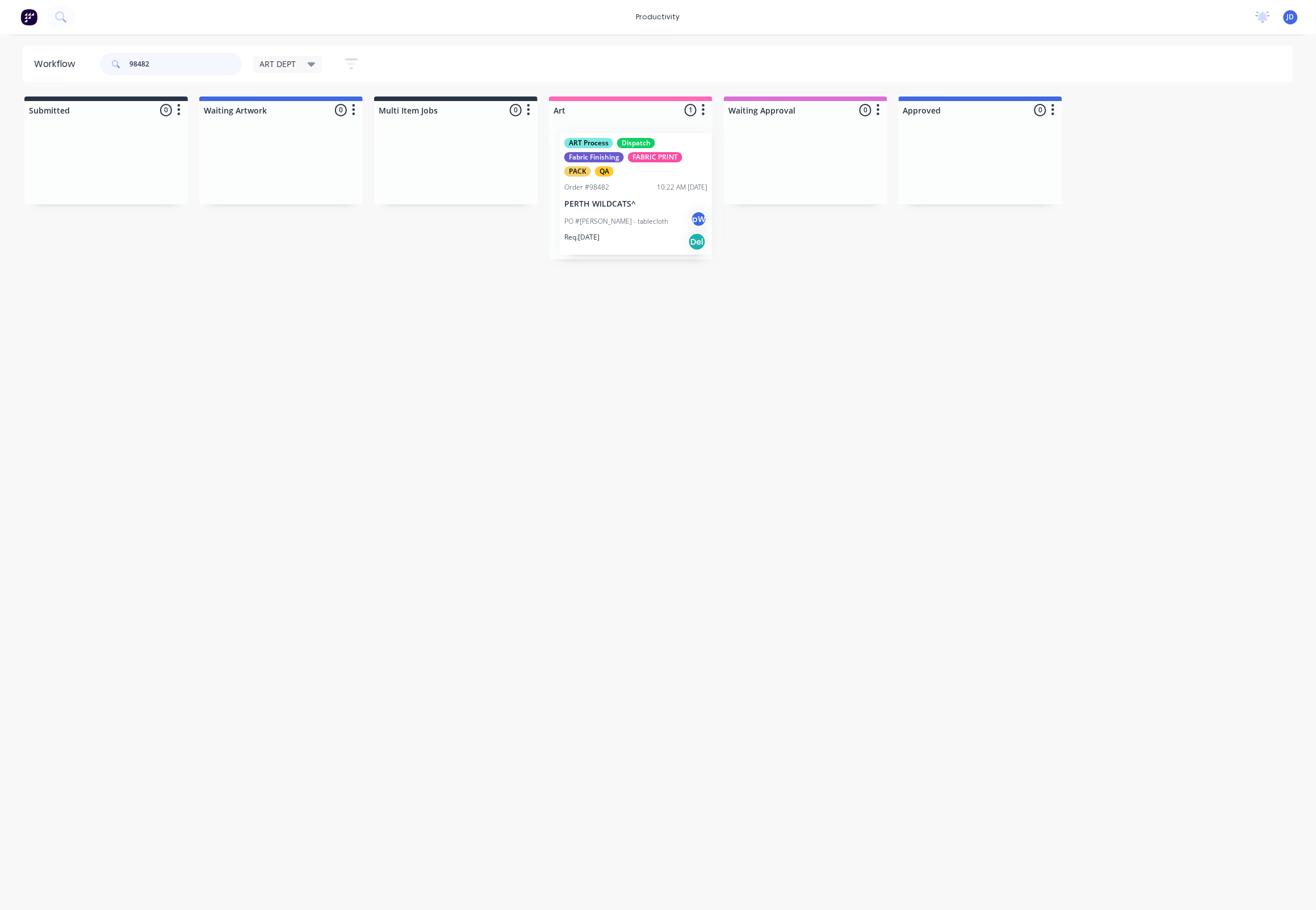
drag, startPoint x: 646, startPoint y: 194, endPoint x: 656, endPoint y: 200, distance: 11.7
click at [656, 200] on div "ART Process Dispatch Fabric Finishing FABRIC PRINT PACK QA Order #98482 10:22 A…" at bounding box center [630, 189] width 163 height 140
click at [644, 210] on div "ART Process Dispatch Fabric Finishing FABRIC PRINT PACK QA Order #98482 10:22 A…" at bounding box center [630, 189] width 163 height 140
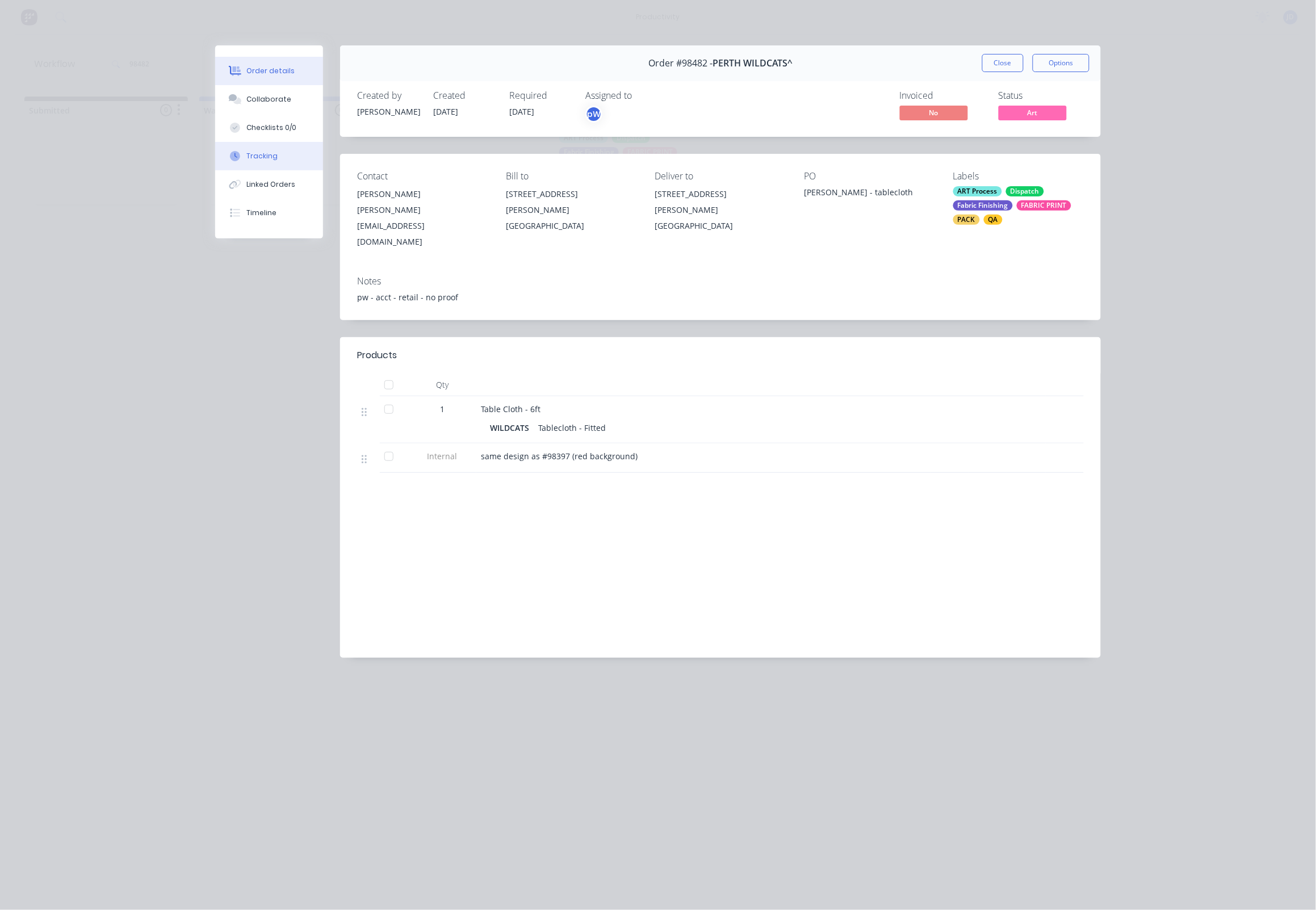
click at [252, 161] on div "Tracking" at bounding box center [262, 156] width 31 height 11
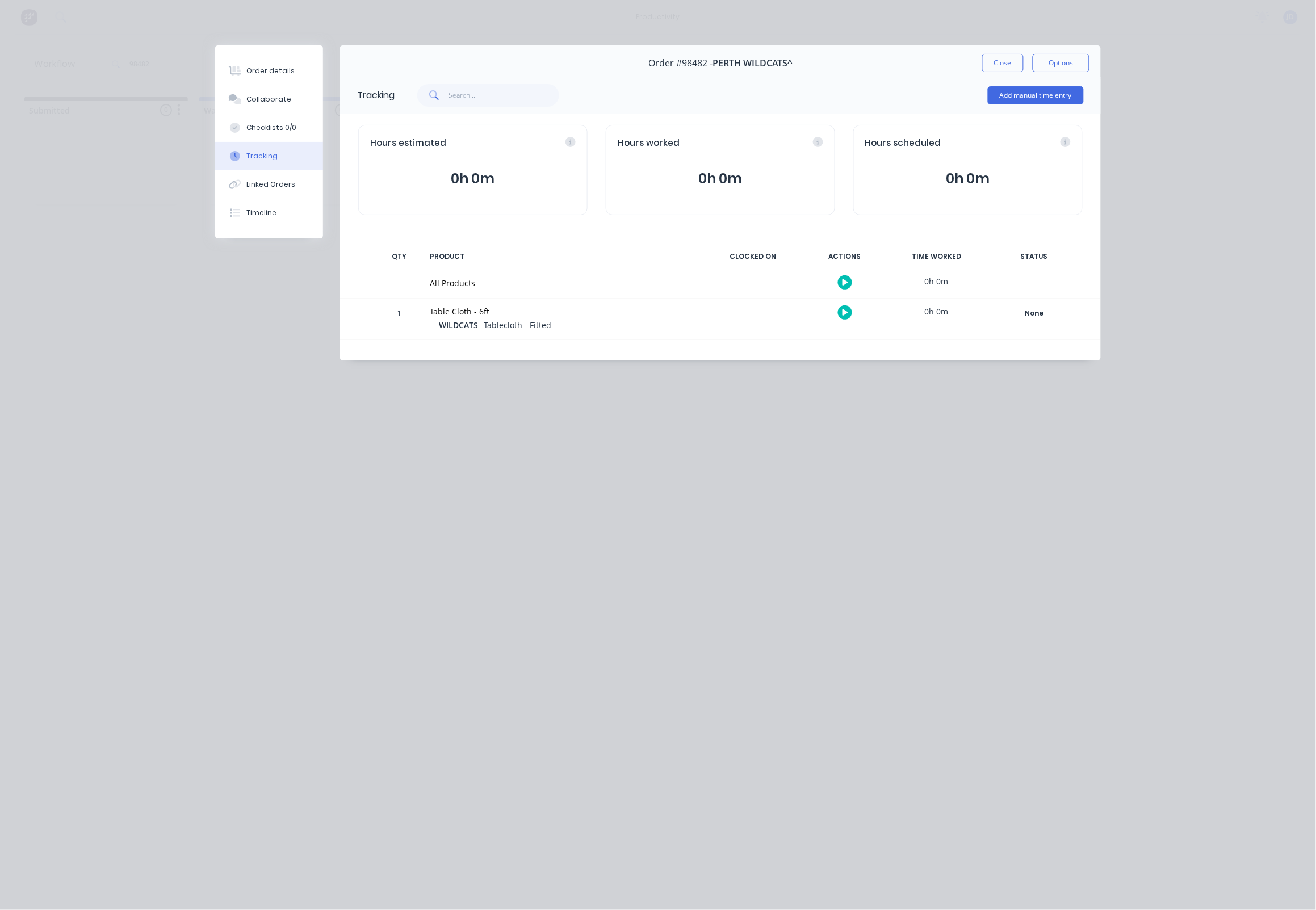
click at [844, 313] on icon "button" at bounding box center [845, 313] width 6 height 6
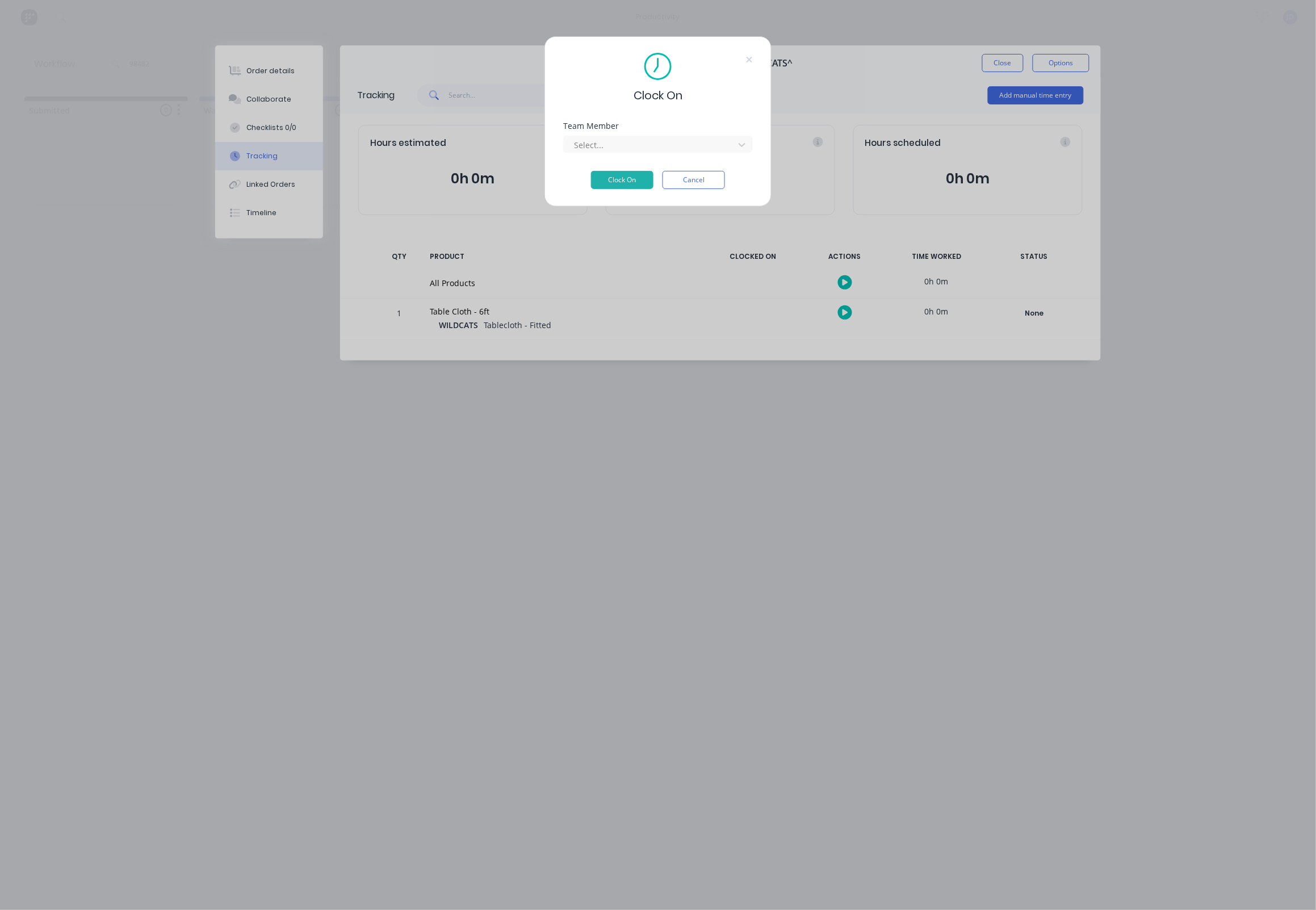
drag, startPoint x: 606, startPoint y: 149, endPoint x: 601, endPoint y: 160, distance: 12.1
click at [605, 149] on div at bounding box center [650, 145] width 155 height 14
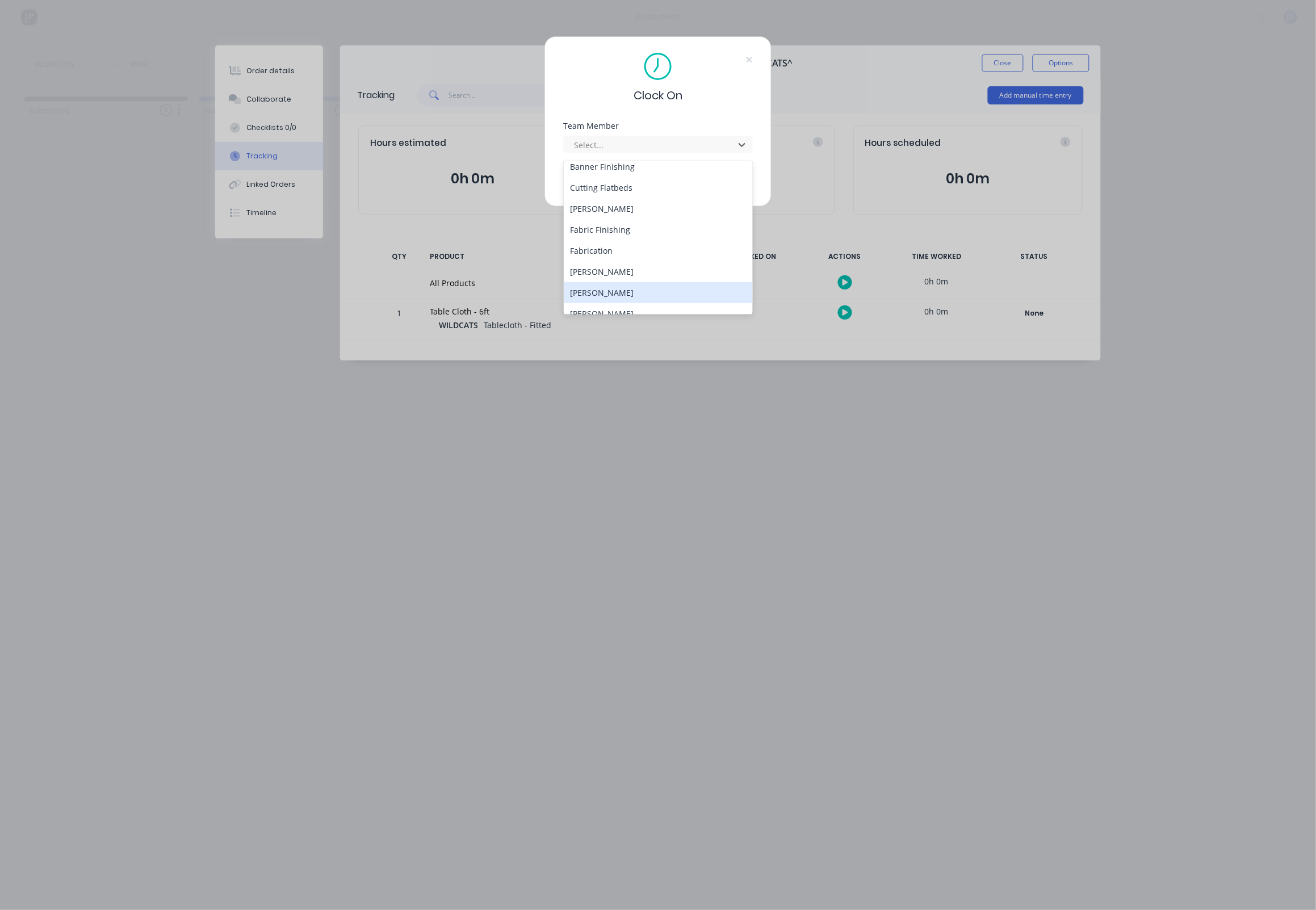
scroll to position [81, 0]
click at [601, 278] on div "[PERSON_NAME]" at bounding box center [658, 282] width 190 height 21
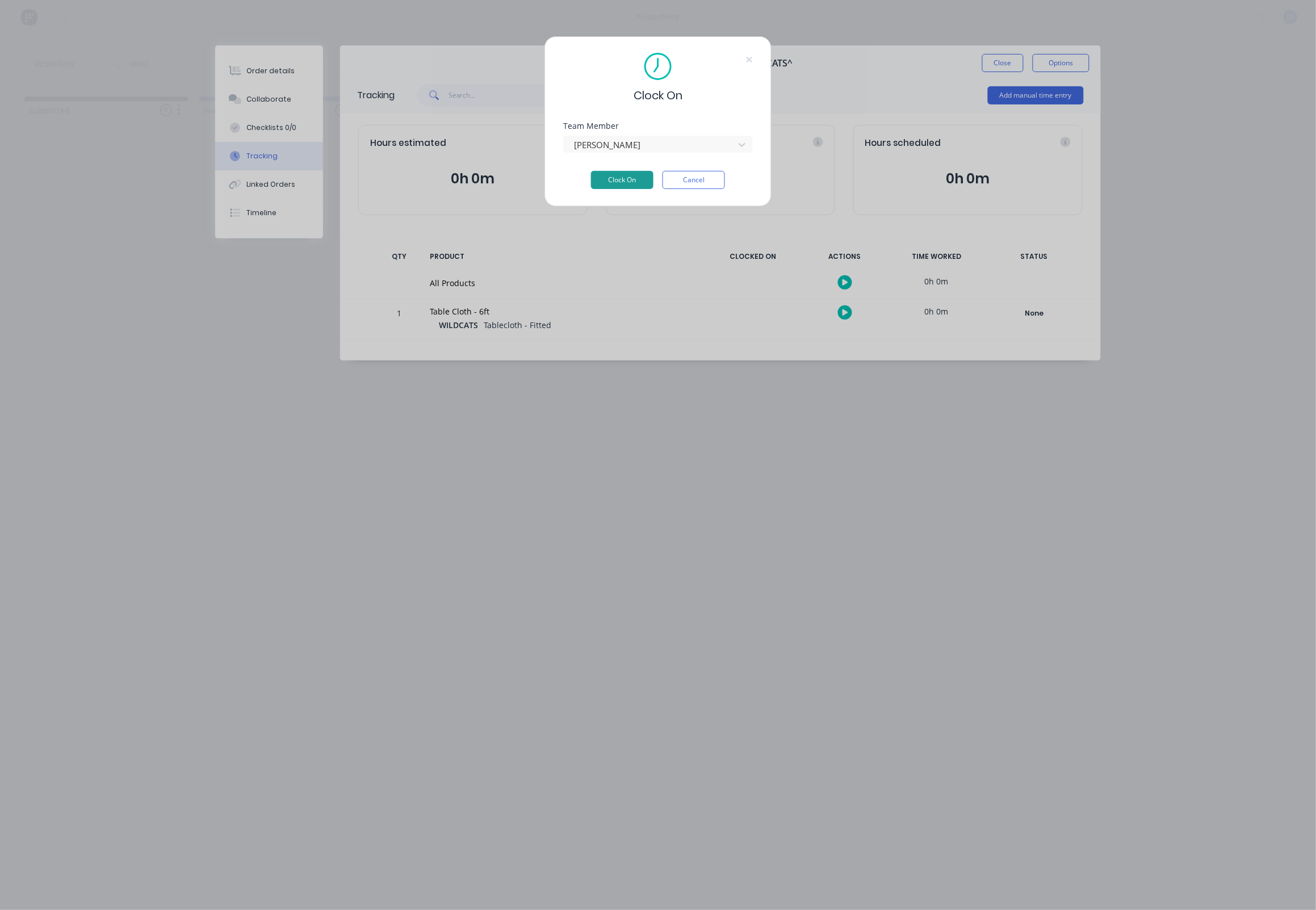
click at [628, 180] on button "Clock On" at bounding box center [621, 179] width 63 height 18
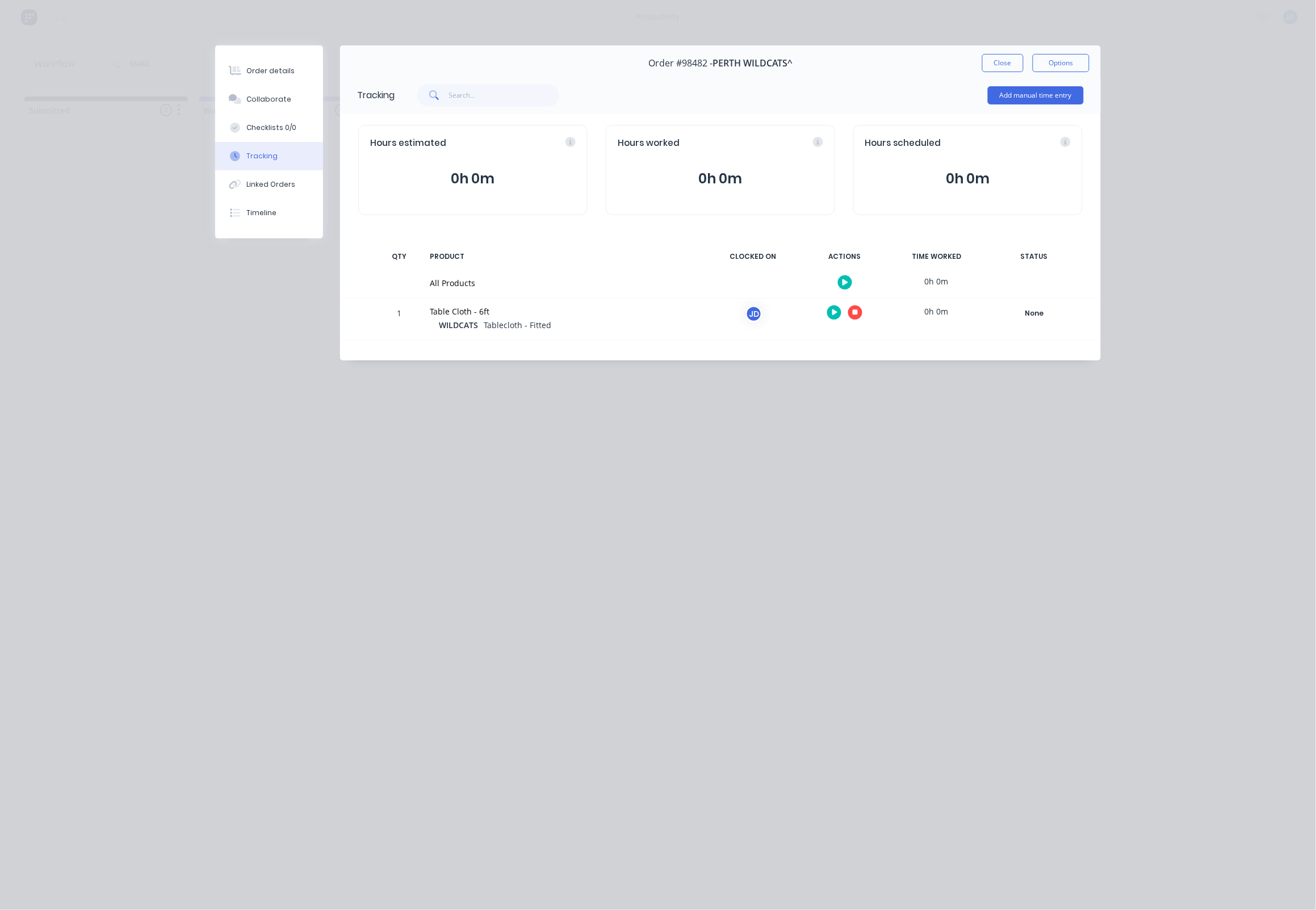
click at [862, 320] on div at bounding box center [844, 312] width 85 height 28
click at [857, 317] on icon "button" at bounding box center [856, 313] width 6 height 8
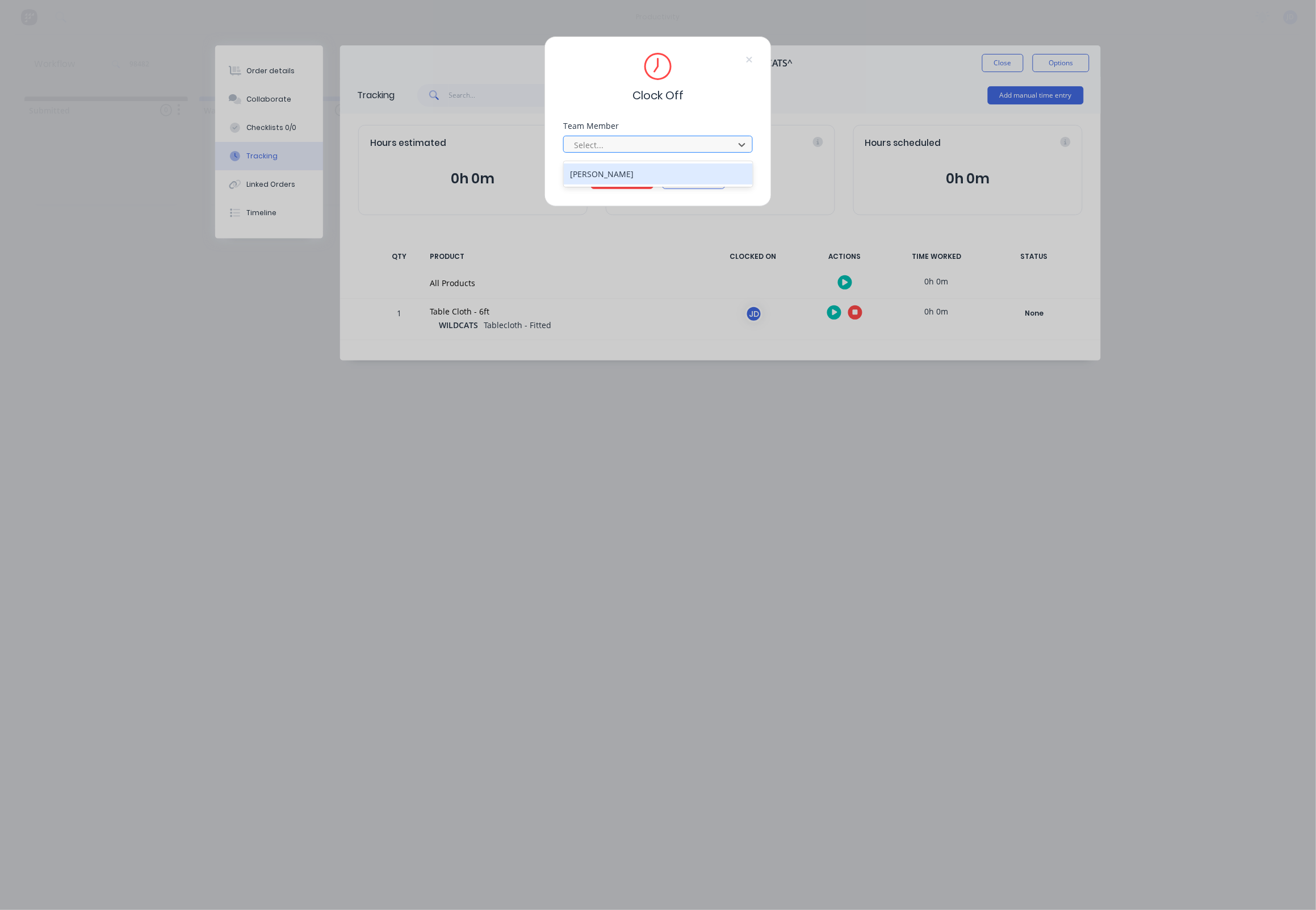
click at [574, 147] on div "Select..." at bounding box center [650, 145] width 153 height 12
drag, startPoint x: 593, startPoint y: 171, endPoint x: 602, endPoint y: 179, distance: 12.0
click at [593, 171] on div "[PERSON_NAME]" at bounding box center [658, 174] width 190 height 21
click at [610, 182] on button "Clock Off" at bounding box center [621, 179] width 63 height 18
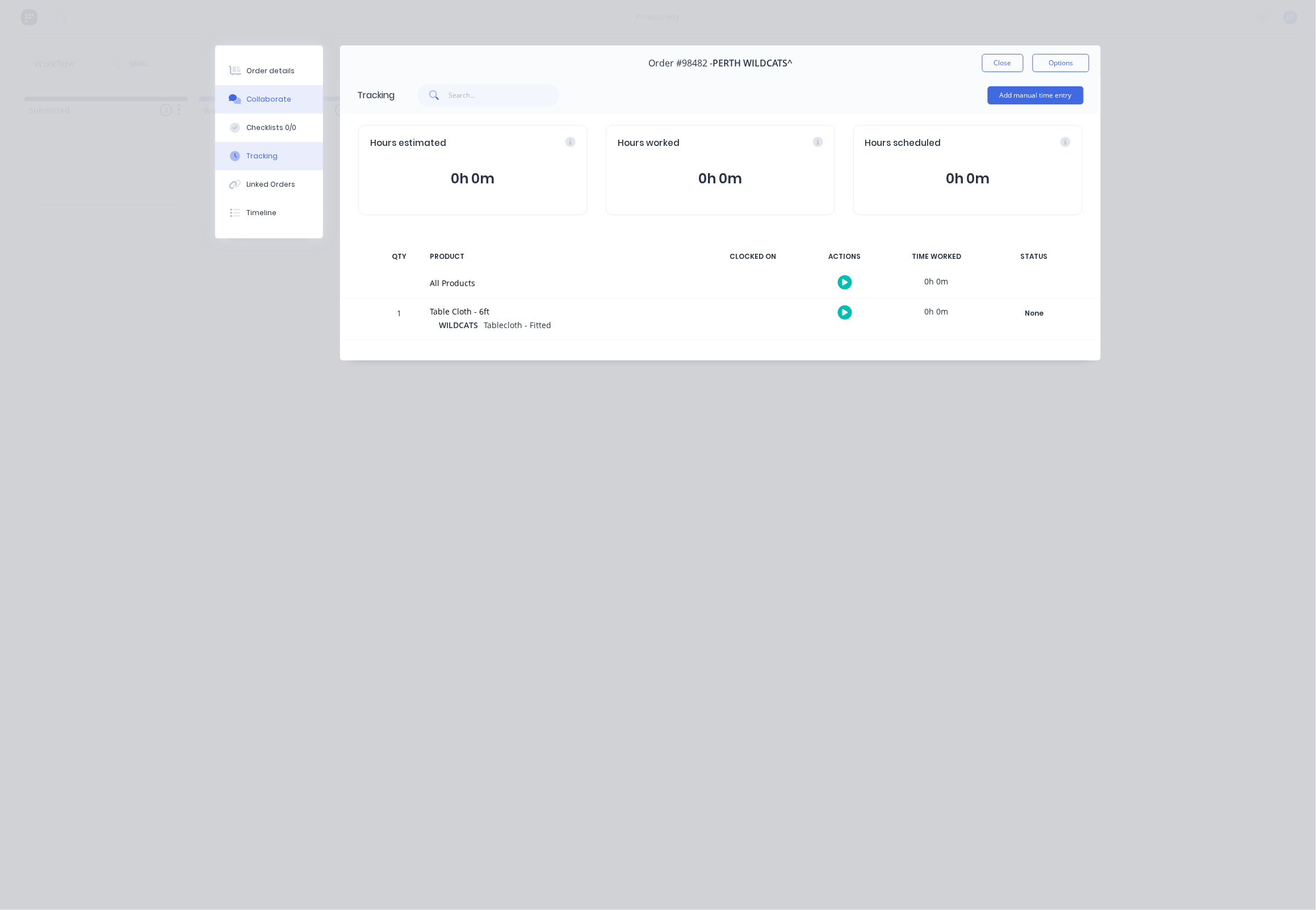
click at [296, 97] on button "Collaborate" at bounding box center [269, 98] width 108 height 28
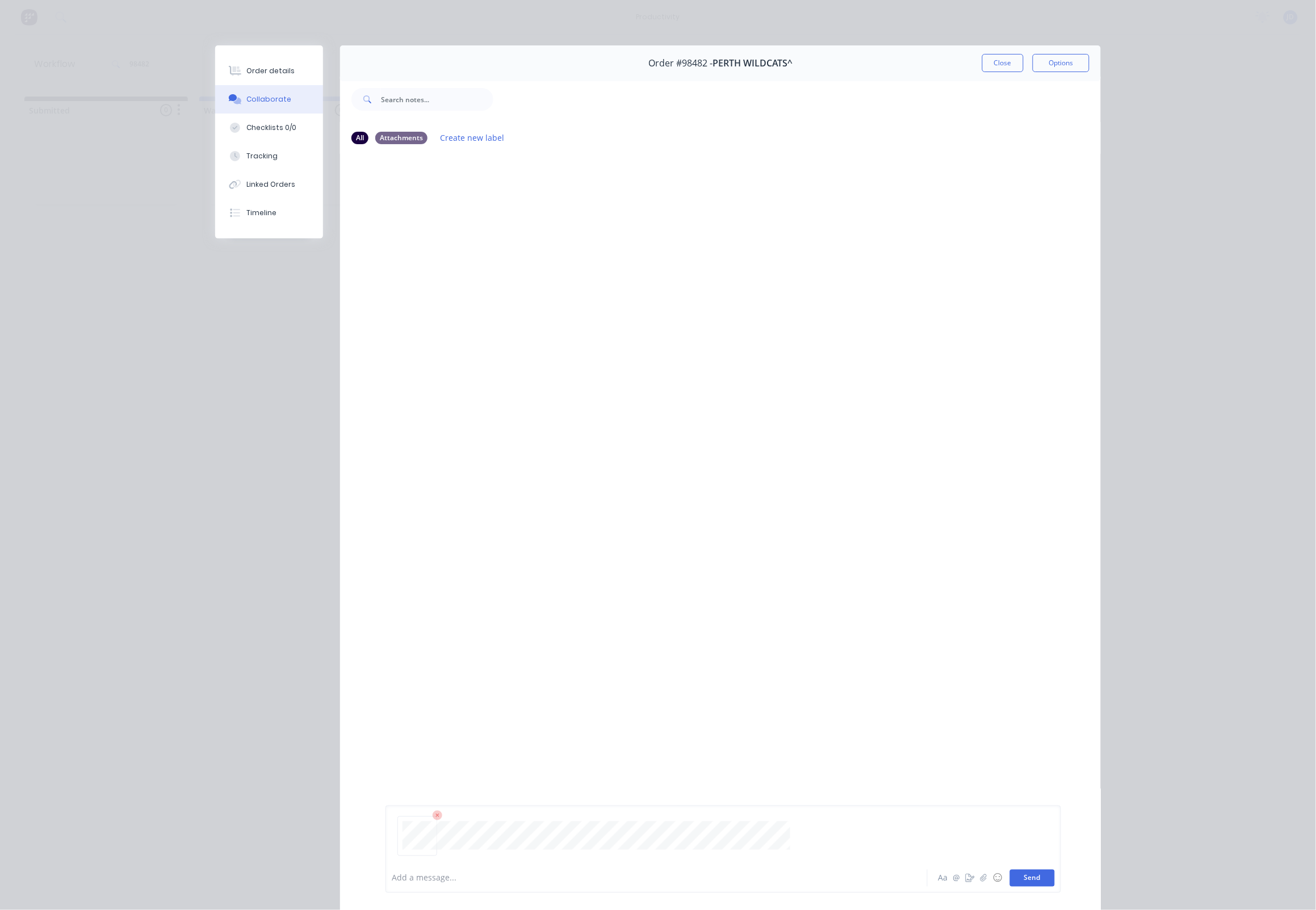
click at [1025, 873] on button "Send" at bounding box center [1032, 878] width 44 height 17
drag, startPoint x: 986, startPoint y: 73, endPoint x: 1001, endPoint y: 59, distance: 20.5
click at [986, 73] on div "Order #98482 - PERTH WILDCATS^ Close Options" at bounding box center [720, 63] width 760 height 36
click at [1001, 59] on button "Close" at bounding box center [1002, 63] width 41 height 18
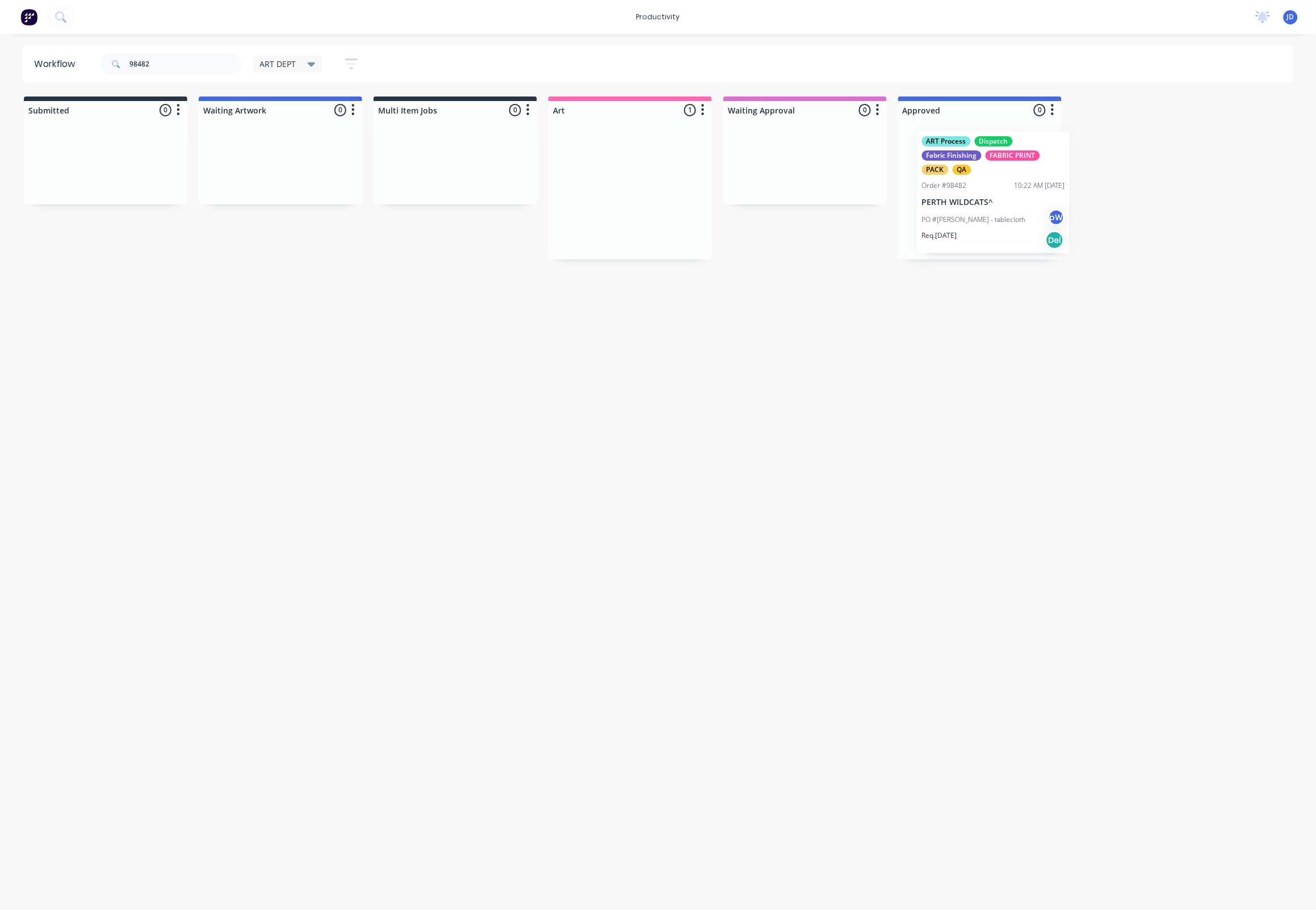
scroll to position [0, 3]
drag, startPoint x: 713, startPoint y: 197, endPoint x: 1004, endPoint y: 187, distance: 291.2
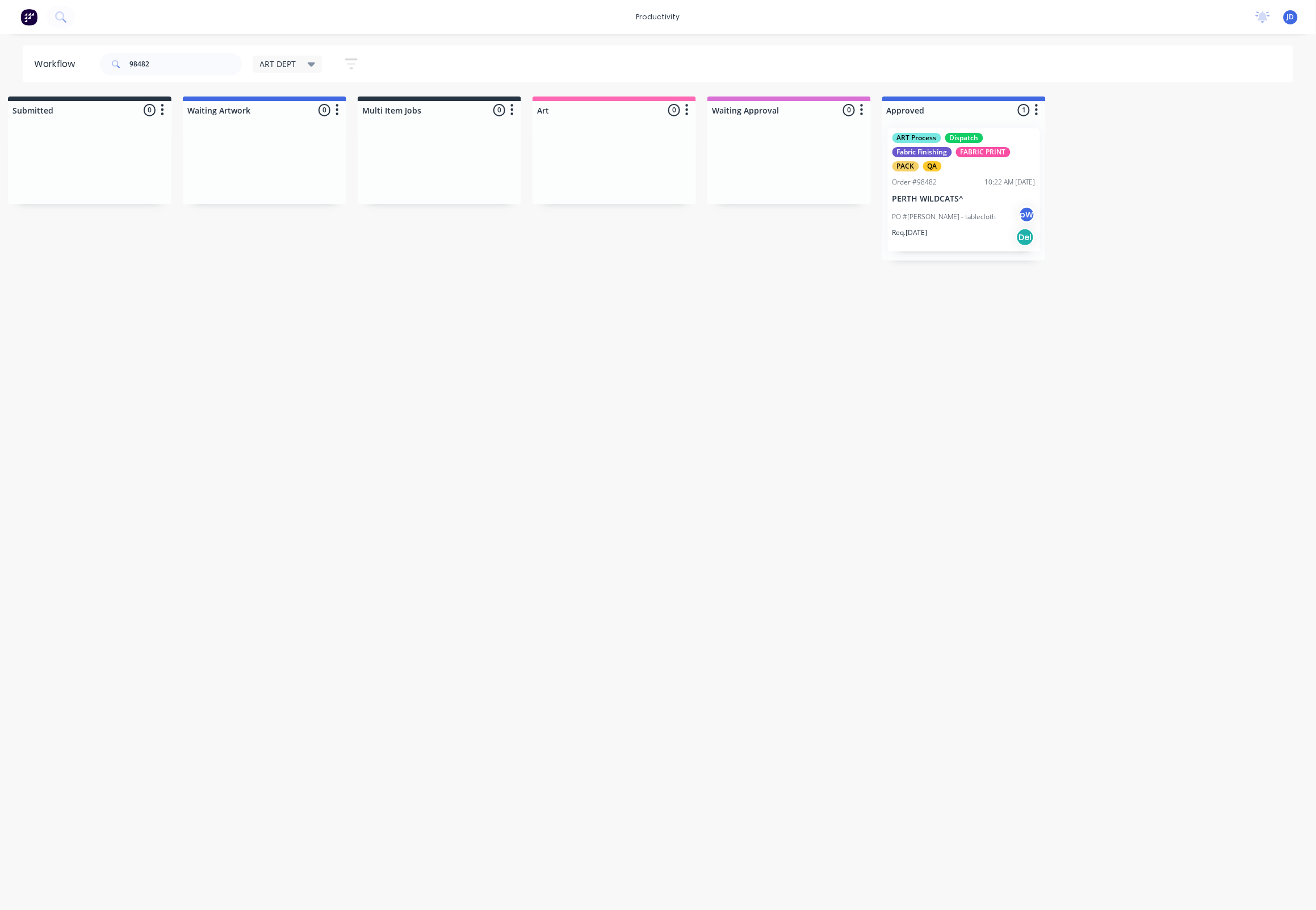
scroll to position [0, 16]
drag, startPoint x: 154, startPoint y: 62, endPoint x: 75, endPoint y: 58, distance: 79.1
click at [75, 58] on header "Workflow 98482 ART DEPT Save new view None edit ART DEPT (Default) edit Banner …" at bounding box center [658, 64] width 1271 height 37
type input "98491"
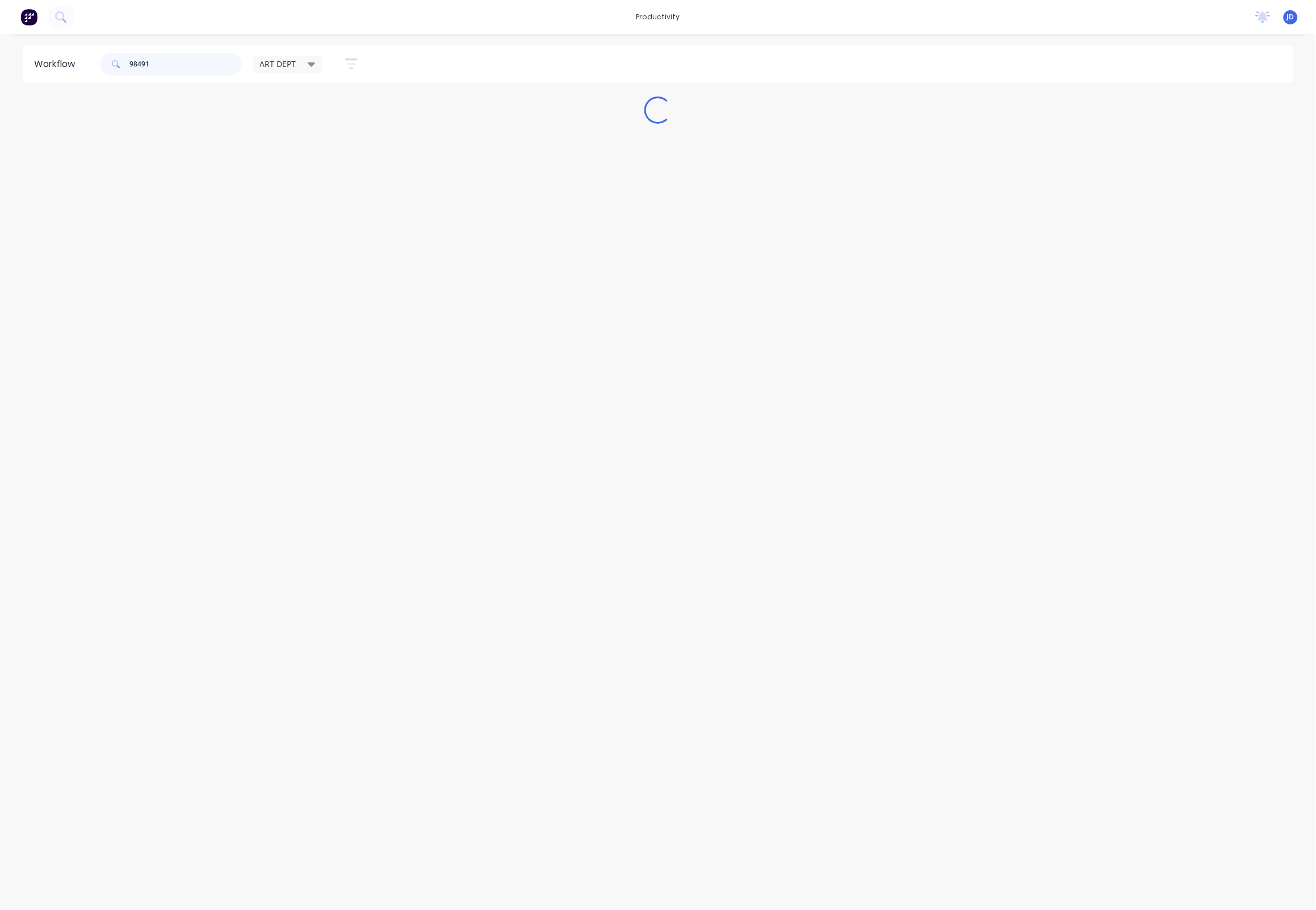
scroll to position [0, 0]
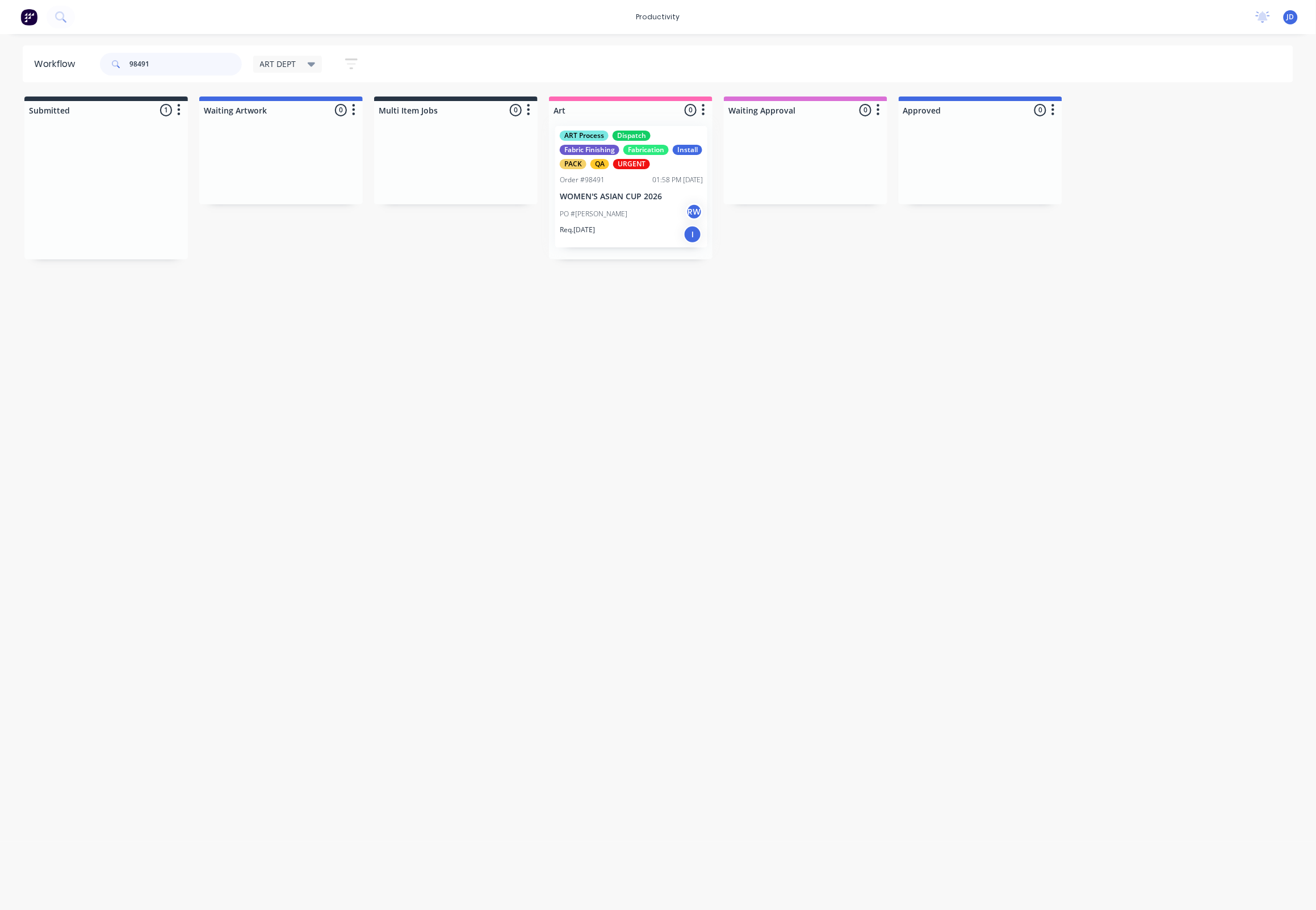
drag, startPoint x: 95, startPoint y: 207, endPoint x: 601, endPoint y: 205, distance: 506.0
click at [606, 215] on div "PO #[PERSON_NAME] RW" at bounding box center [631, 217] width 143 height 21
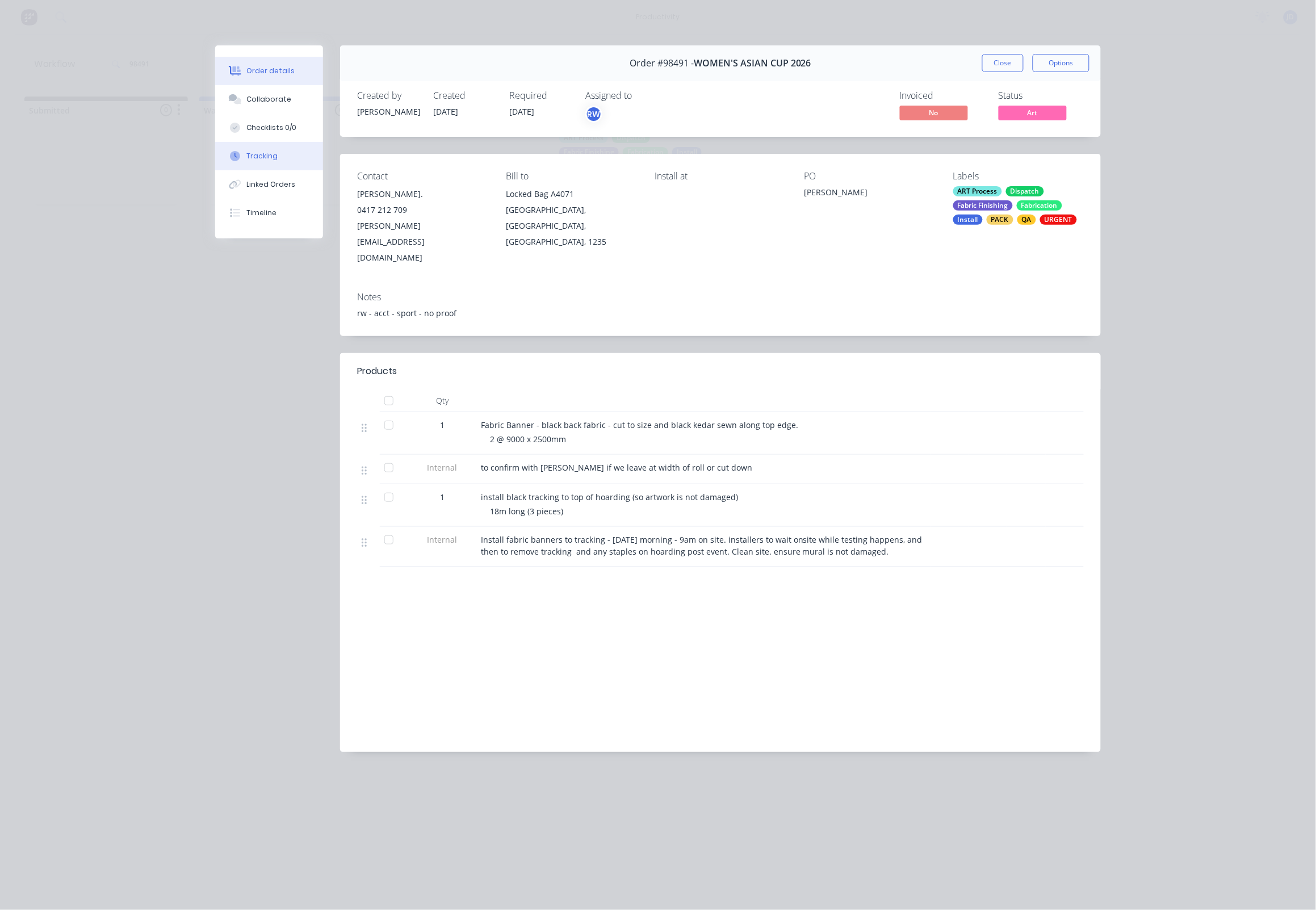
drag, startPoint x: 286, startPoint y: 161, endPoint x: 322, endPoint y: 168, distance: 36.7
click at [285, 161] on button "Tracking" at bounding box center [269, 155] width 108 height 28
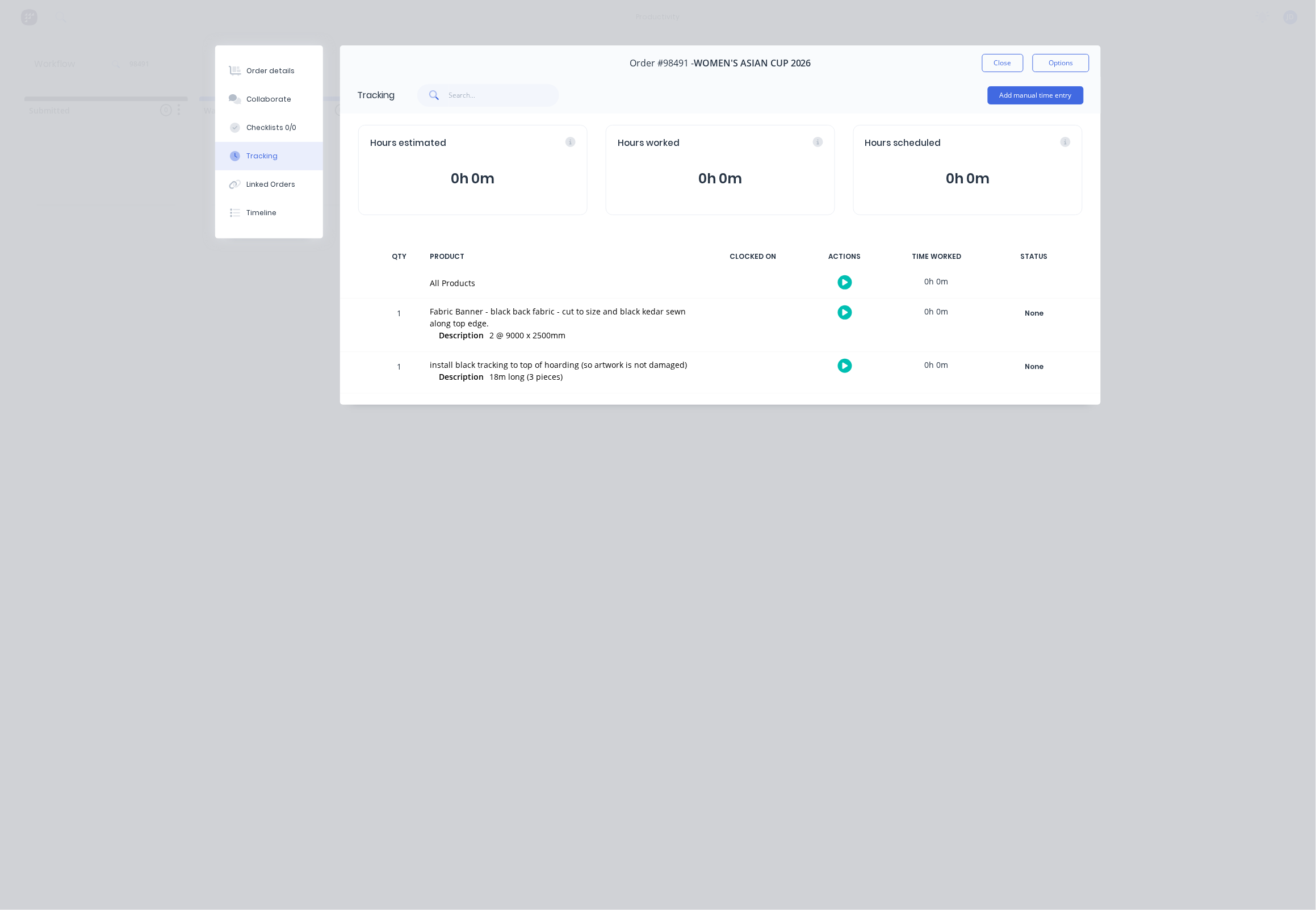
click at [846, 313] on icon "button" at bounding box center [845, 313] width 6 height 6
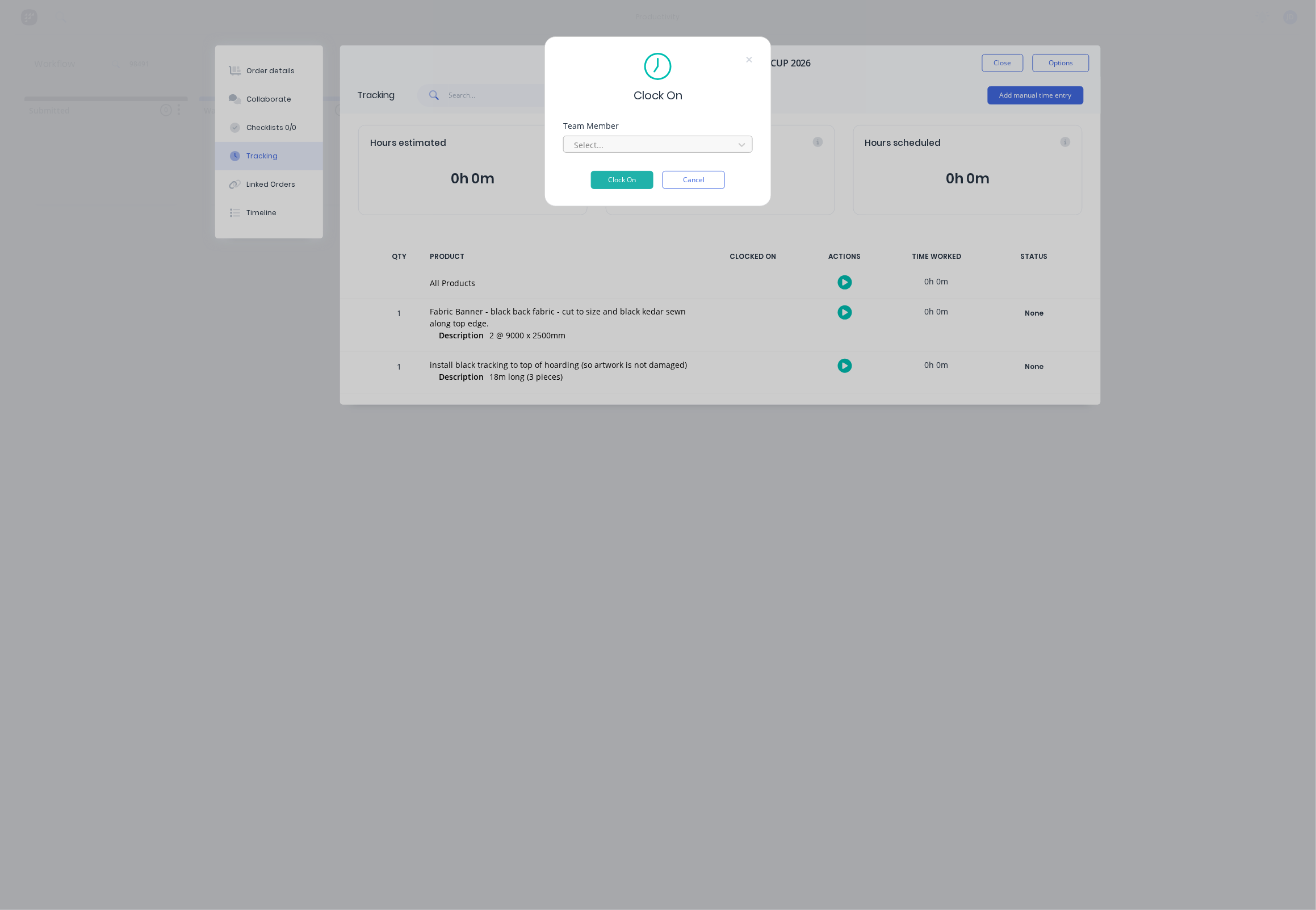
click at [665, 152] on div at bounding box center [650, 145] width 155 height 14
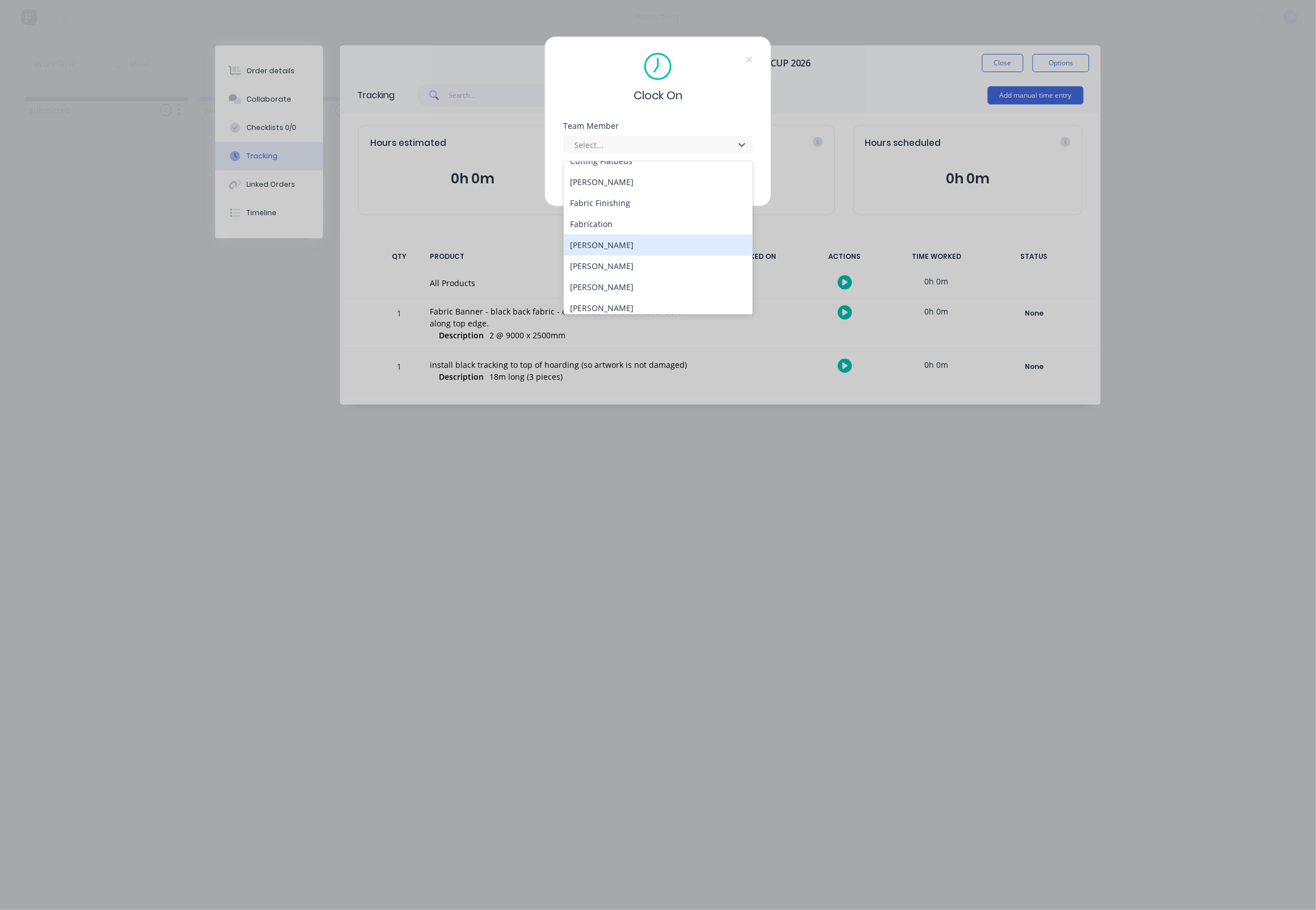
scroll to position [122, 0]
click at [598, 234] on div "[PERSON_NAME]" at bounding box center [658, 241] width 190 height 21
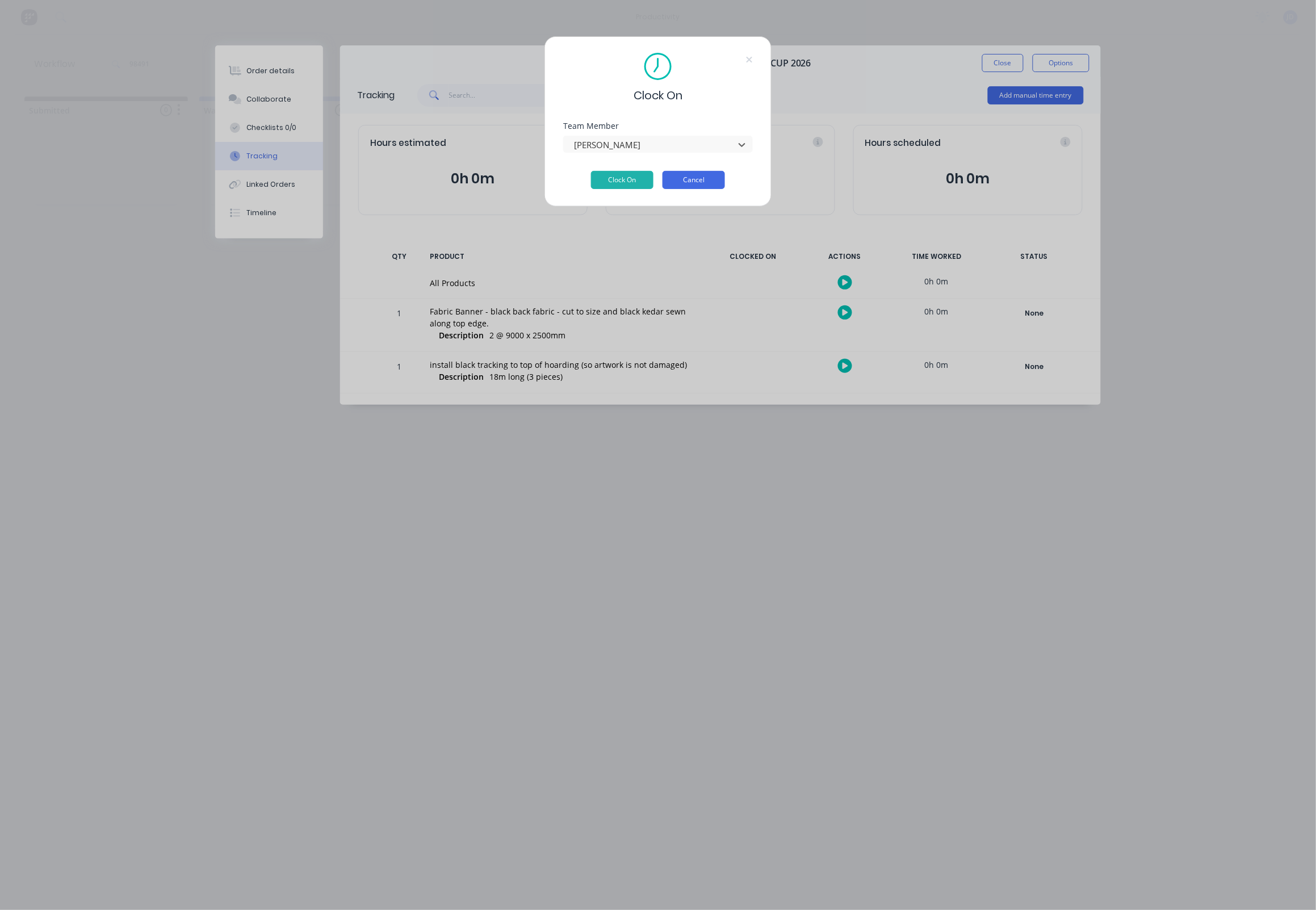
drag, startPoint x: 615, startPoint y: 180, endPoint x: 691, endPoint y: 182, distance: 76.0
click at [615, 180] on button "Clock On" at bounding box center [621, 179] width 63 height 18
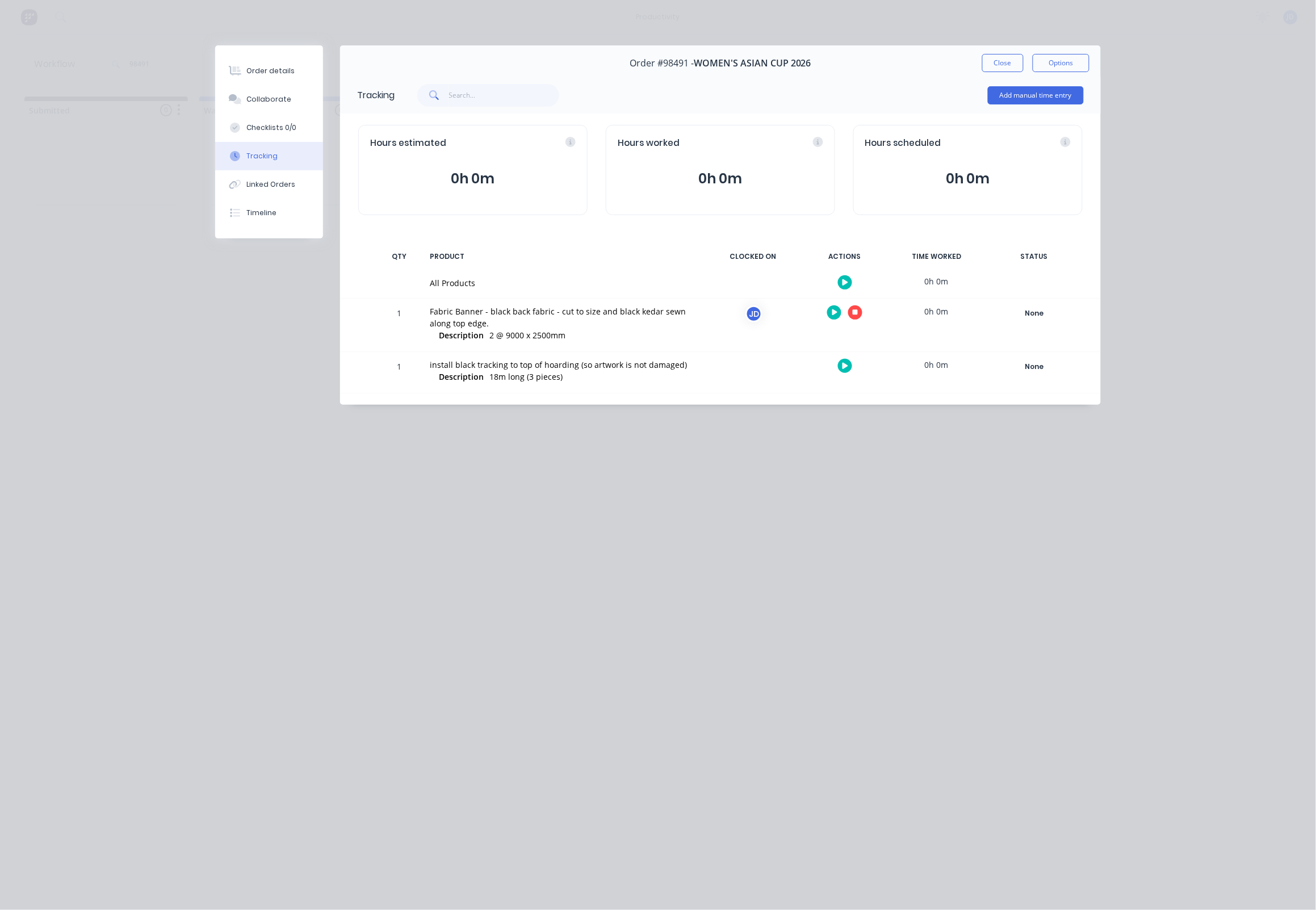
click at [854, 314] on icon "button" at bounding box center [856, 313] width 6 height 6
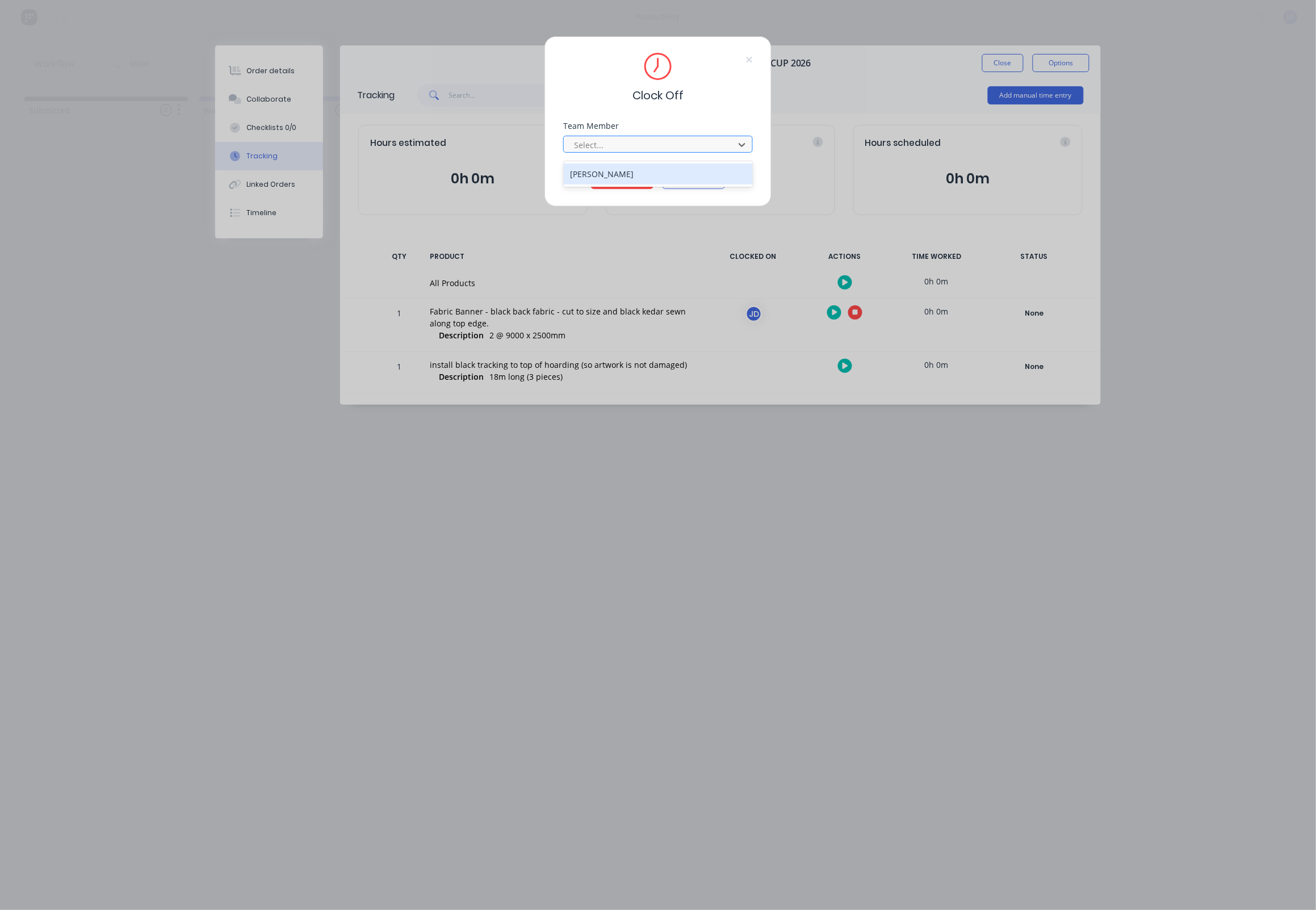
drag, startPoint x: 661, startPoint y: 149, endPoint x: 654, endPoint y: 152, distance: 7.6
click at [661, 150] on div at bounding box center [650, 145] width 155 height 14
click at [625, 173] on div "[PERSON_NAME]" at bounding box center [658, 174] width 190 height 21
click at [612, 184] on button "Clock Off" at bounding box center [621, 179] width 63 height 18
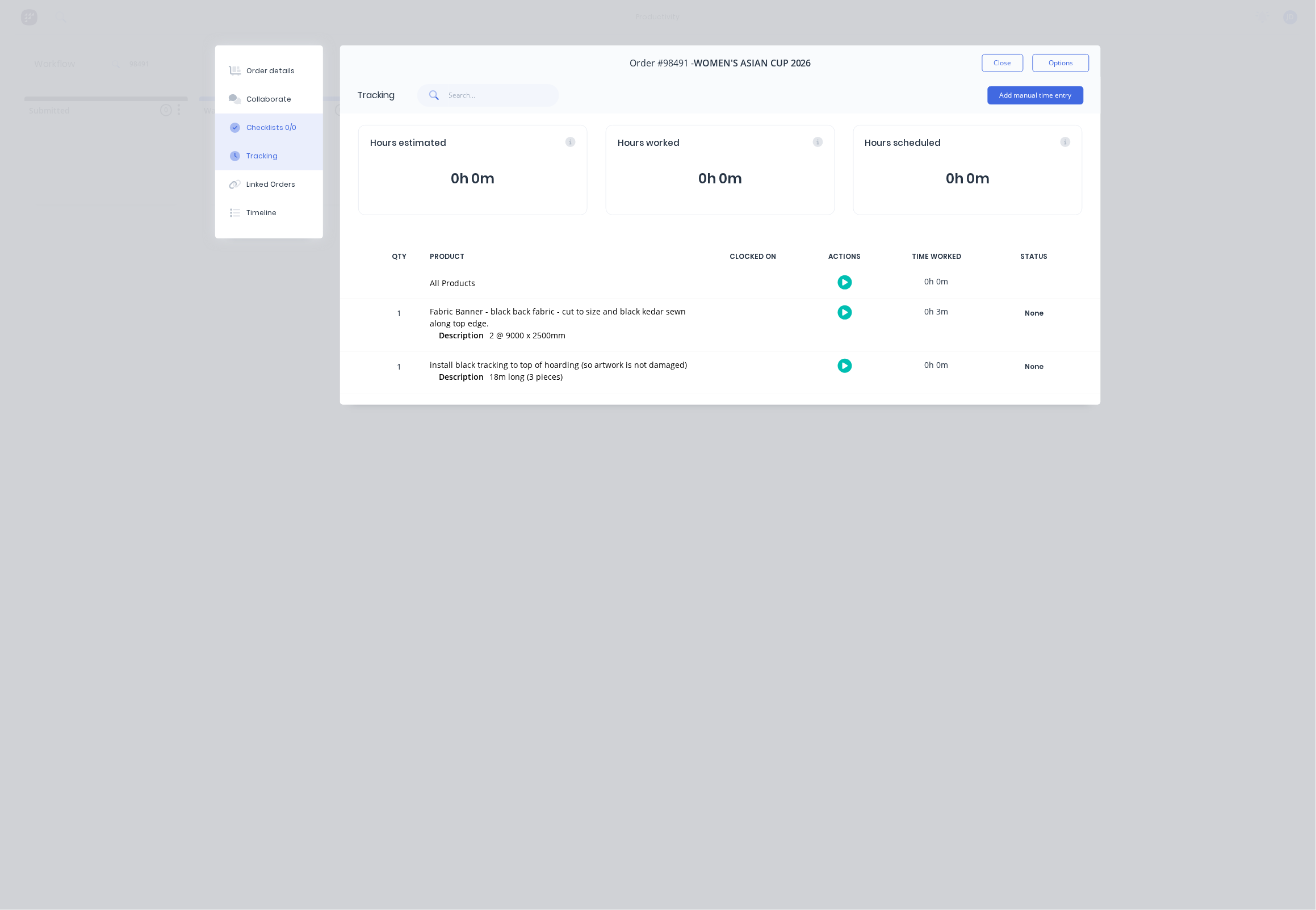
click at [260, 117] on button "Checklists 0/0" at bounding box center [269, 127] width 108 height 28
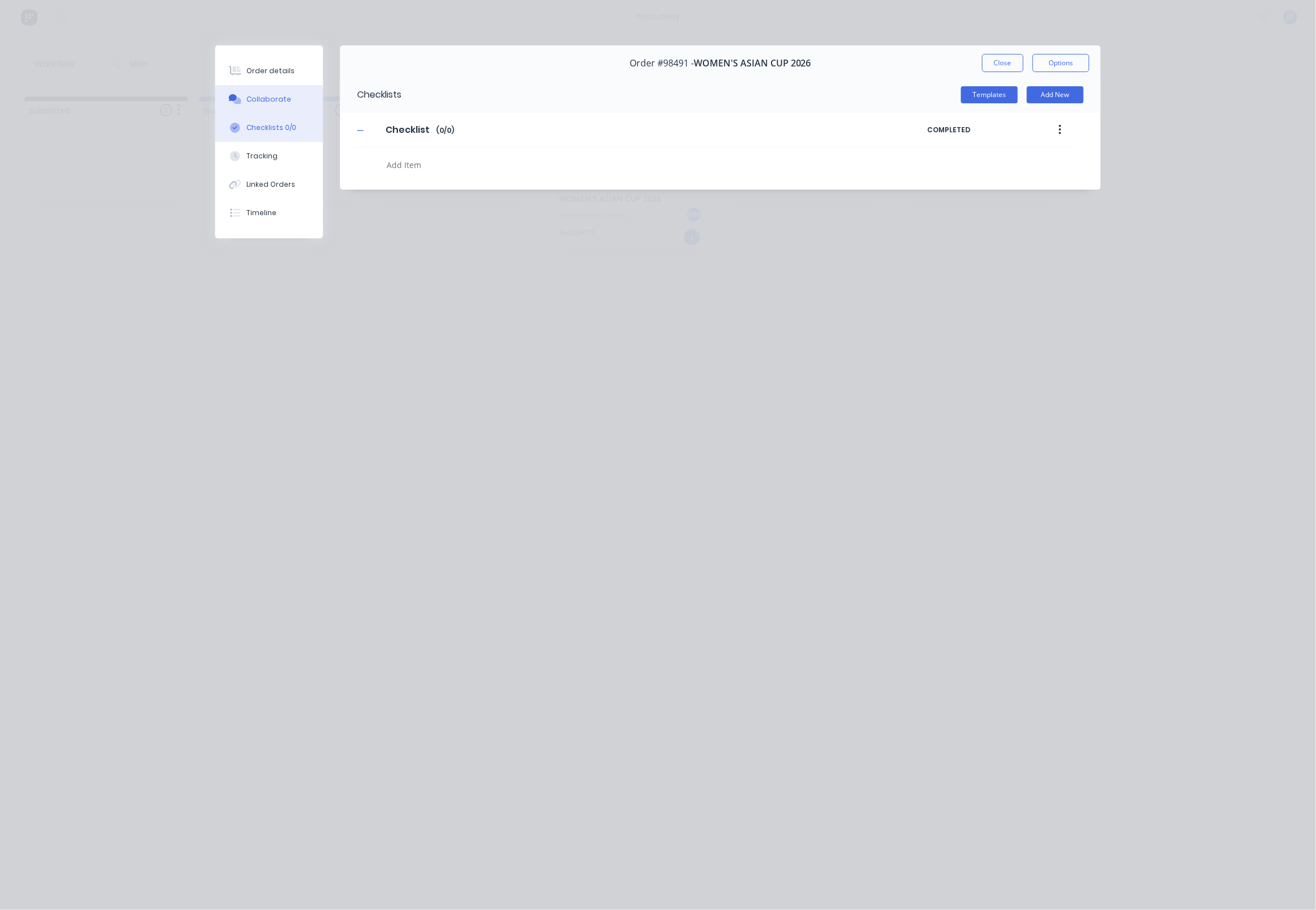
click at [260, 107] on button "Collaborate" at bounding box center [269, 98] width 108 height 28
